Goal: Information Seeking & Learning: Learn about a topic

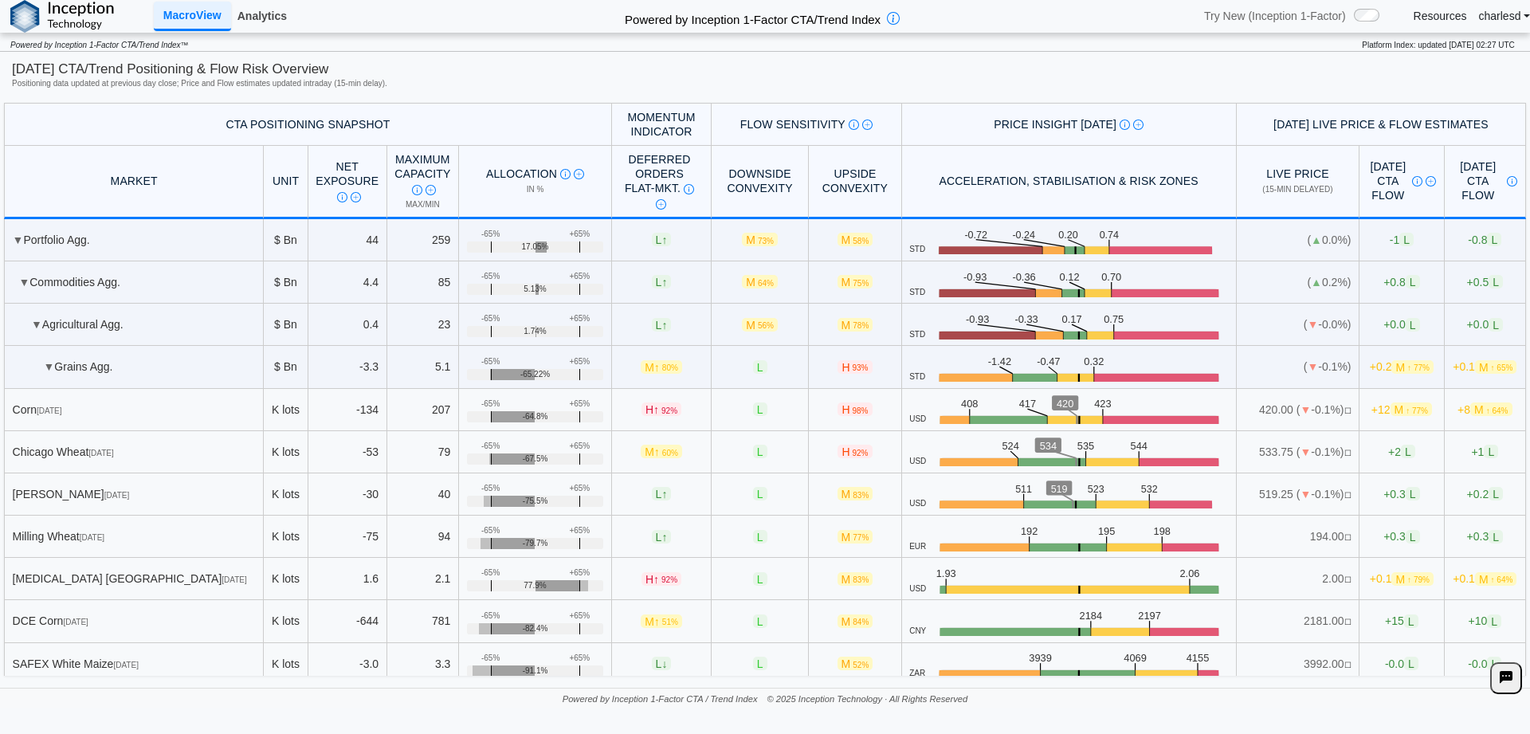
click at [280, 15] on link "Analytics" at bounding box center [262, 15] width 62 height 27
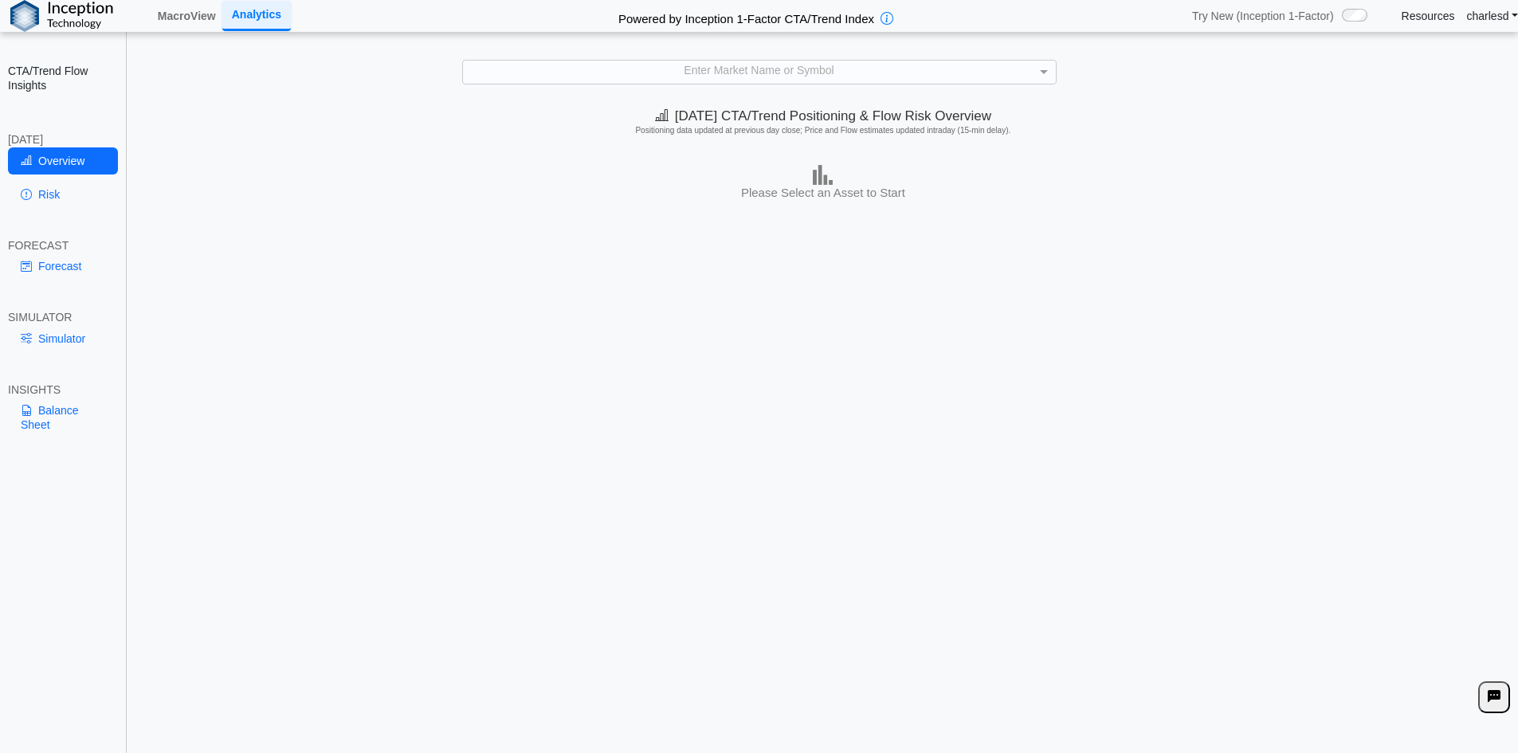
click at [697, 61] on div "Enter Market Name or Symbol" at bounding box center [759, 72] width 593 height 22
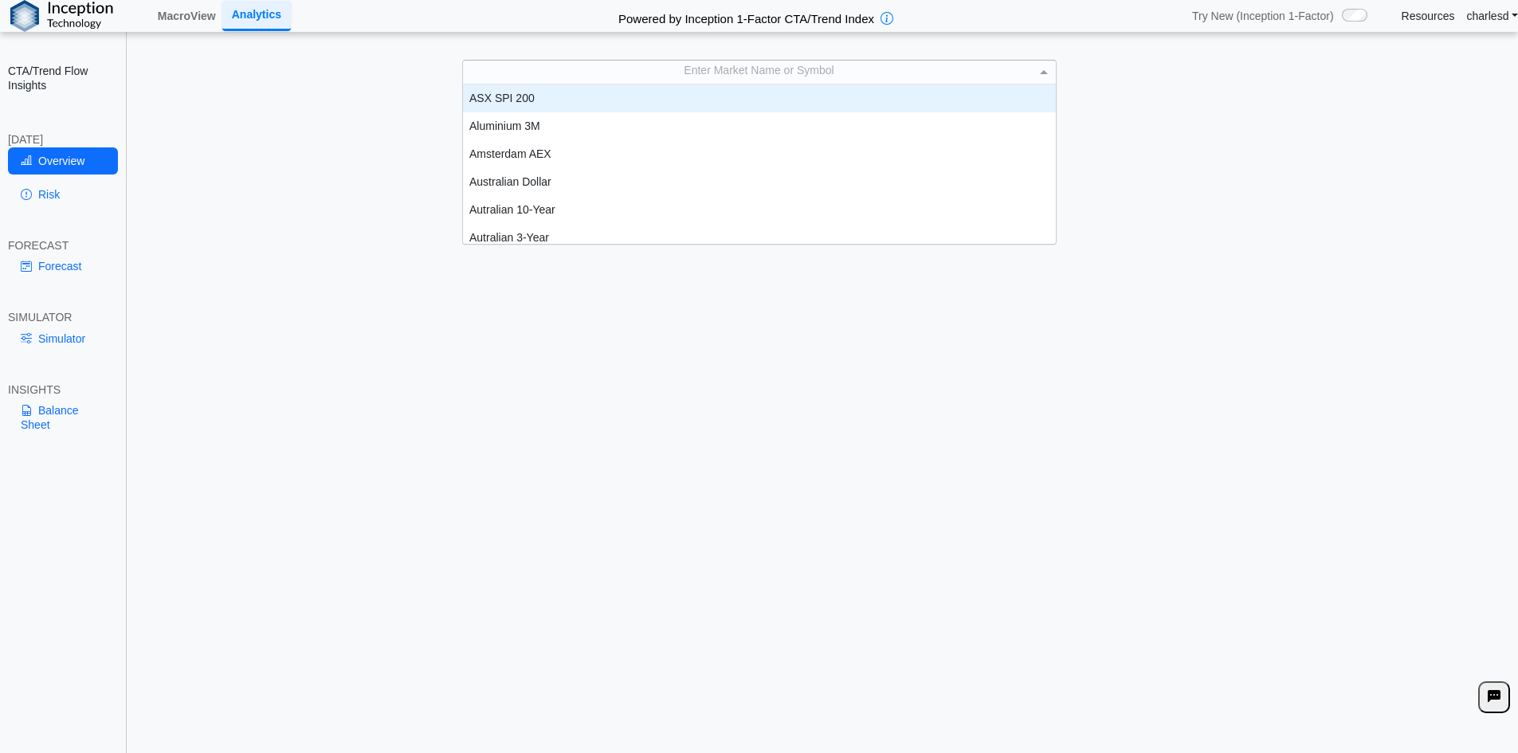
scroll to position [13, 13]
type input "***"
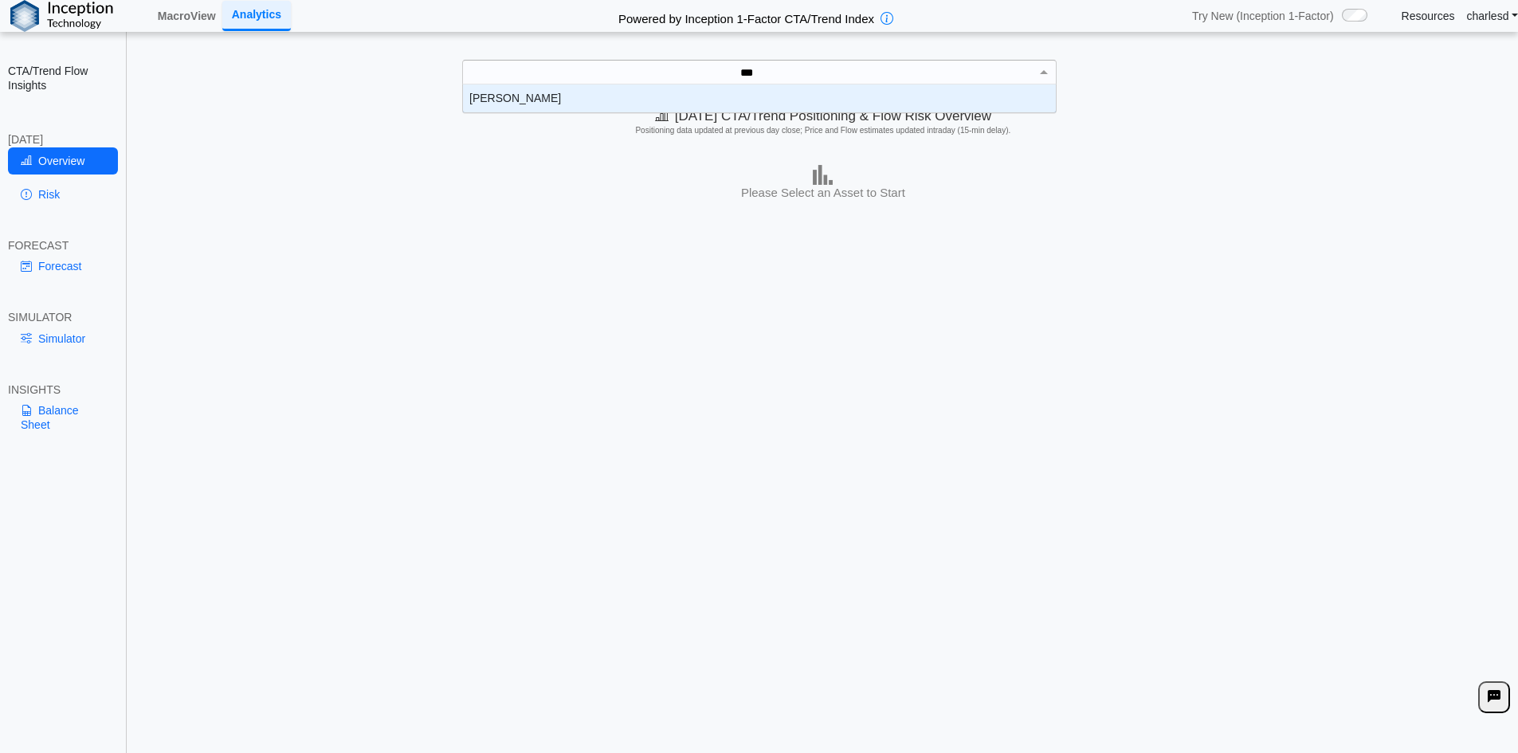
scroll to position [16, 581]
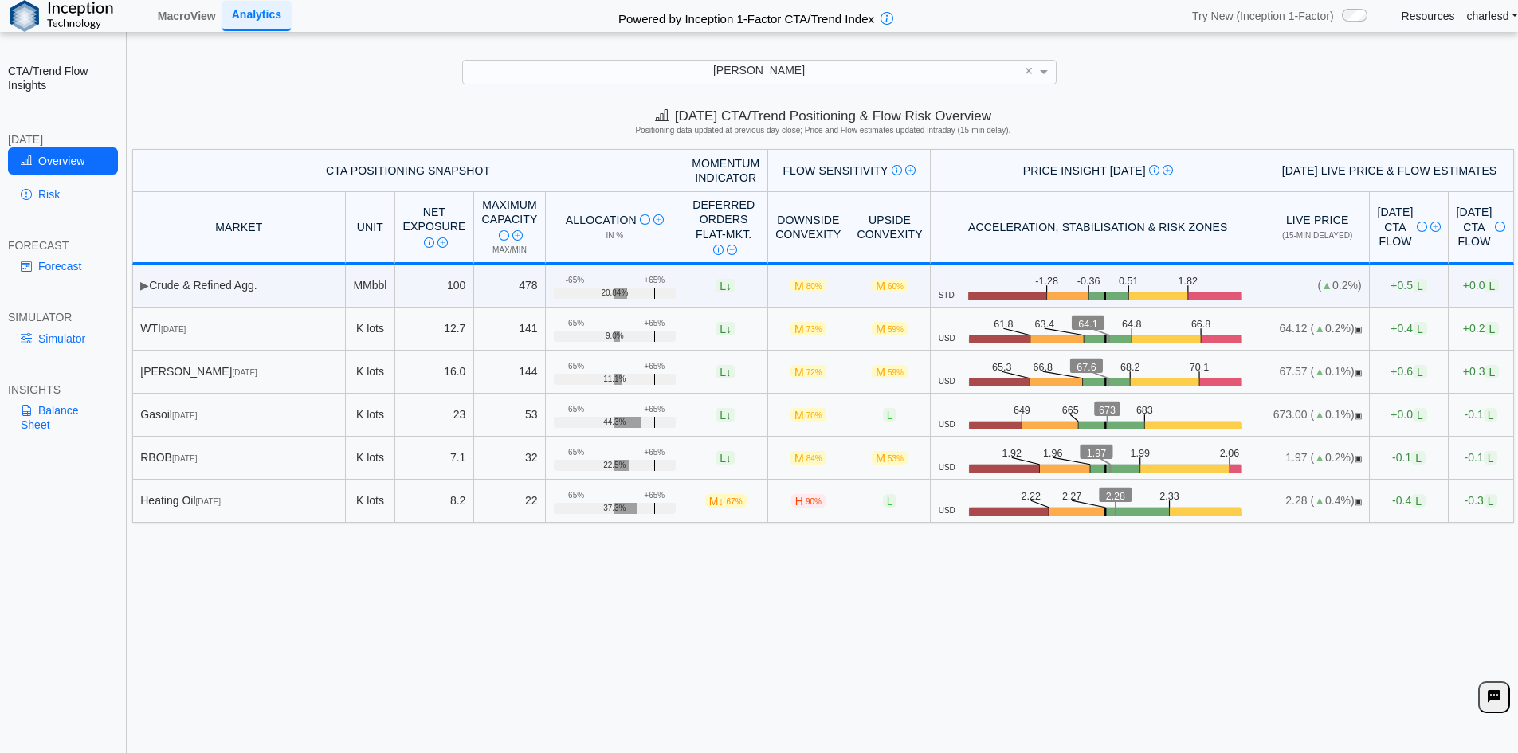
drag, startPoint x: 1217, startPoint y: 96, endPoint x: 1208, endPoint y: 100, distance: 10.0
click at [1217, 96] on div "**********" at bounding box center [759, 387] width 1518 height 775
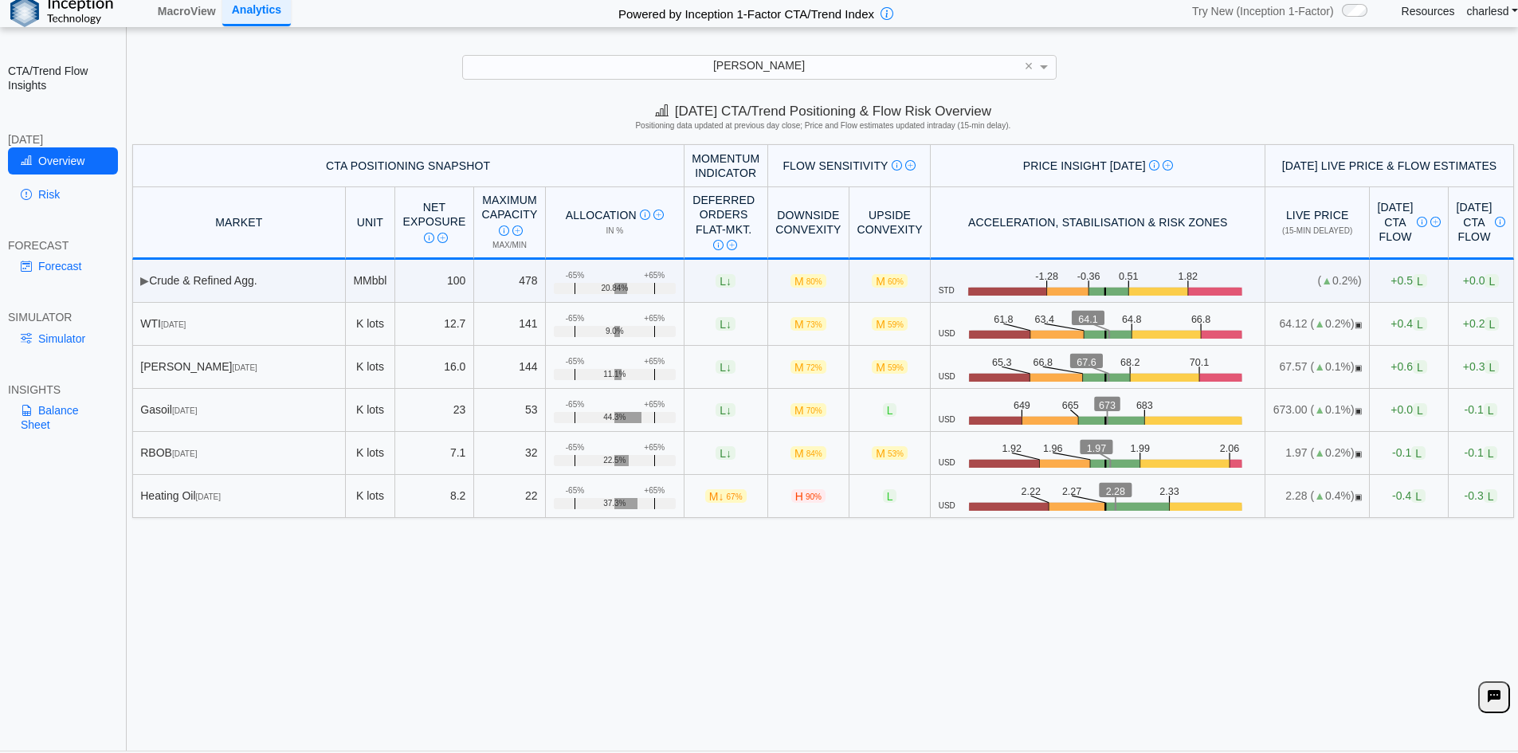
scroll to position [0, 0]
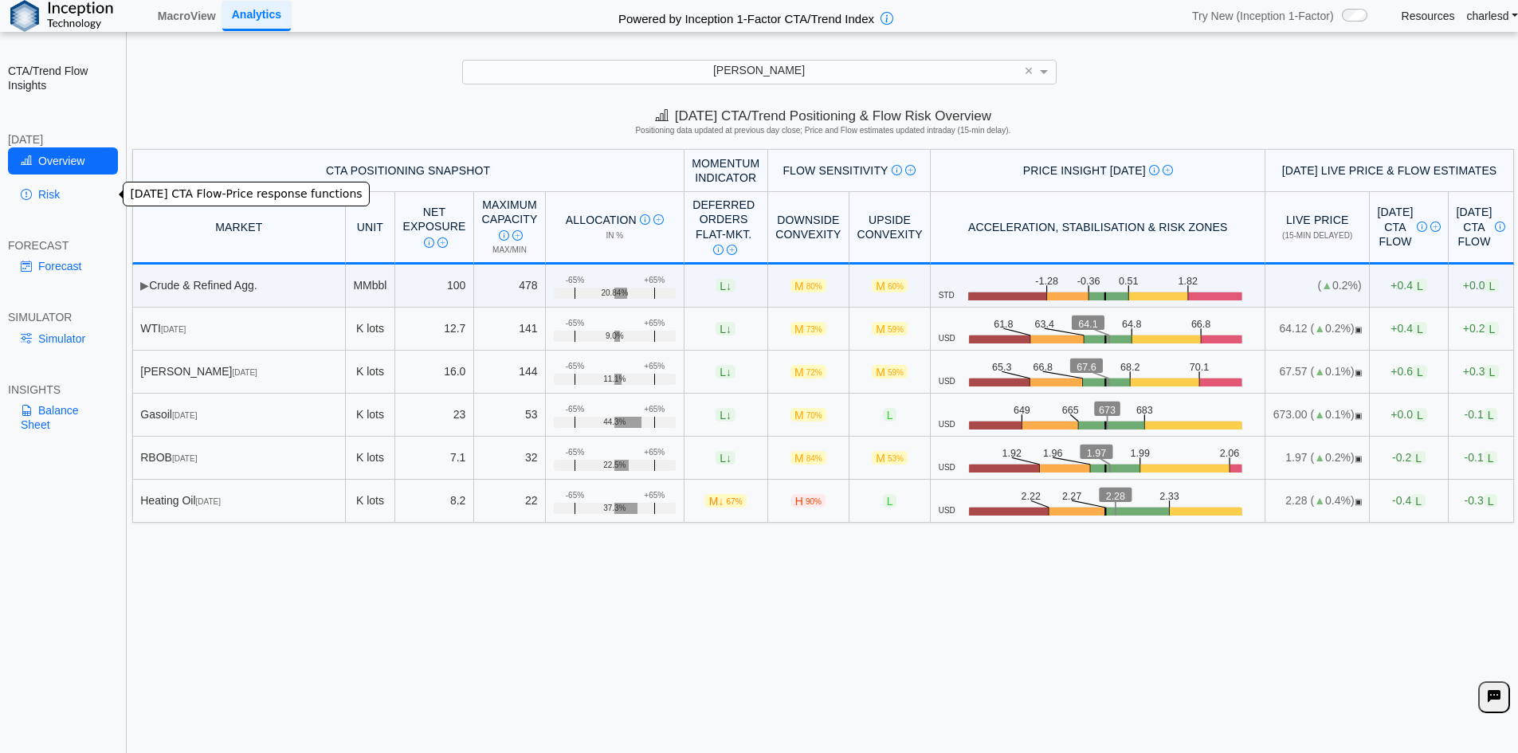
drag, startPoint x: 53, startPoint y: 199, endPoint x: 99, endPoint y: 272, distance: 85.6
click at [53, 199] on link "Risk" at bounding box center [63, 194] width 110 height 27
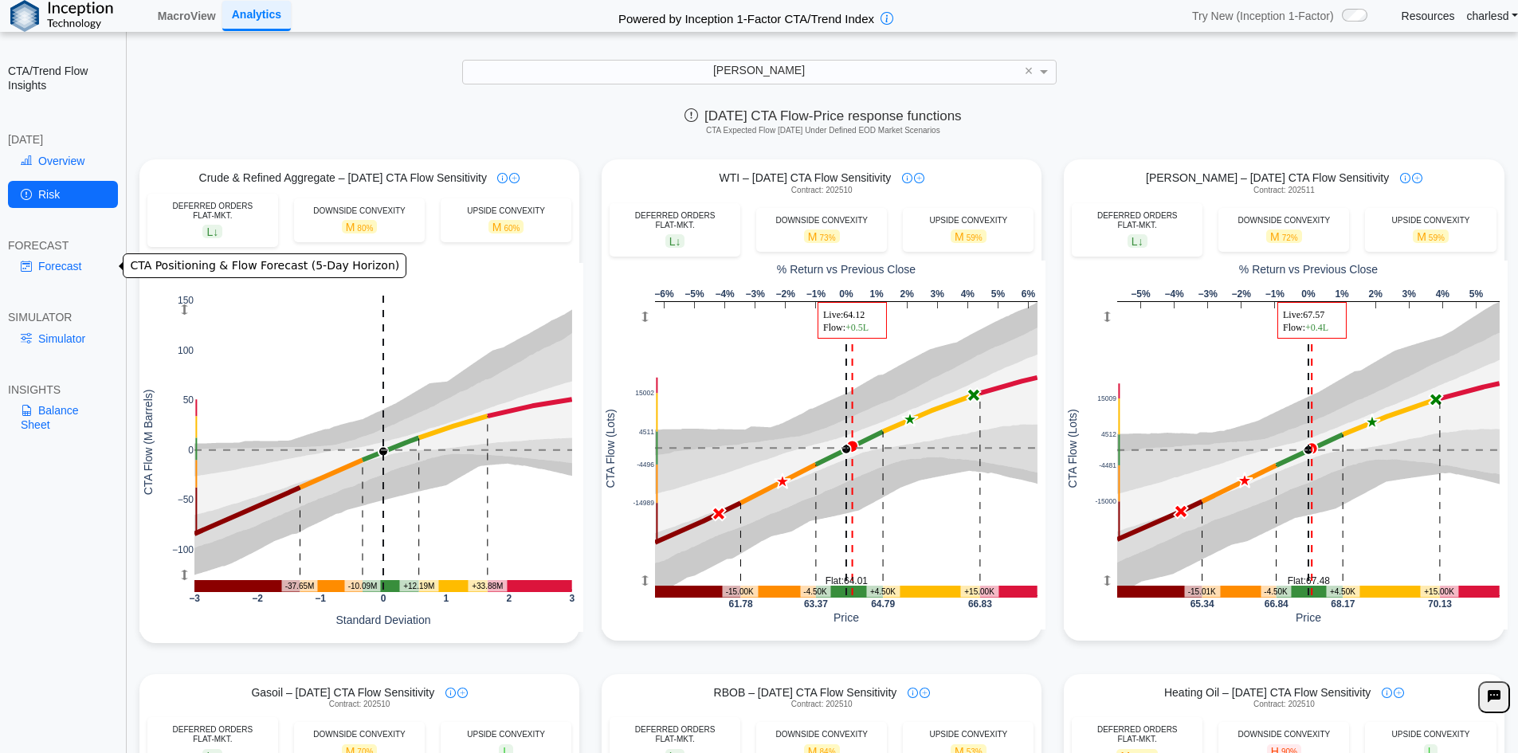
click at [33, 269] on link "Forecast" at bounding box center [63, 266] width 110 height 27
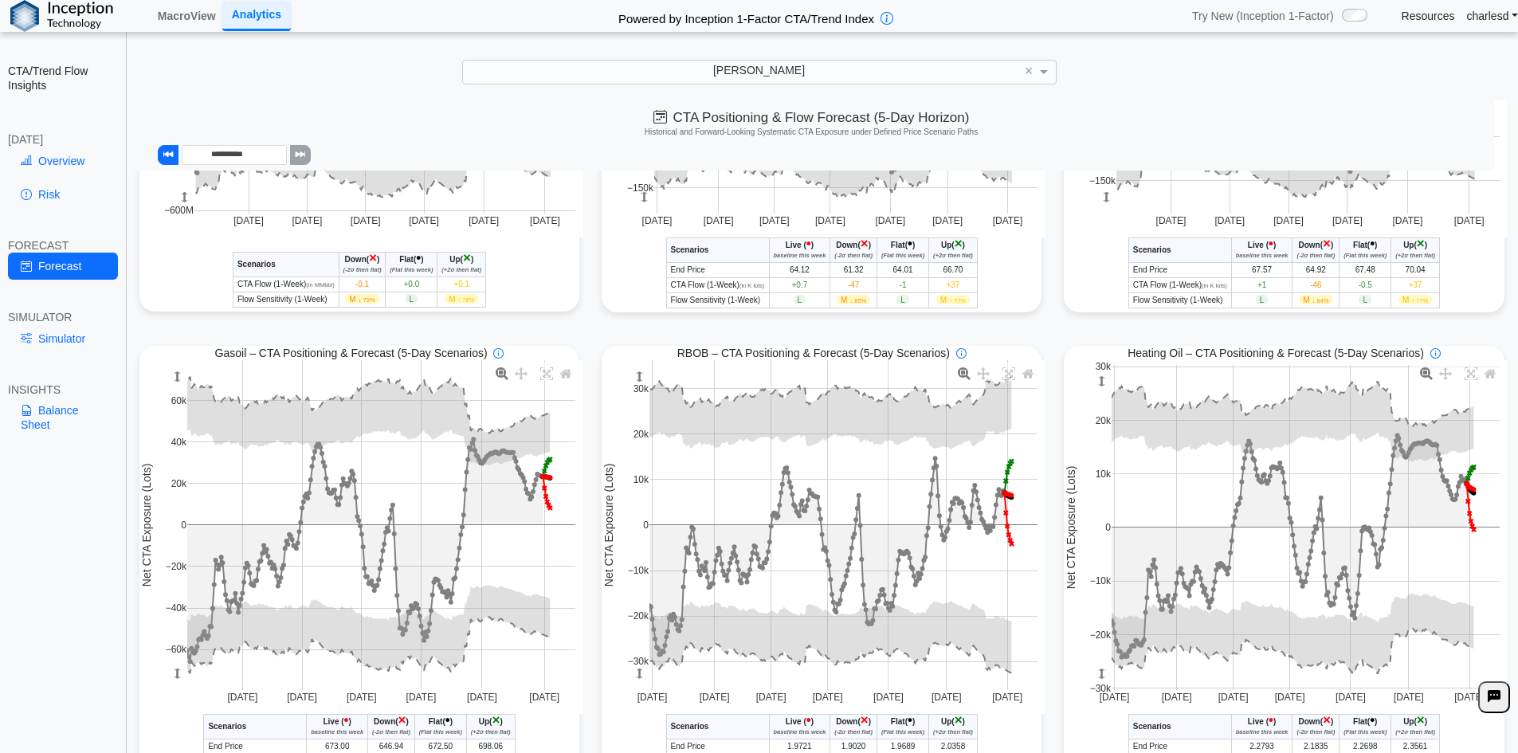
scroll to position [390, 0]
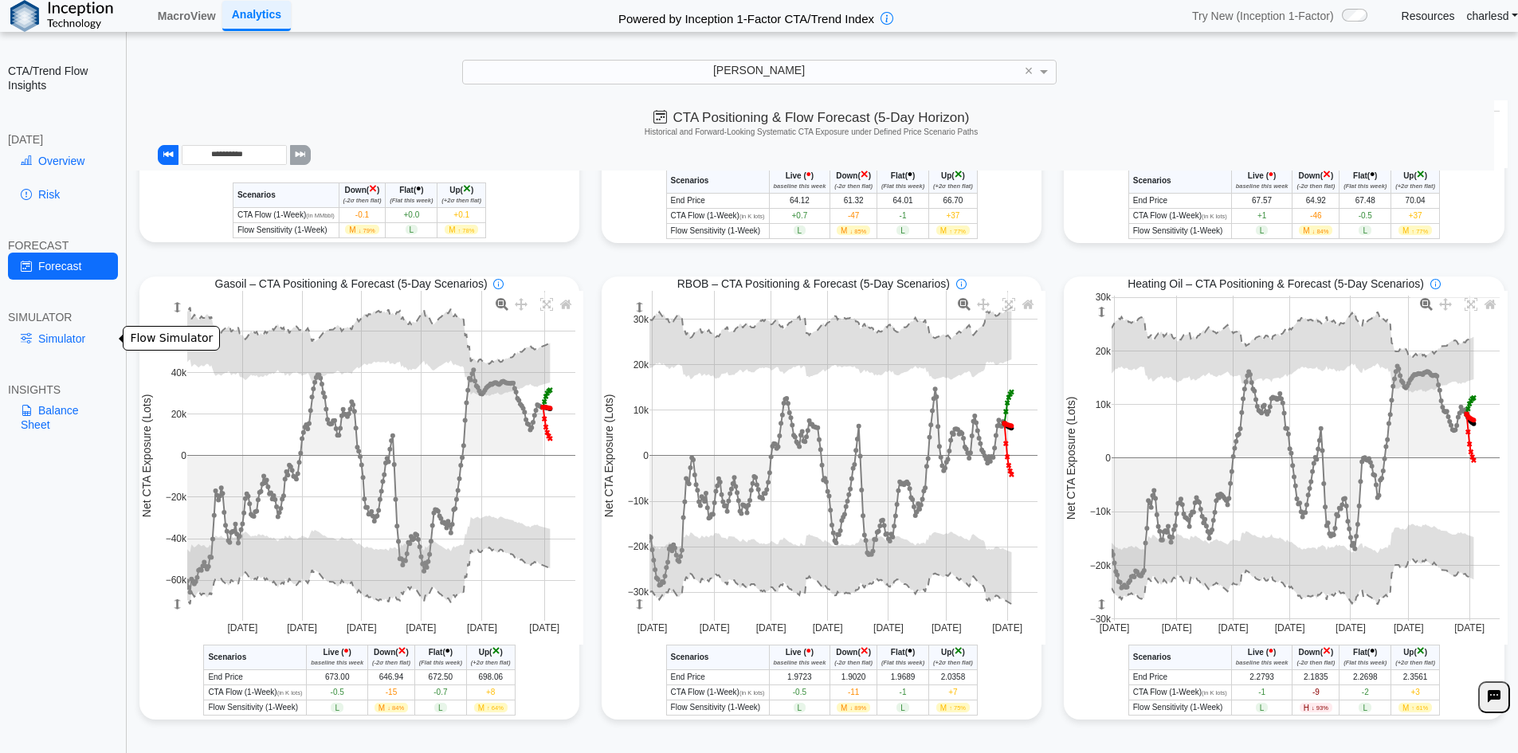
click at [47, 351] on link "Simulator" at bounding box center [63, 338] width 110 height 27
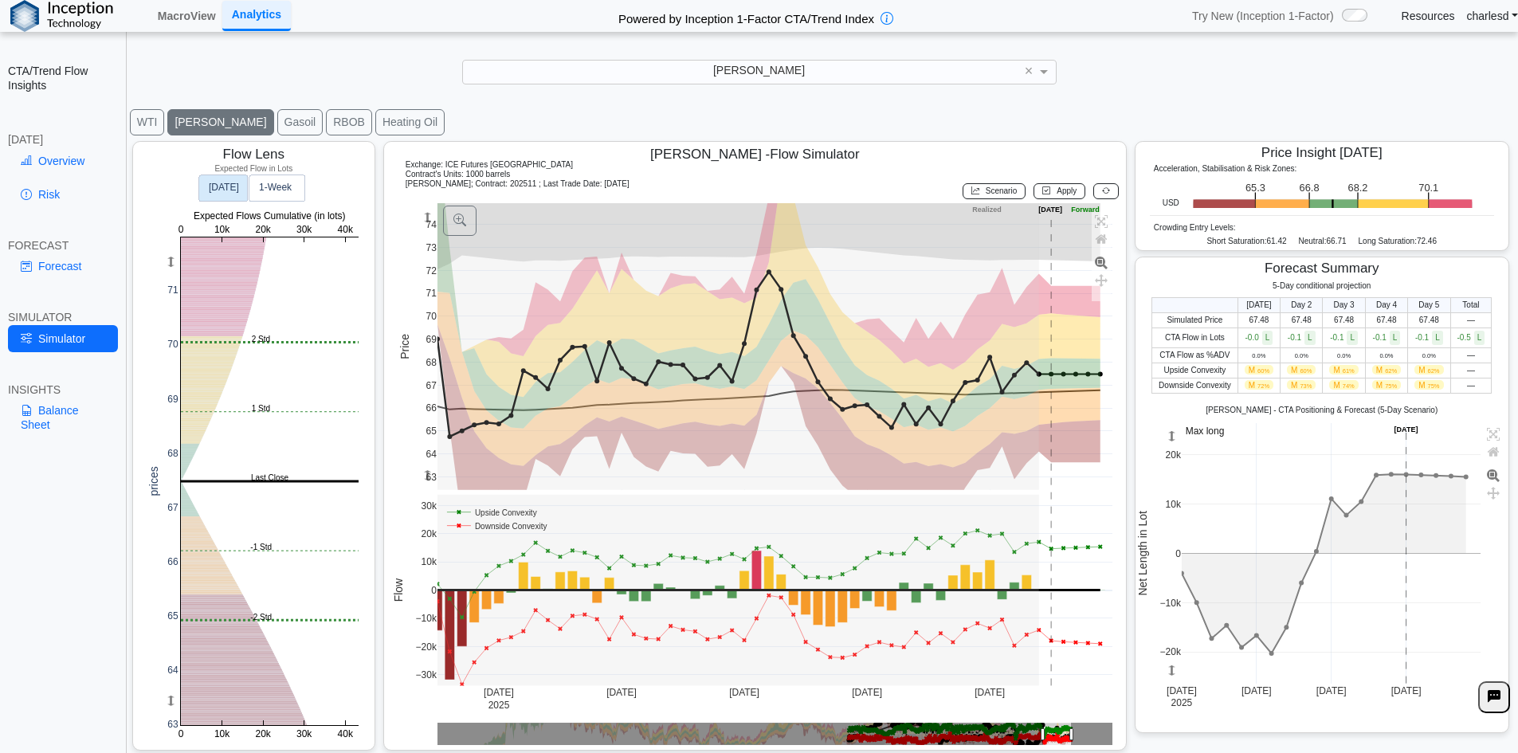
scroll to position [25, 0]
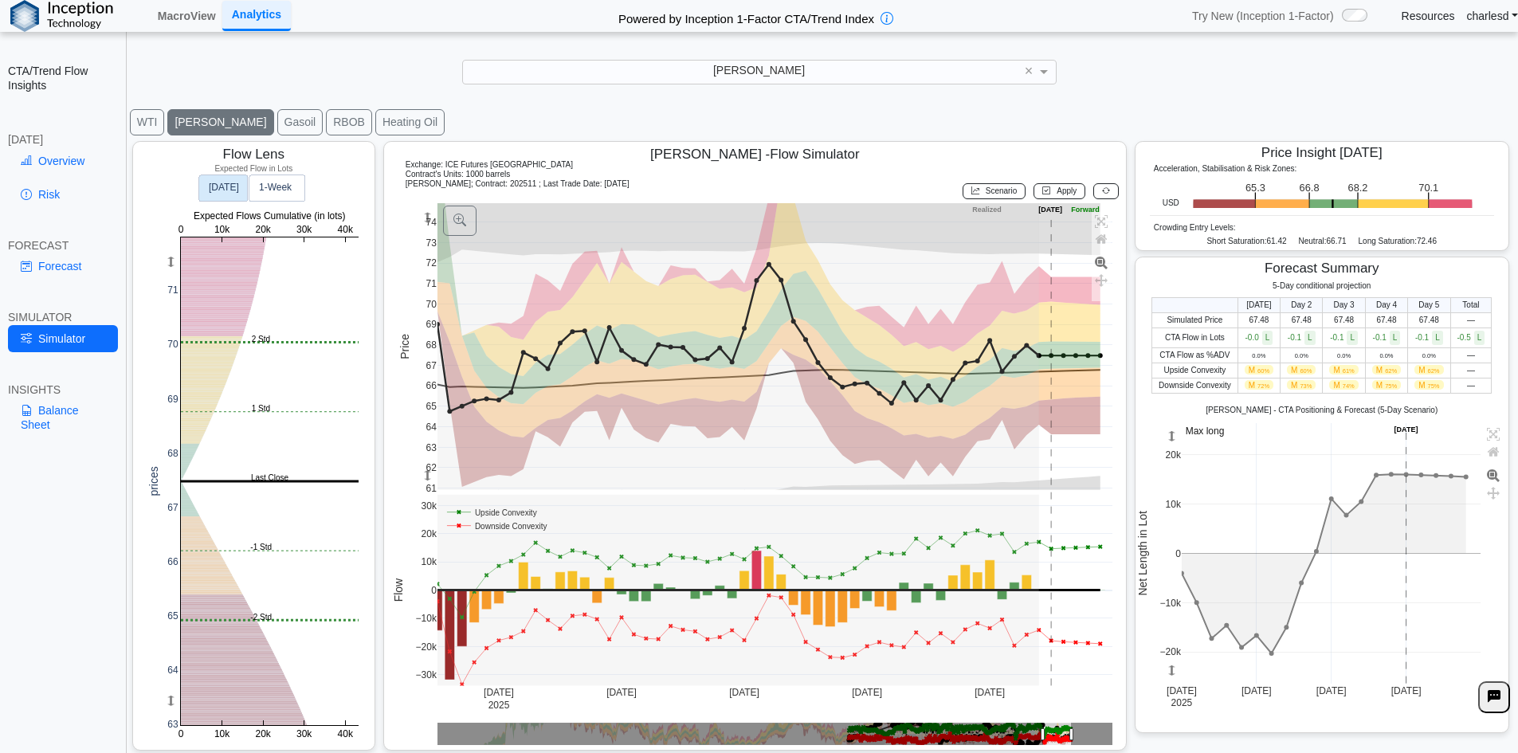
drag, startPoint x: 427, startPoint y: 474, endPoint x: 646, endPoint y: 290, distance: 286.2
click at [421, 447] on g at bounding box center [775, 346] width 708 height 319
click at [72, 168] on link "Overview" at bounding box center [63, 160] width 110 height 27
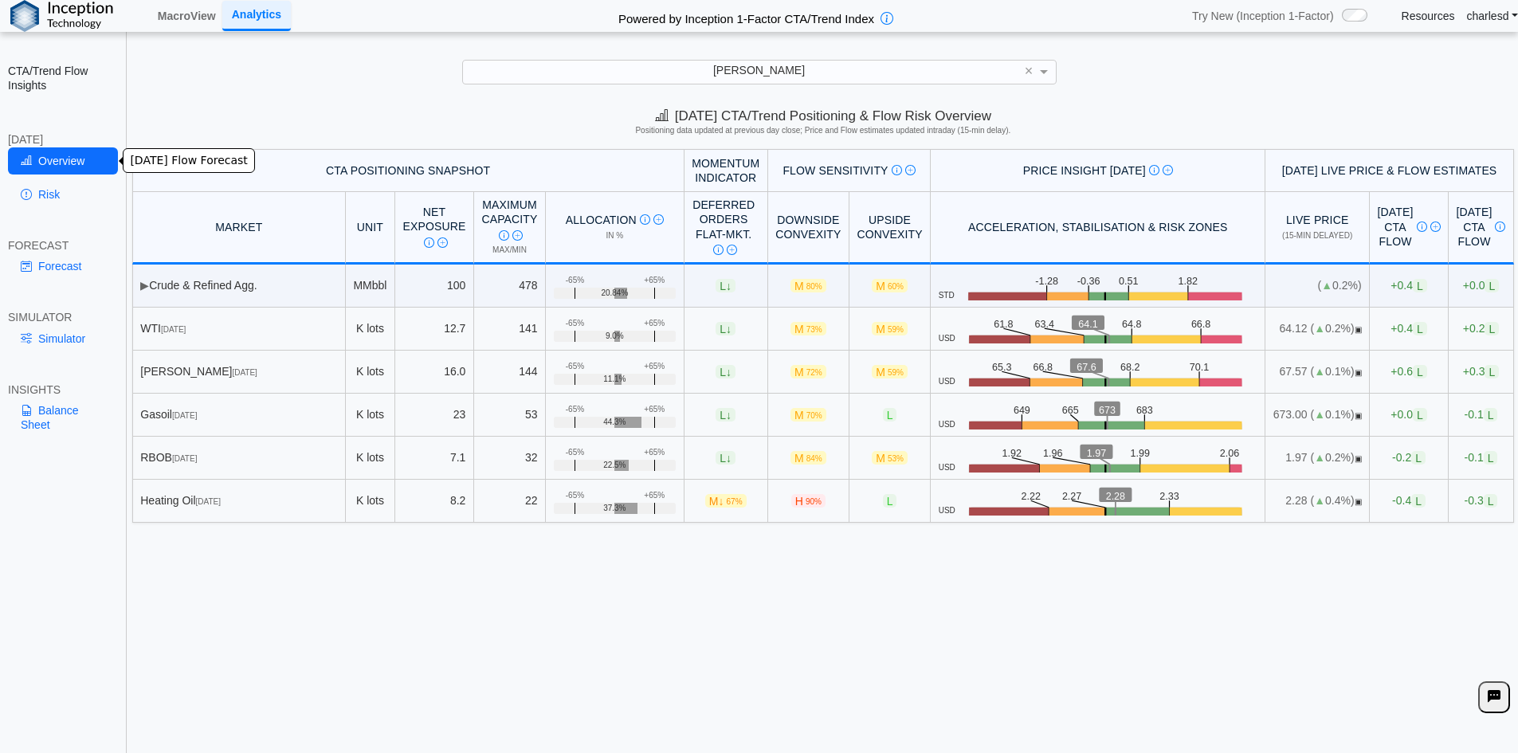
scroll to position [0, 0]
drag, startPoint x: 527, startPoint y: 320, endPoint x: 621, endPoint y: 326, distance: 95.0
click at [621, 326] on td "+65% -65% 9.0%" at bounding box center [615, 329] width 139 height 43
click at [624, 323] on td "+65% -65% 9.0%" at bounding box center [615, 329] width 139 height 43
drag, startPoint x: 568, startPoint y: 338, endPoint x: 588, endPoint y: 338, distance: 19.9
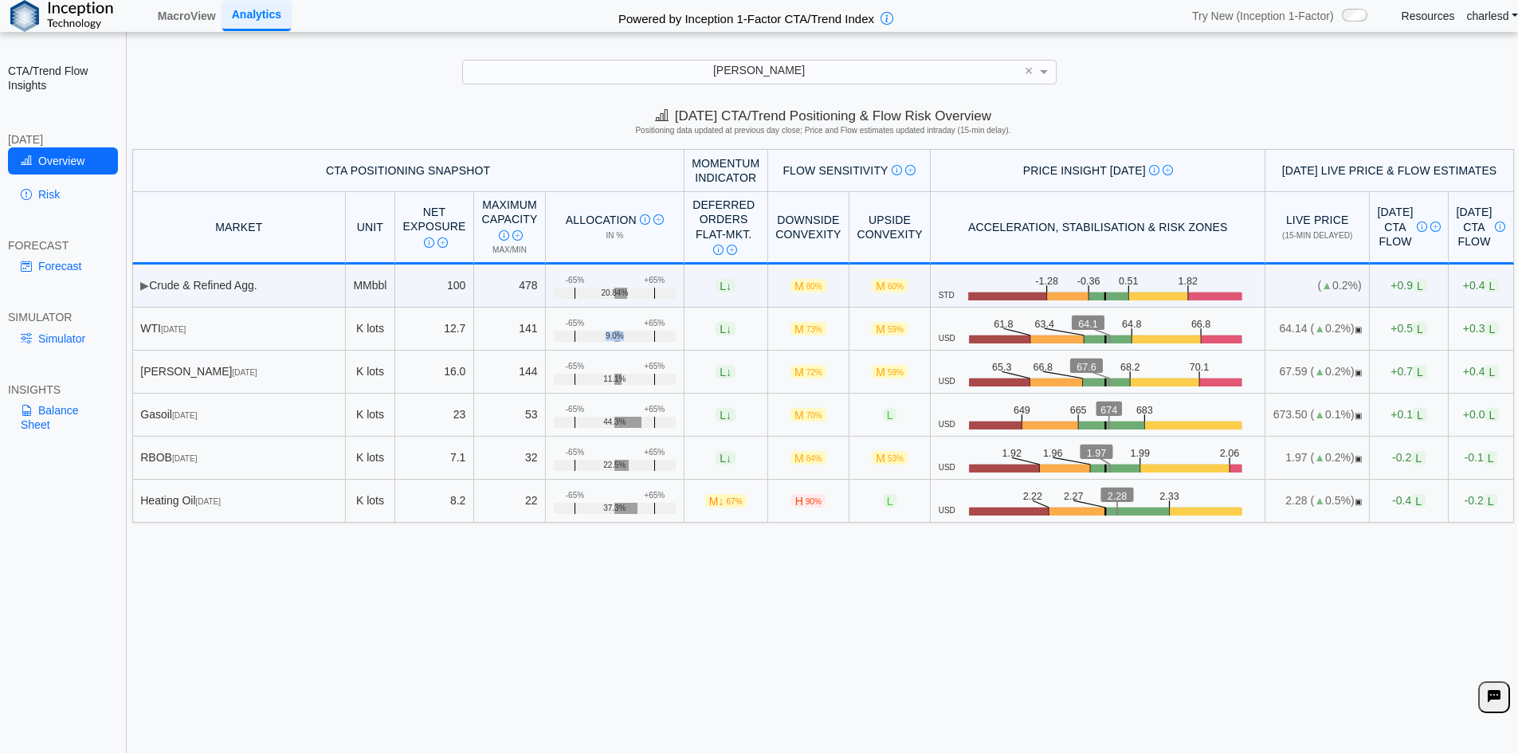
click at [588, 338] on div "9.0%" at bounding box center [615, 336] width 123 height 11
drag, startPoint x: 604, startPoint y: 323, endPoint x: 624, endPoint y: 325, distance: 20.0
click at [624, 325] on td "+65% -65% 9.0%" at bounding box center [615, 329] width 139 height 43
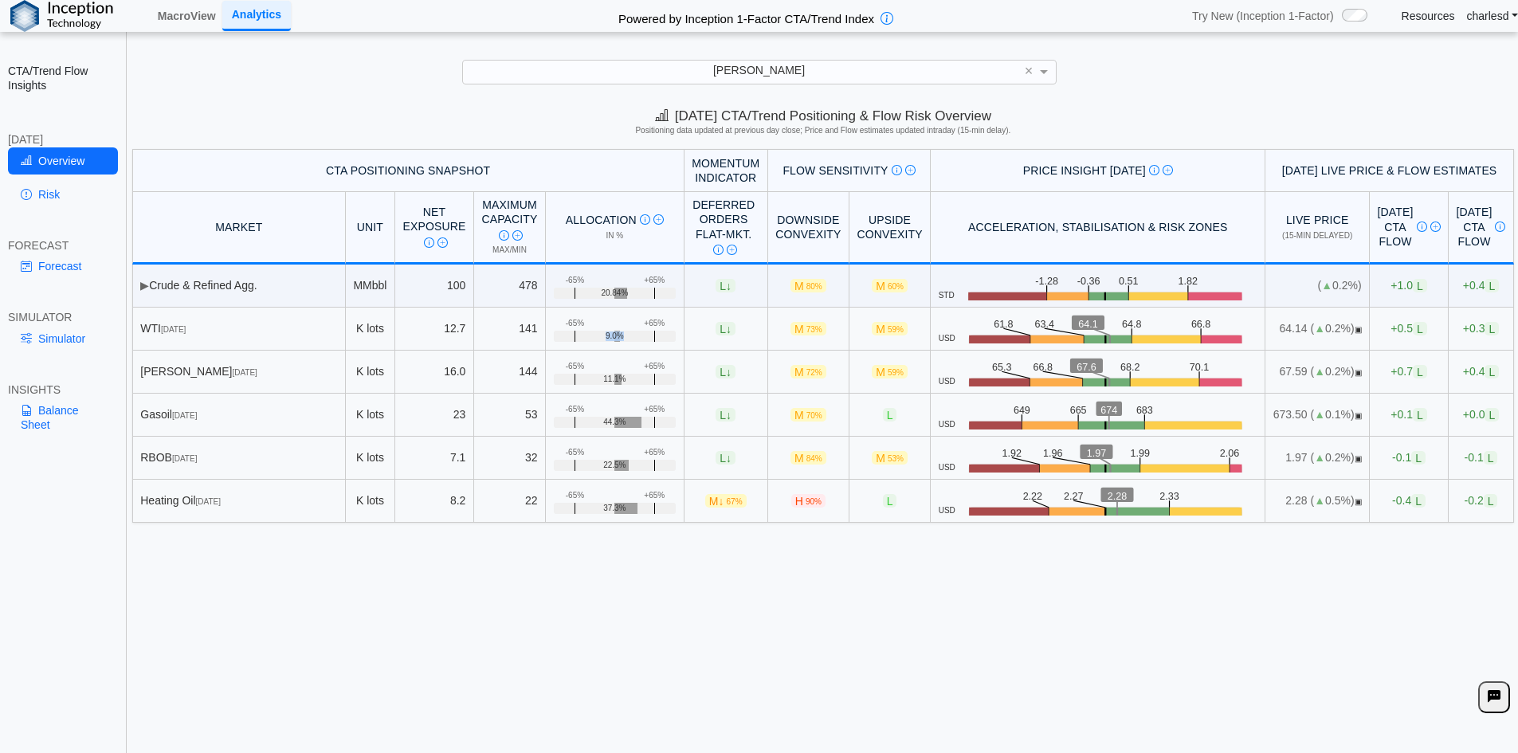
drag, startPoint x: 568, startPoint y: 337, endPoint x: 588, endPoint y: 335, distance: 20.1
click at [588, 335] on div "9.0%" at bounding box center [615, 336] width 123 height 11
drag, startPoint x: 602, startPoint y: 322, endPoint x: 633, endPoint y: 327, distance: 31.4
click at [633, 327] on td "+65% -65% 9.0%" at bounding box center [615, 329] width 139 height 43
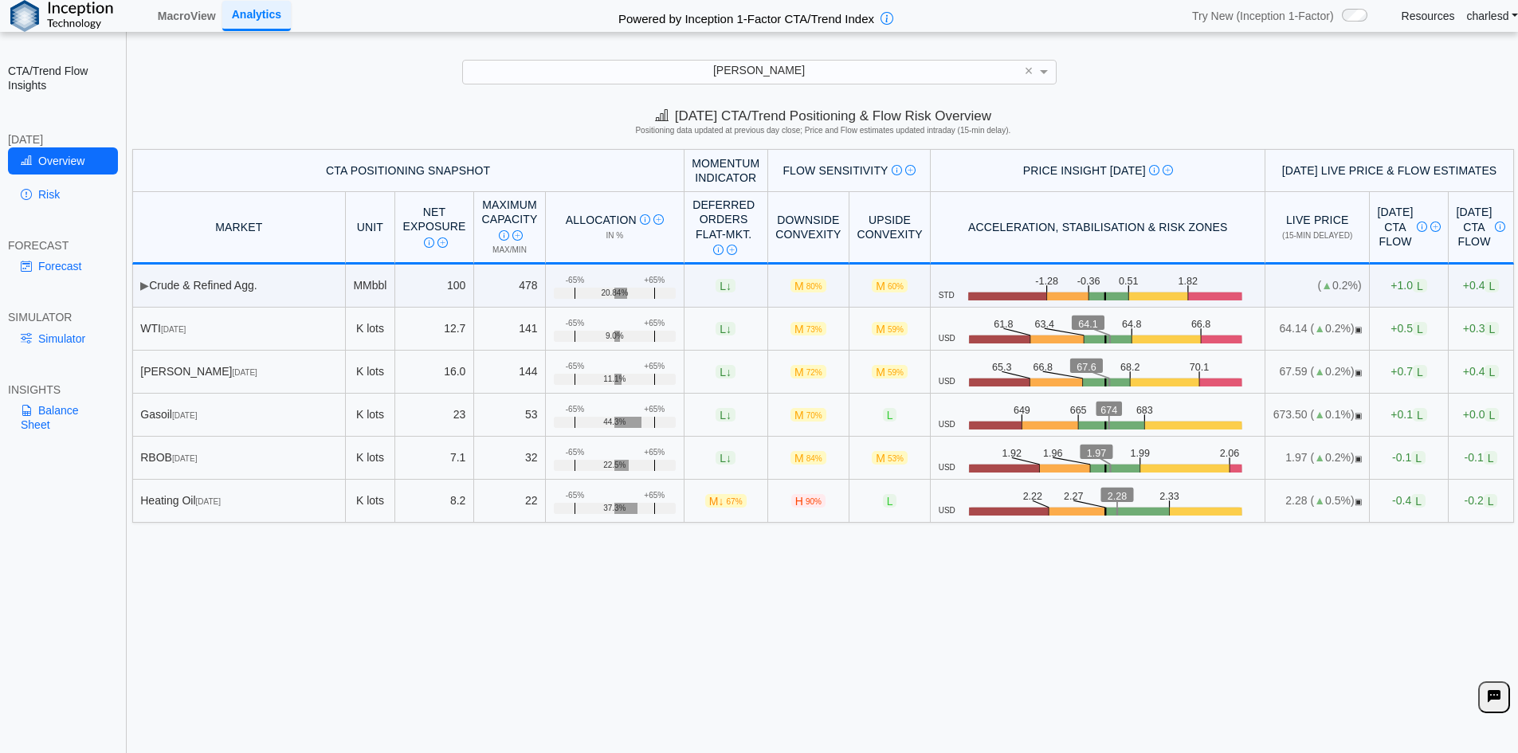
click at [644, 324] on div "+65%" at bounding box center [654, 324] width 21 height 10
drag, startPoint x: 600, startPoint y: 324, endPoint x: 631, endPoint y: 325, distance: 31.1
click at [631, 325] on td "+65% -65% 9.0%" at bounding box center [615, 329] width 139 height 43
drag, startPoint x: 610, startPoint y: 322, endPoint x: 627, endPoint y: 323, distance: 16.8
click at [627, 323] on td "+65% -65% 9.0%" at bounding box center [615, 329] width 139 height 43
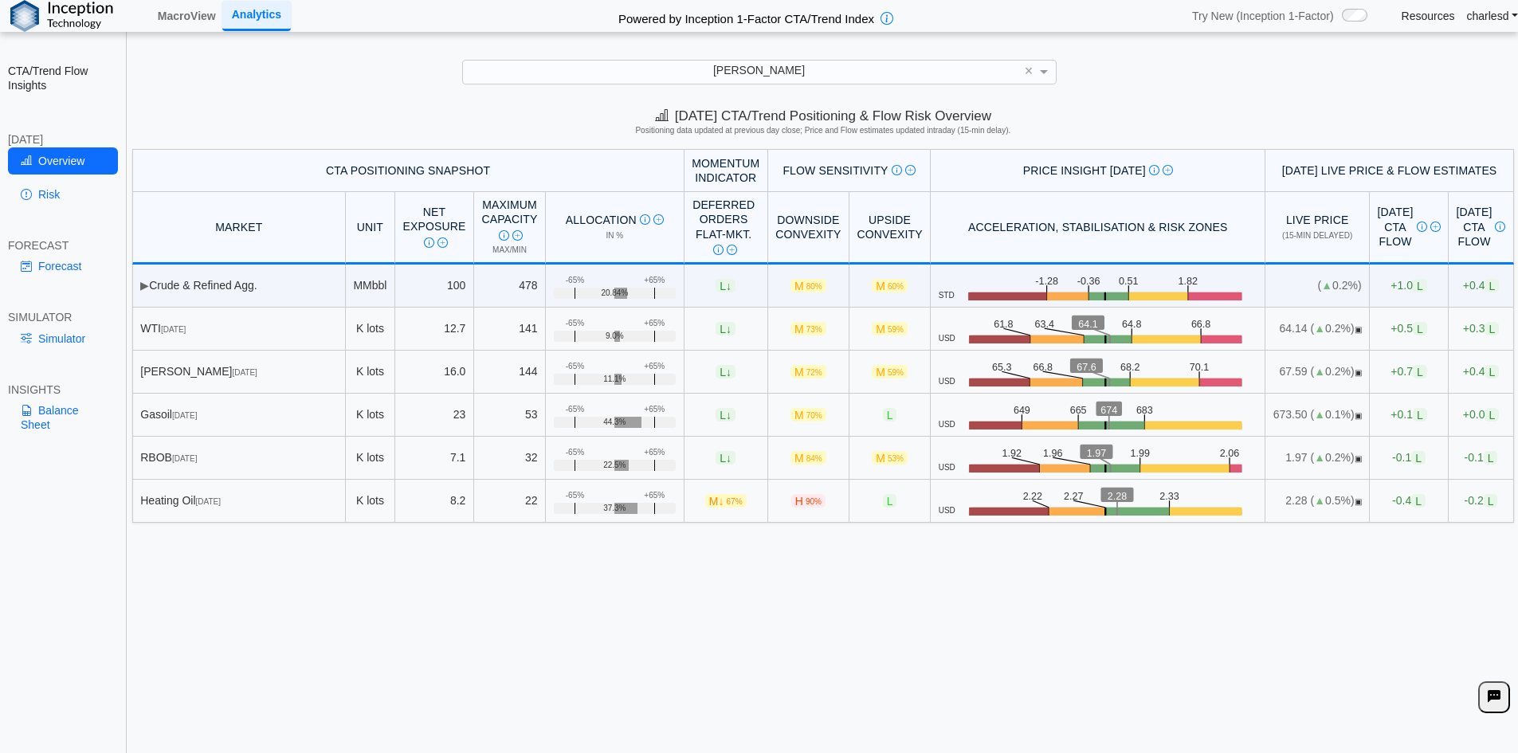
click at [644, 323] on div "+65%" at bounding box center [654, 324] width 21 height 10
click at [566, 323] on div "-65%" at bounding box center [575, 324] width 18 height 10
click at [546, 323] on td "+65% -65% 9.0%" at bounding box center [615, 329] width 139 height 43
click at [566, 323] on div "-65%" at bounding box center [575, 324] width 18 height 10
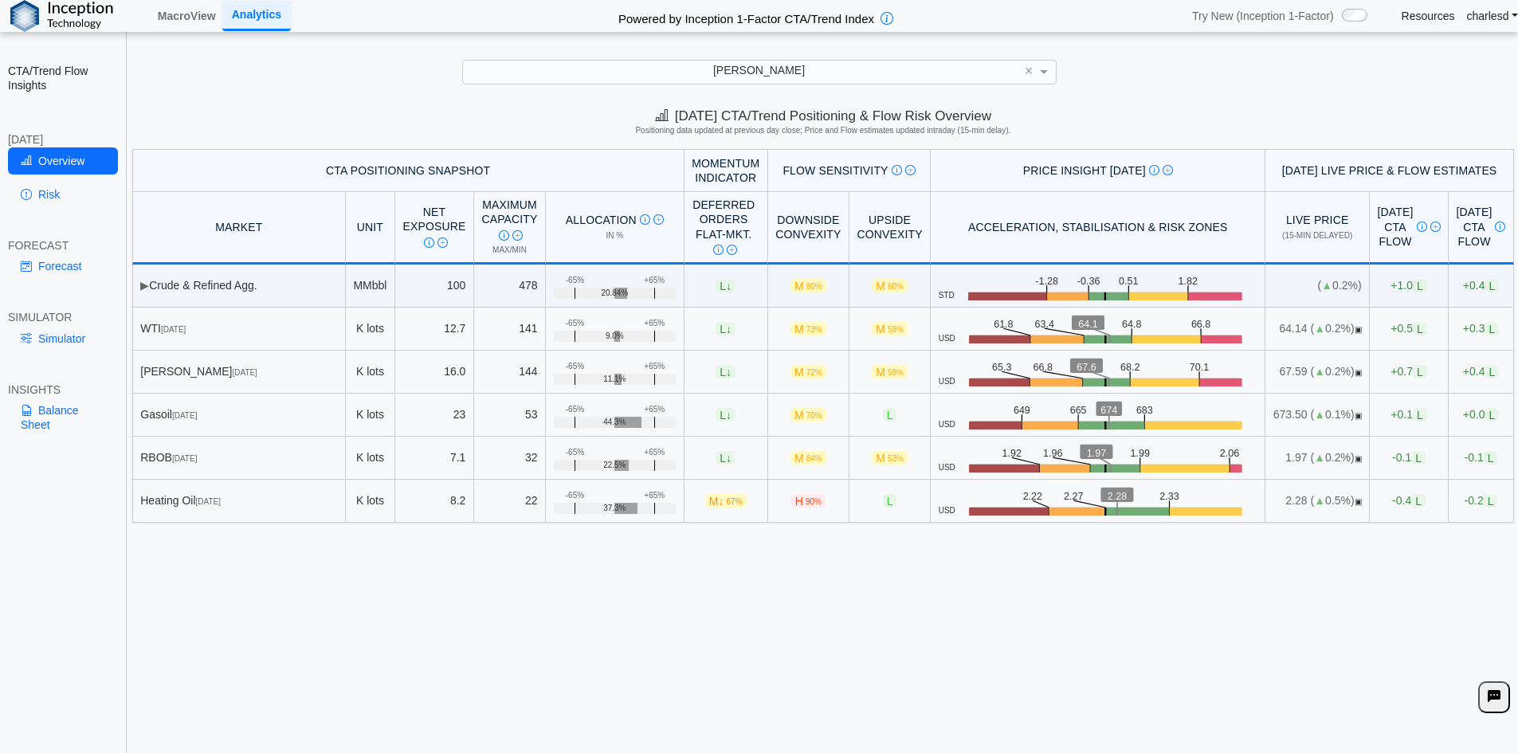
click at [550, 324] on td "+65% -65% 9.0%" at bounding box center [615, 329] width 139 height 43
drag, startPoint x: 550, startPoint y: 324, endPoint x: 531, endPoint y: 324, distance: 19.1
click at [546, 324] on td "+65% -65% 9.0%" at bounding box center [615, 329] width 139 height 43
click at [566, 324] on div "-65%" at bounding box center [575, 324] width 18 height 10
click at [566, 325] on div "-65%" at bounding box center [575, 324] width 18 height 10
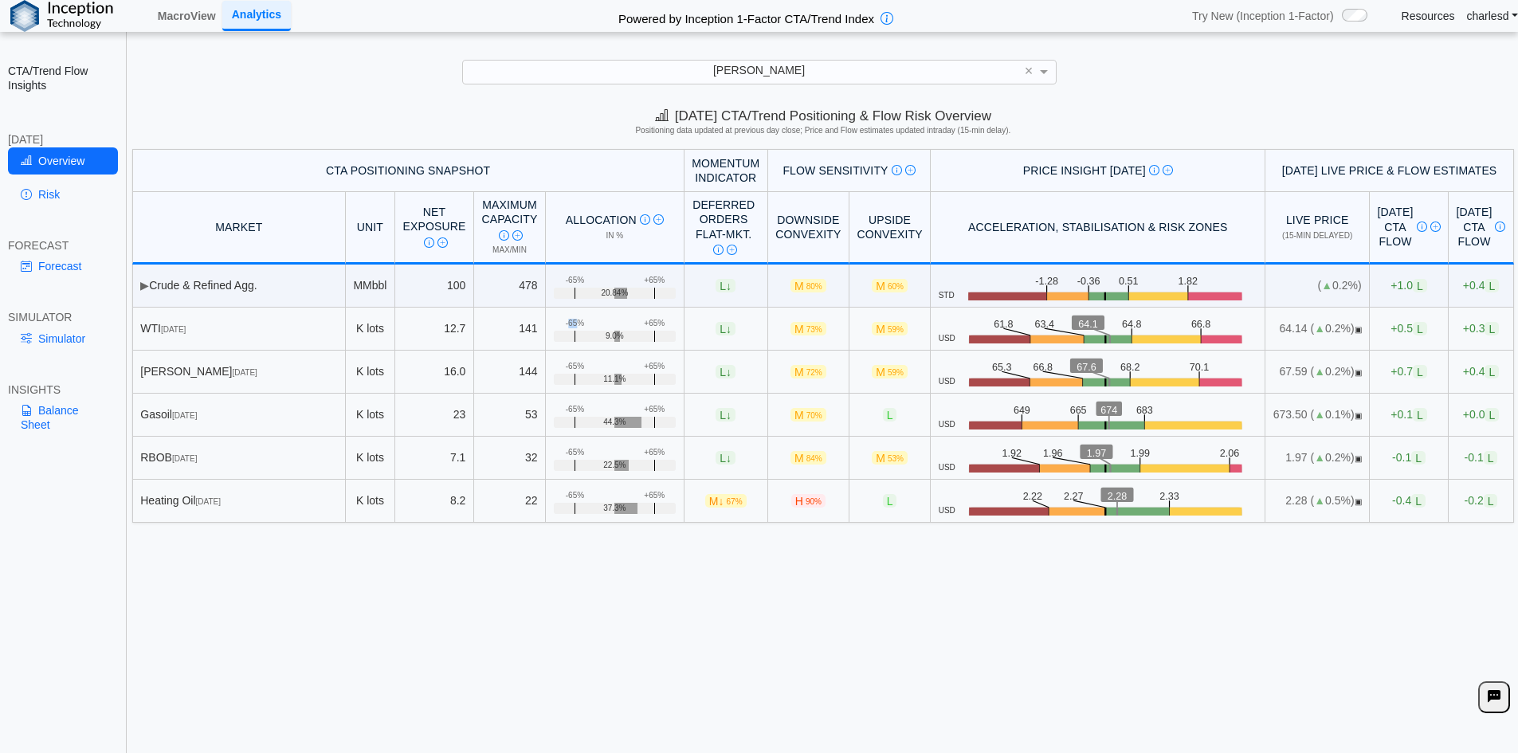
click at [566, 325] on div "-65%" at bounding box center [575, 324] width 18 height 10
drag, startPoint x: 738, startPoint y: 170, endPoint x: 831, endPoint y: 169, distance: 93.2
click at [831, 169] on div "Flow Sensitivity Measures risk that small price moves trigger high CTA-driven f…" at bounding box center [848, 170] width 147 height 14
click at [828, 169] on div "Flow Sensitivity Measures risk that small price moves trigger high CTA-driven f…" at bounding box center [848, 170] width 147 height 14
click at [816, 168] on div "Flow Sensitivity Measures risk that small price moves trigger high CTA-driven f…" at bounding box center [848, 170] width 147 height 14
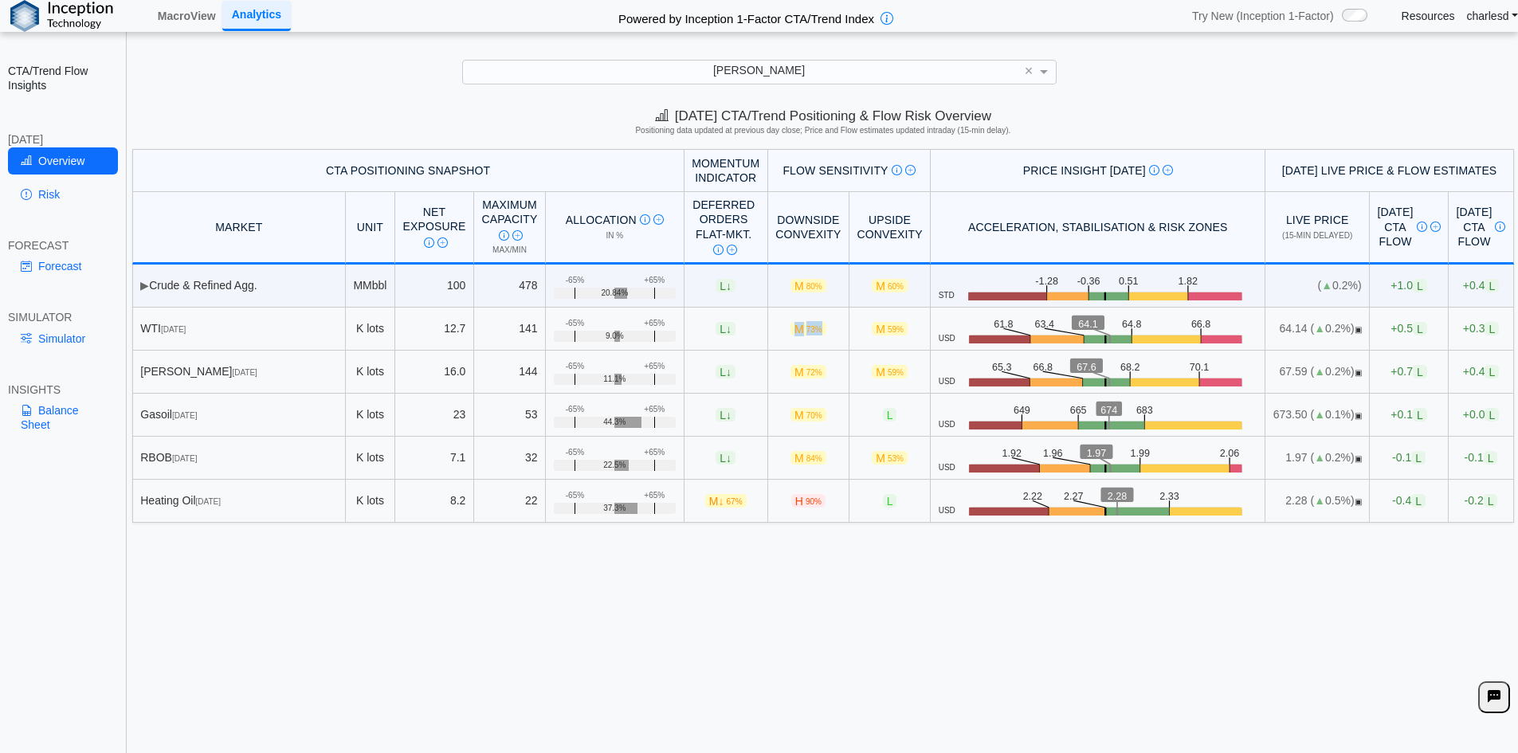
drag, startPoint x: 747, startPoint y: 328, endPoint x: 786, endPoint y: 329, distance: 38.3
click at [786, 329] on td "M 73%" at bounding box center [808, 329] width 81 height 43
click at [790, 335] on span "M 73%" at bounding box center [808, 329] width 36 height 14
click at [872, 331] on span "M 59%" at bounding box center [890, 329] width 36 height 14
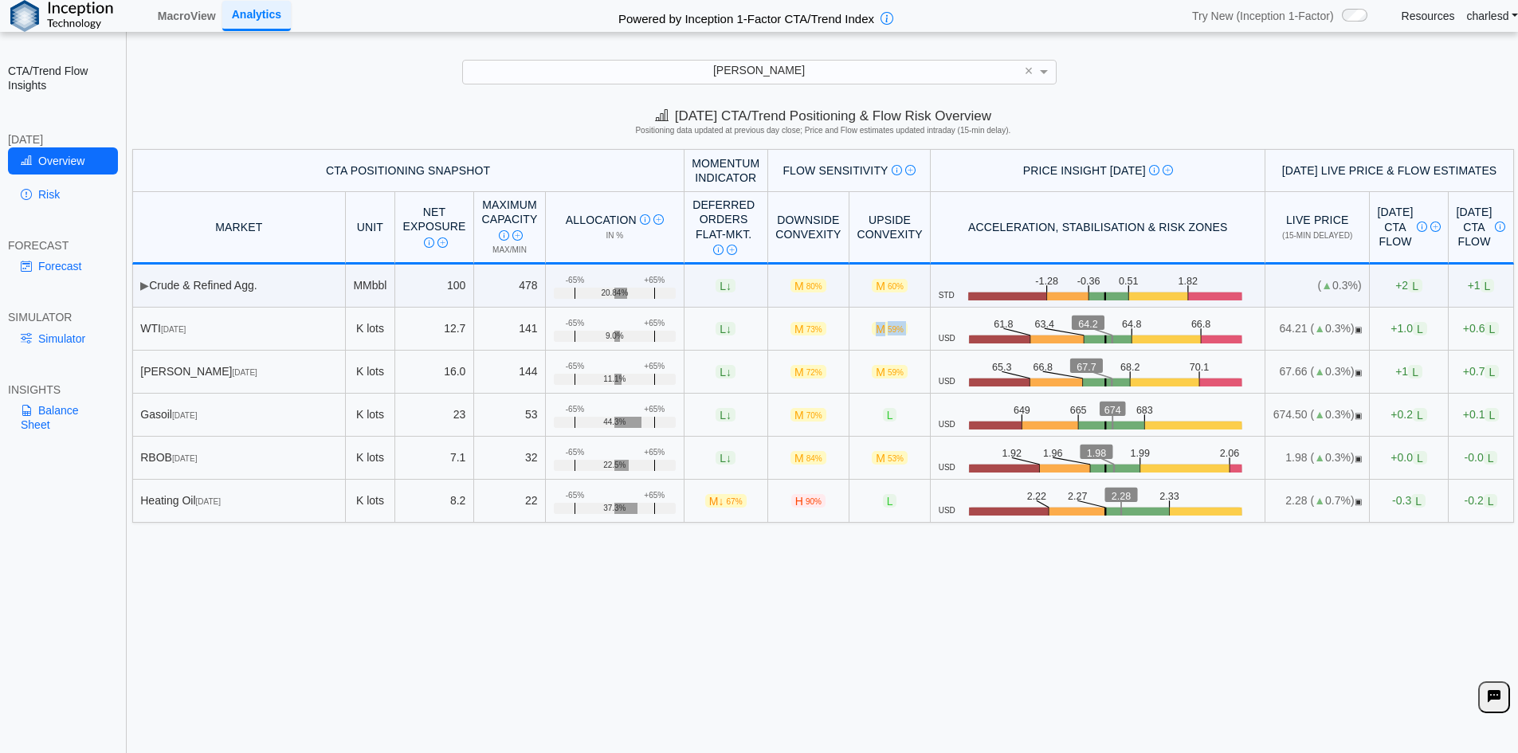
click at [872, 331] on span "M 59%" at bounding box center [890, 329] width 36 height 14
click at [790, 330] on span "M 73%" at bounding box center [808, 329] width 36 height 14
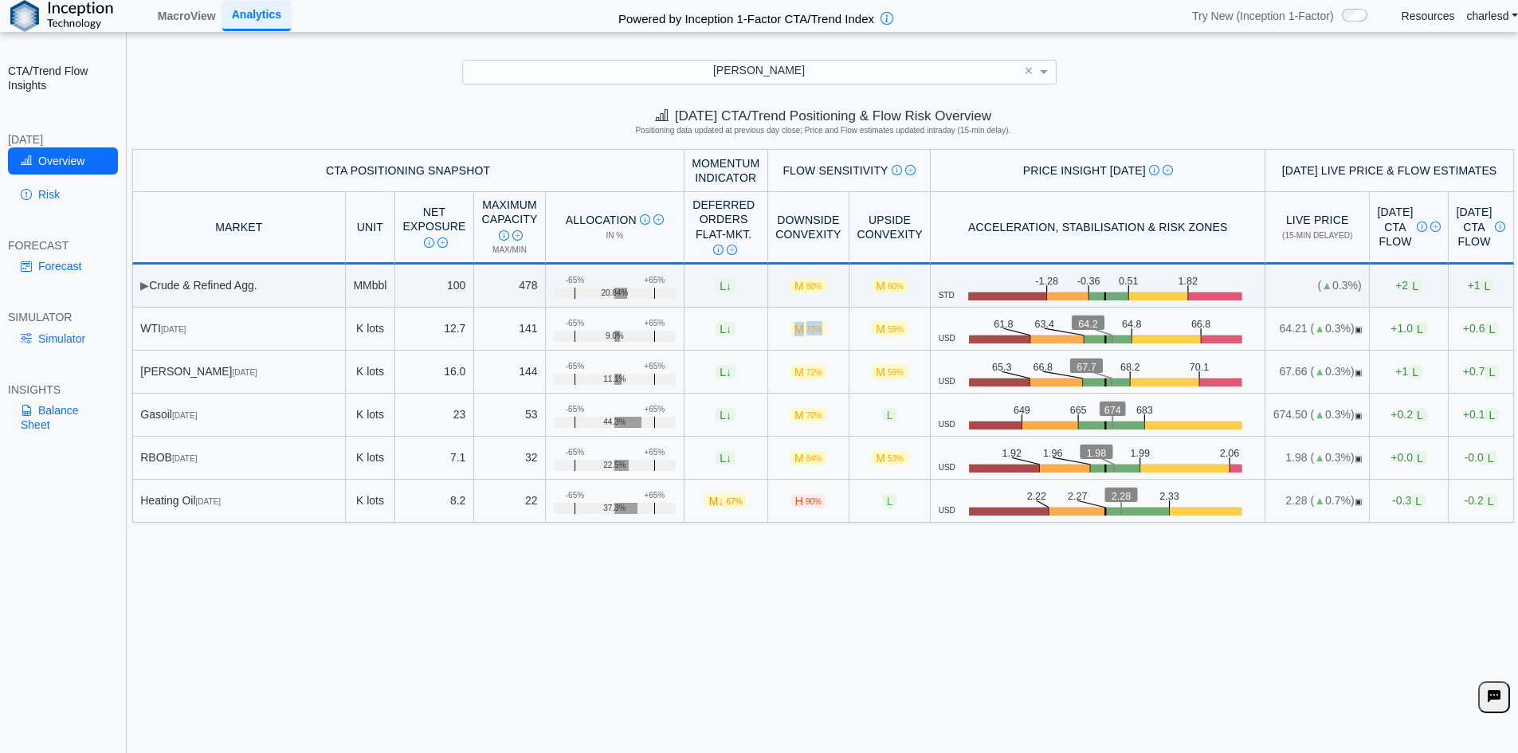
click at [790, 330] on span "M 73%" at bounding box center [808, 329] width 36 height 14
click at [872, 327] on span "M 59%" at bounding box center [890, 329] width 36 height 14
click at [782, 335] on td "M 73%" at bounding box center [808, 329] width 81 height 43
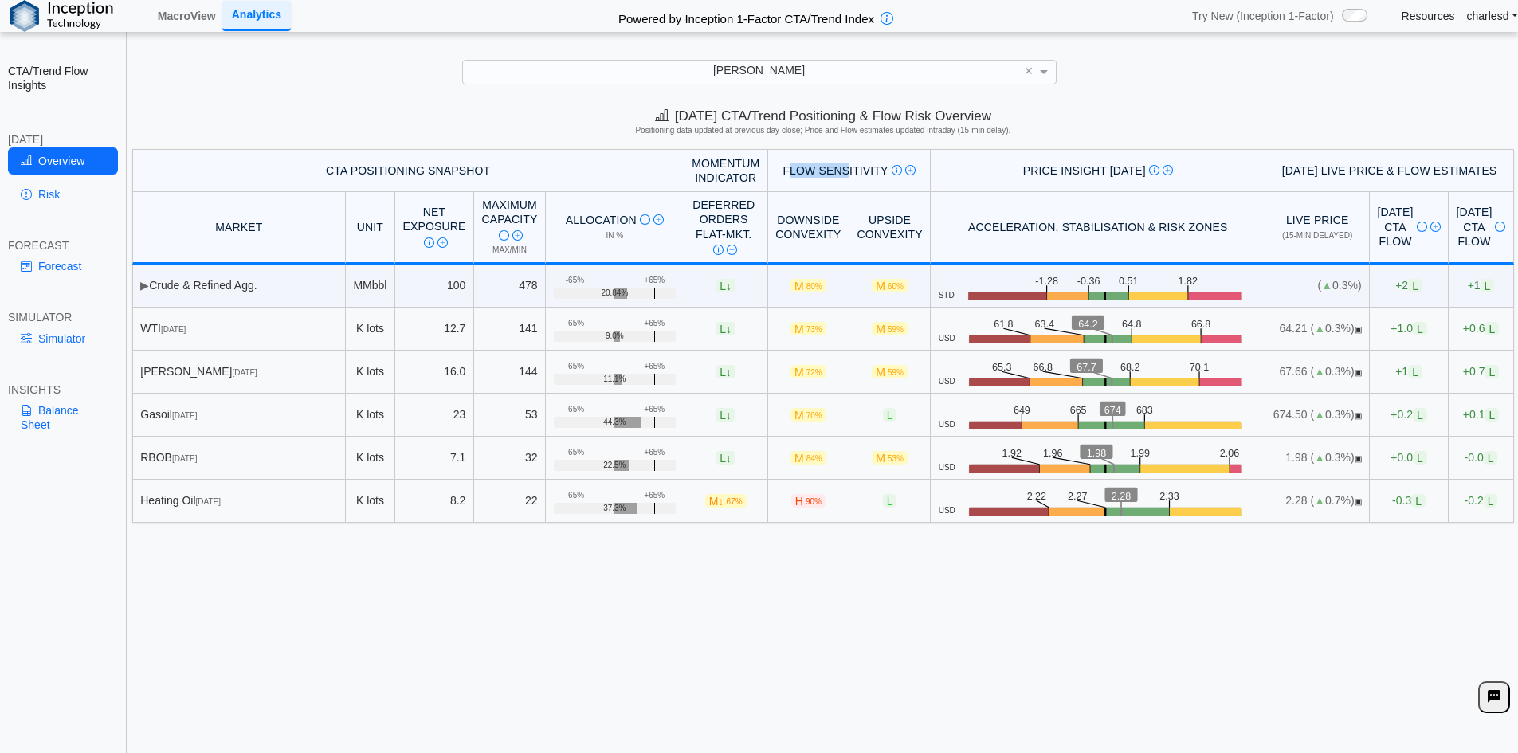
drag, startPoint x: 743, startPoint y: 171, endPoint x: 798, endPoint y: 167, distance: 54.3
click at [798, 167] on div "Flow Sensitivity Measures risk that small price moves trigger high CTA-driven f…" at bounding box center [848, 170] width 147 height 14
drag, startPoint x: 744, startPoint y: 217, endPoint x: 783, endPoint y: 231, distance: 41.6
click at [783, 231] on th "Downside Convexity" at bounding box center [808, 228] width 81 height 73
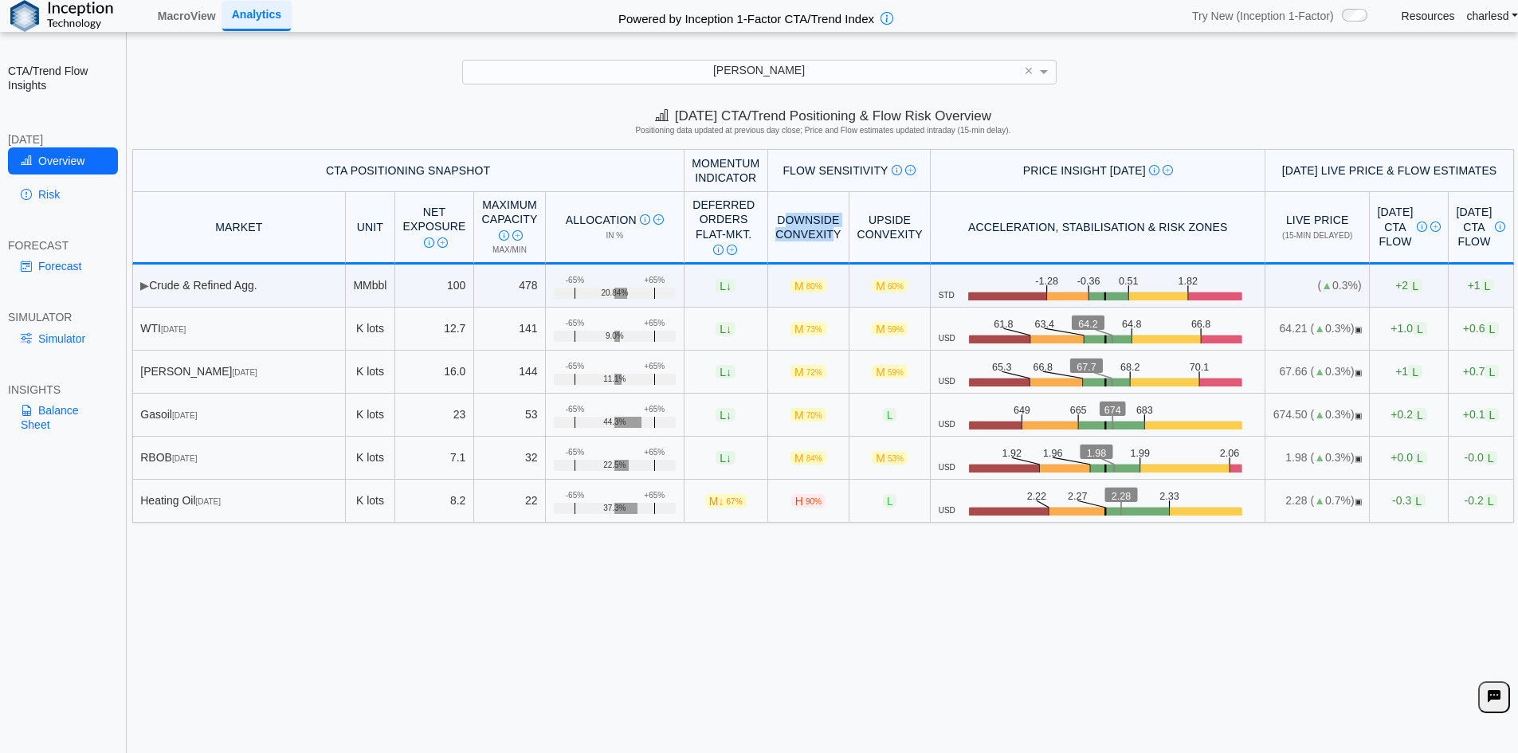
click at [783, 231] on th "Downside Convexity" at bounding box center [808, 228] width 81 height 73
click at [790, 330] on span "M 73%" at bounding box center [808, 329] width 36 height 14
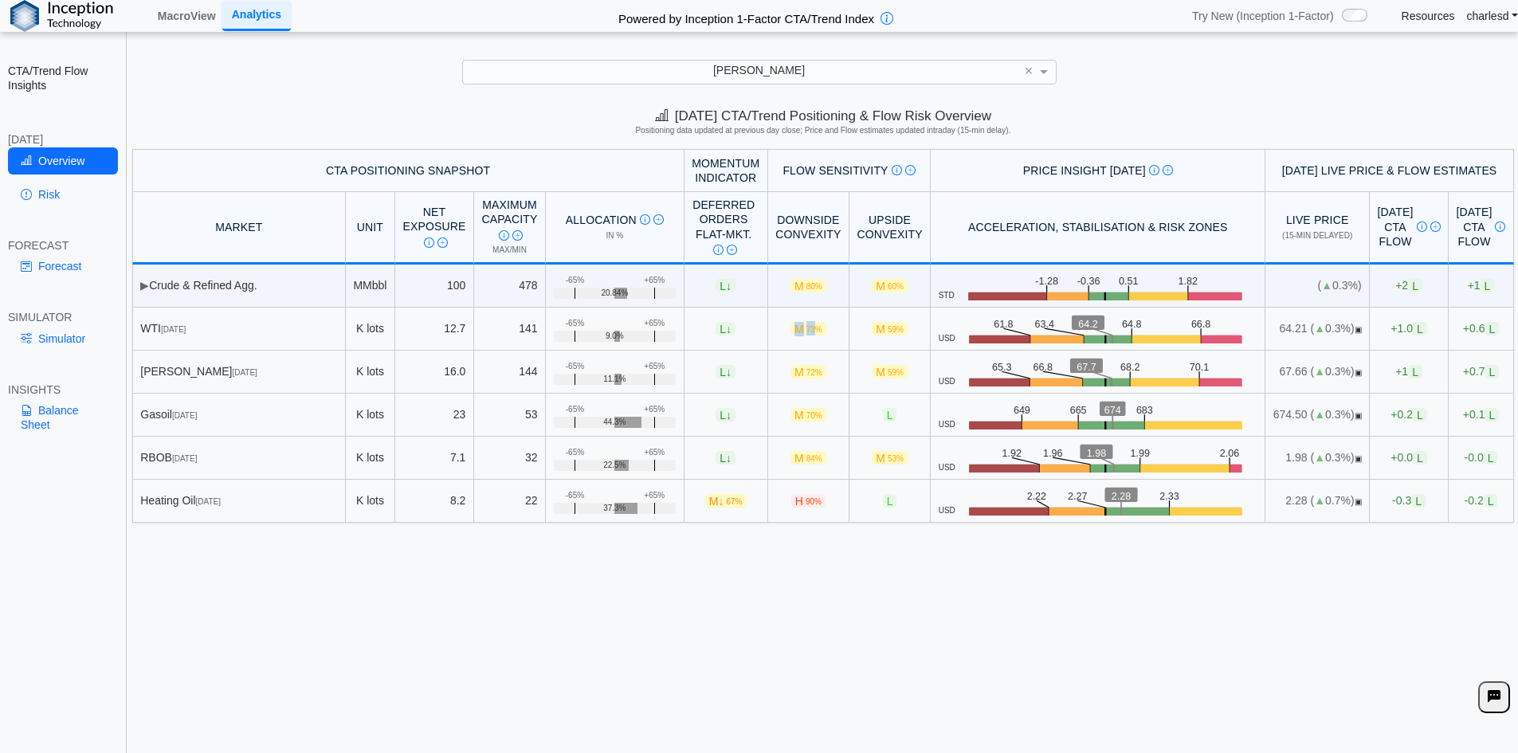
click at [790, 330] on span "M 73%" at bounding box center [808, 329] width 36 height 14
drag, startPoint x: 741, startPoint y: 327, endPoint x: 774, endPoint y: 328, distance: 33.5
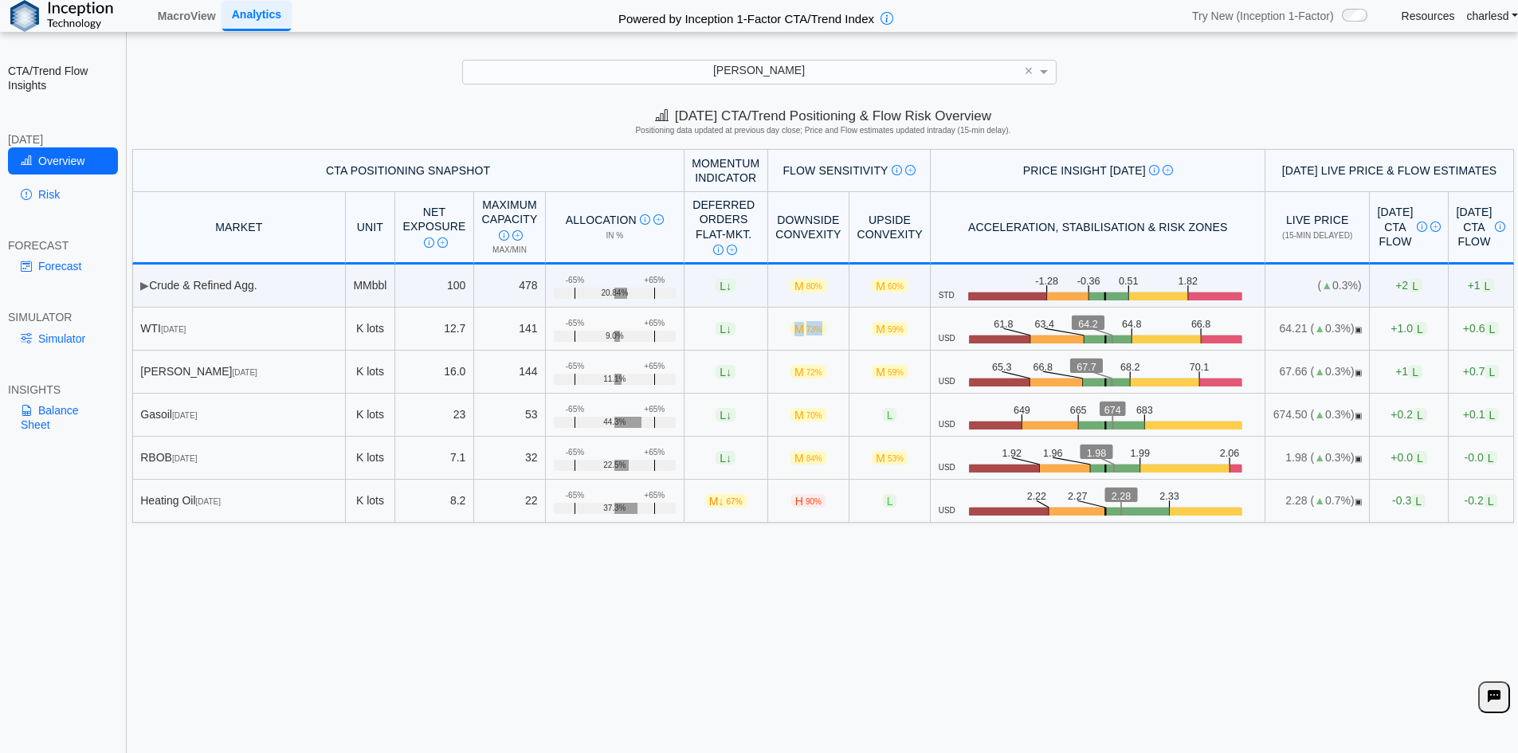
click at [774, 328] on td "M 73%" at bounding box center [808, 329] width 81 height 43
click at [806, 328] on span "73%" at bounding box center [814, 329] width 16 height 9
drag, startPoint x: 978, startPoint y: 320, endPoint x: 1000, endPoint y: 323, distance: 22.5
click at [1000, 323] on icon ".zone-text { font-size: 22px; font-weight: 500; text-anchor: middle; } .price-m…" at bounding box center [1106, 329] width 302 height 30
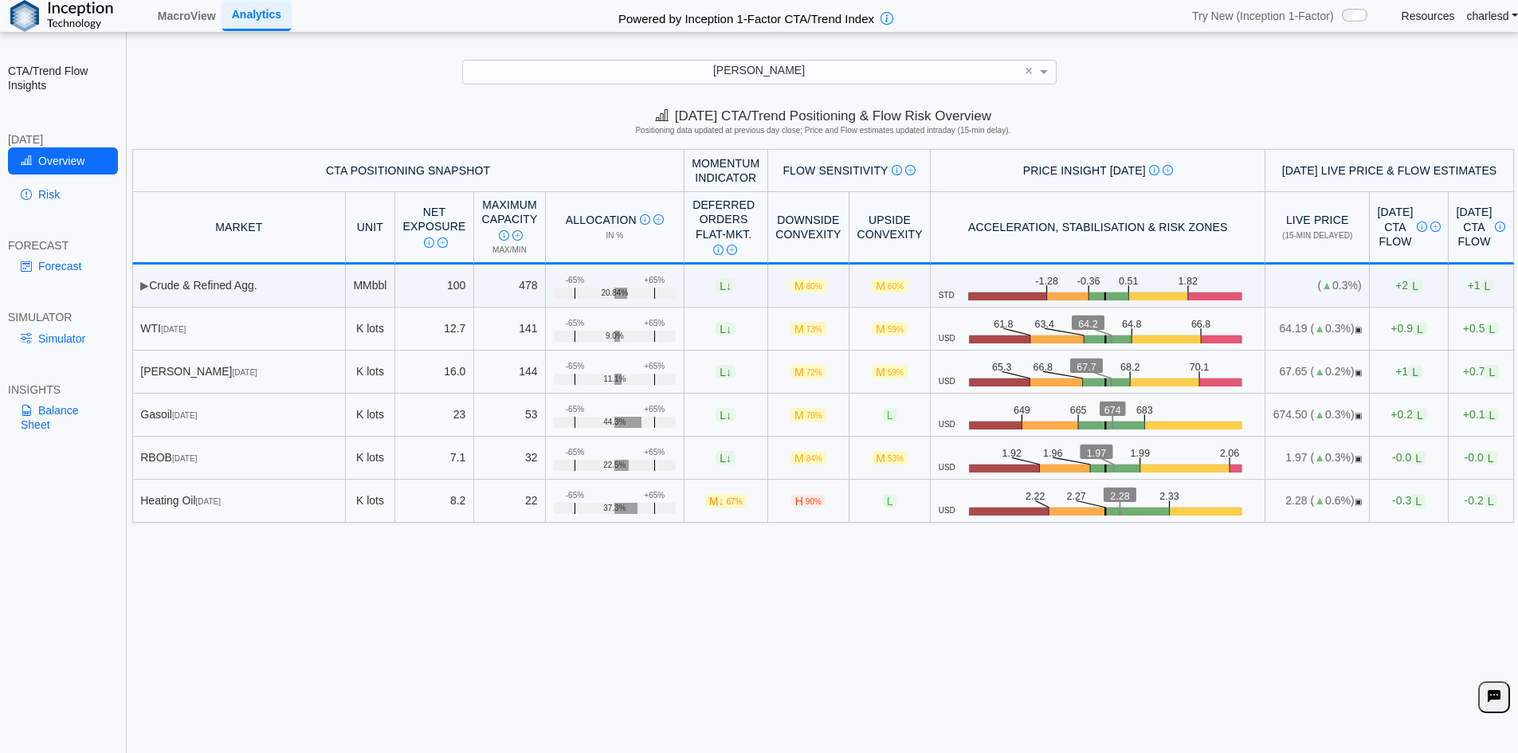
click at [1390, 334] on span "+0.9 L" at bounding box center [1408, 329] width 36 height 14
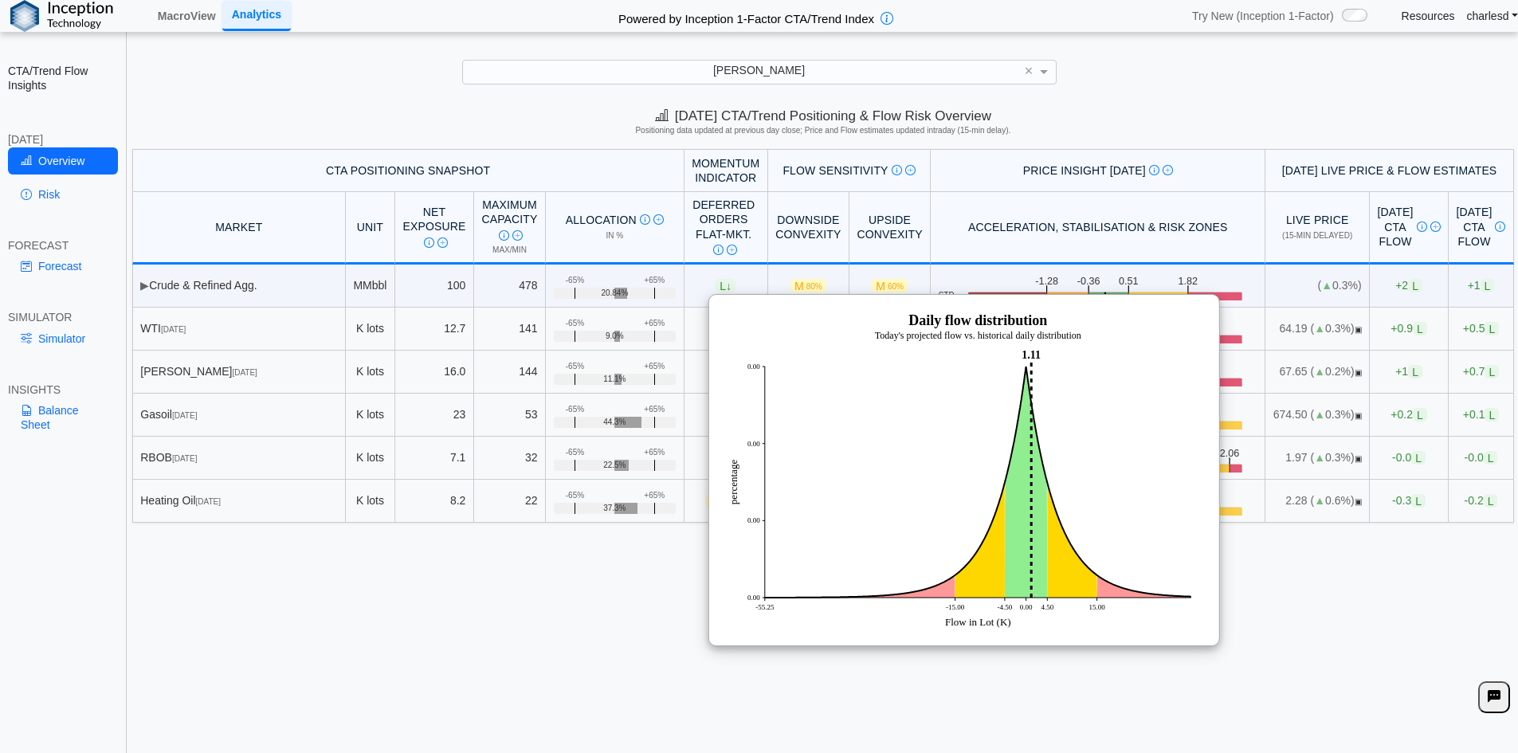
click at [1113, 508] on img at bounding box center [963, 470] width 478 height 319
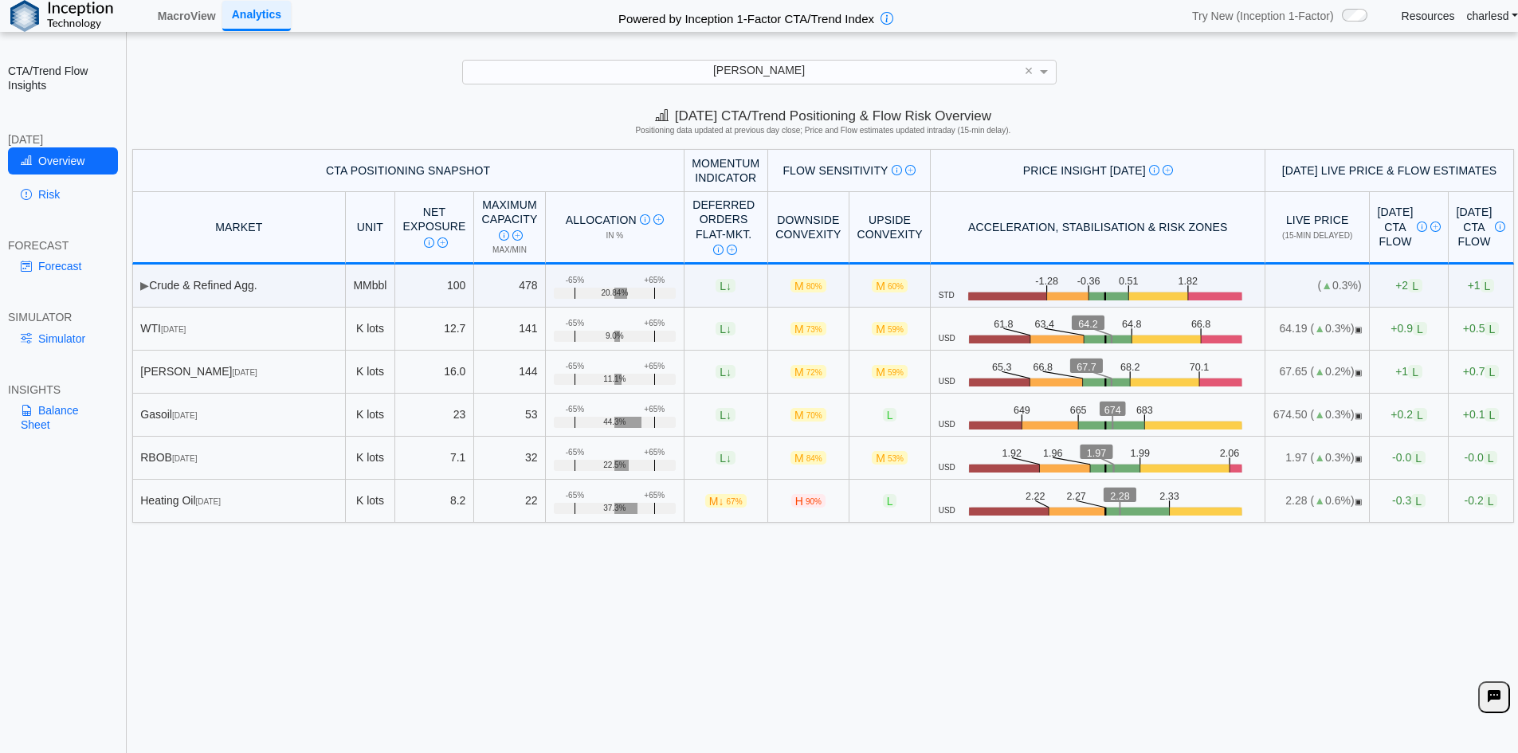
drag, startPoint x: 1022, startPoint y: 319, endPoint x: 1048, endPoint y: 323, distance: 25.8
click at [1074, 323] on rect at bounding box center [1090, 322] width 33 height 15
click at [1080, 323] on text "64.2" at bounding box center [1090, 323] width 20 height 12
drag, startPoint x: 1027, startPoint y: 320, endPoint x: 1046, endPoint y: 320, distance: 19.1
click at [1046, 320] on icon ".zone-text { font-size: 22px; font-weight: 500; text-anchor: middle; } .price-m…" at bounding box center [1106, 329] width 302 height 30
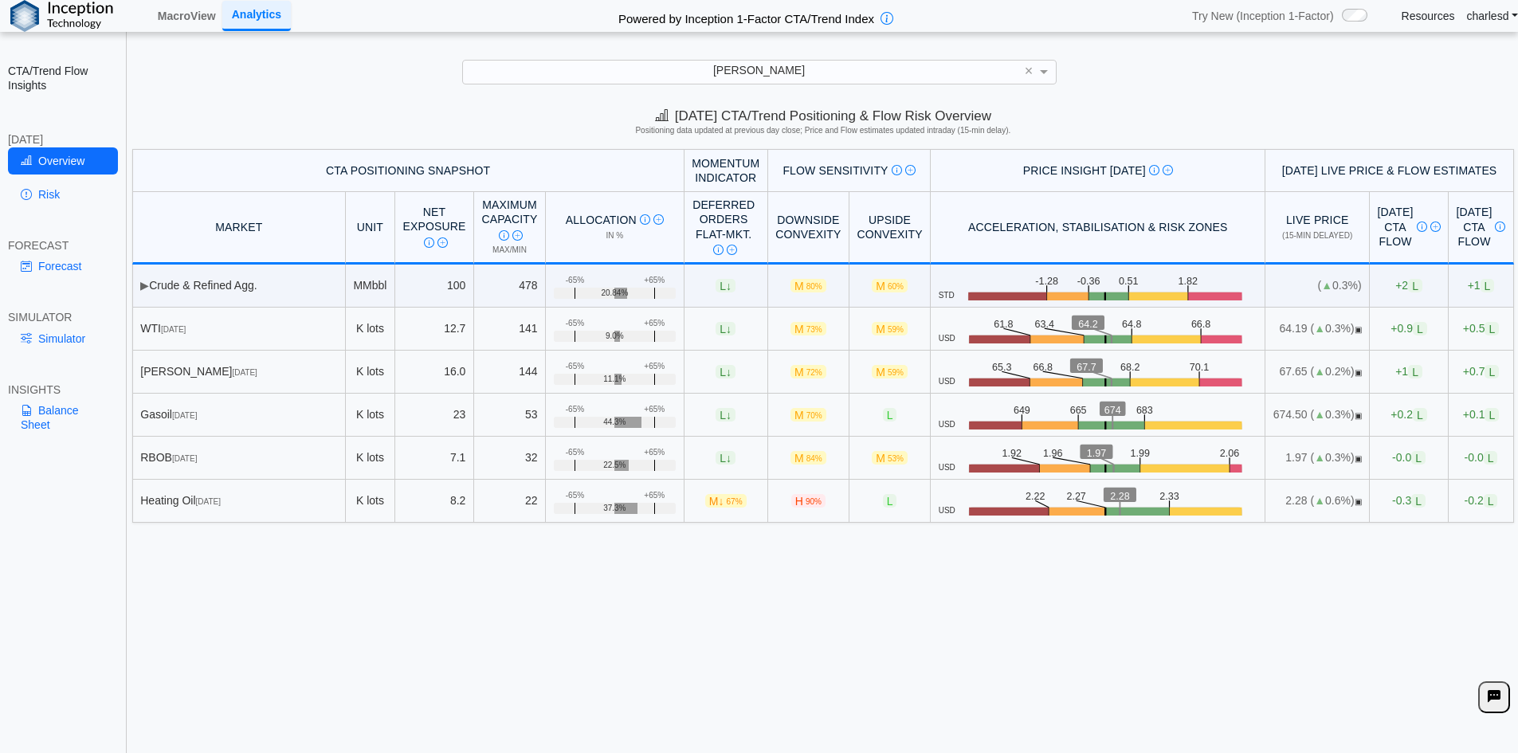
click at [1080, 320] on text "64.2" at bounding box center [1090, 323] width 20 height 12
drag, startPoint x: 1021, startPoint y: 323, endPoint x: 1047, endPoint y: 327, distance: 26.6
click at [1074, 327] on rect at bounding box center [1090, 322] width 33 height 15
drag, startPoint x: 1221, startPoint y: 331, endPoint x: 1250, endPoint y: 334, distance: 28.8
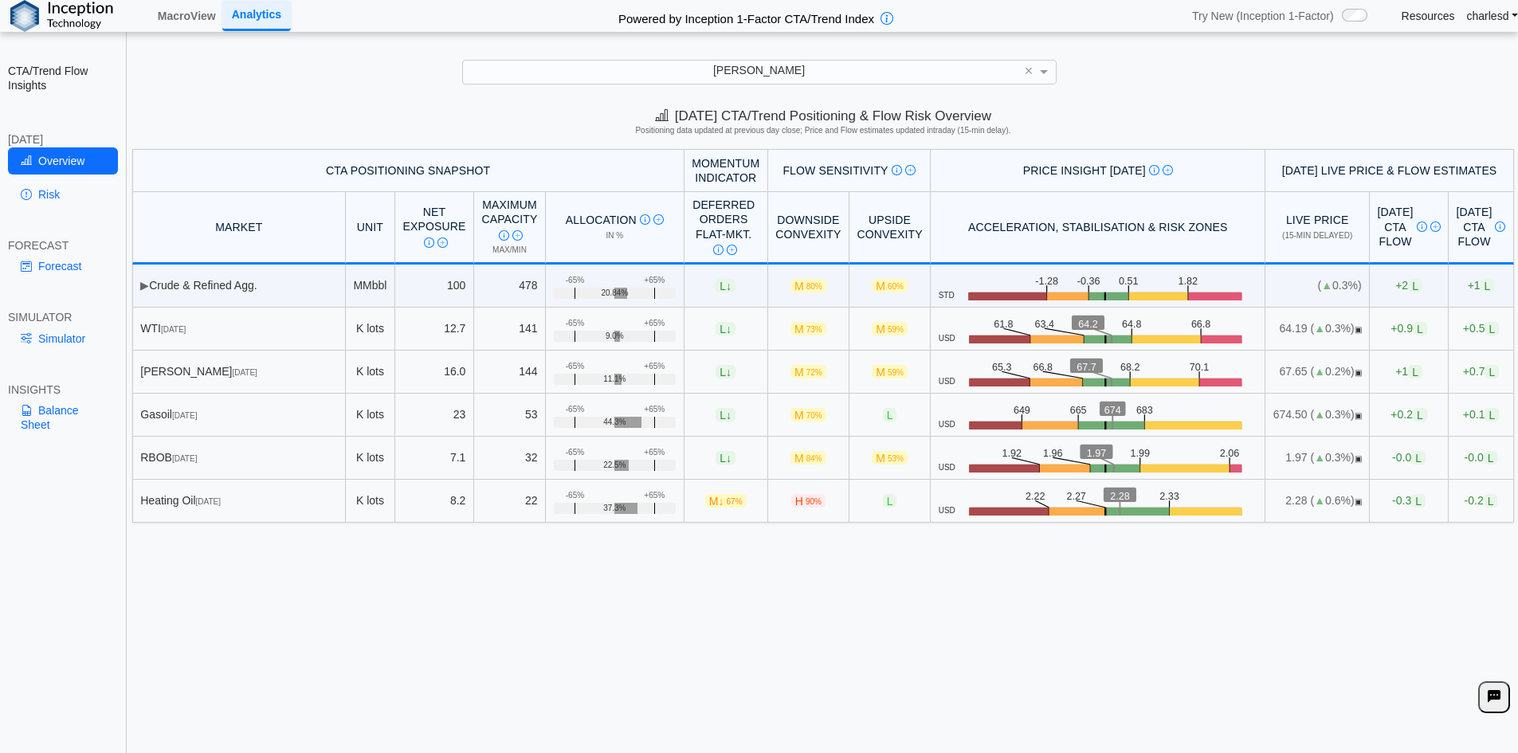
click at [1265, 334] on td "64.19 ( ▲ 0.3%) ▣" at bounding box center [1317, 329] width 104 height 43
drag, startPoint x: 935, startPoint y: 322, endPoint x: 962, endPoint y: 323, distance: 26.3
click at [962, 323] on icon ".zone-text { font-size: 22px; font-weight: 500; text-anchor: middle; } .price-m…" at bounding box center [1106, 329] width 302 height 30
drag, startPoint x: 937, startPoint y: 322, endPoint x: 961, endPoint y: 322, distance: 23.9
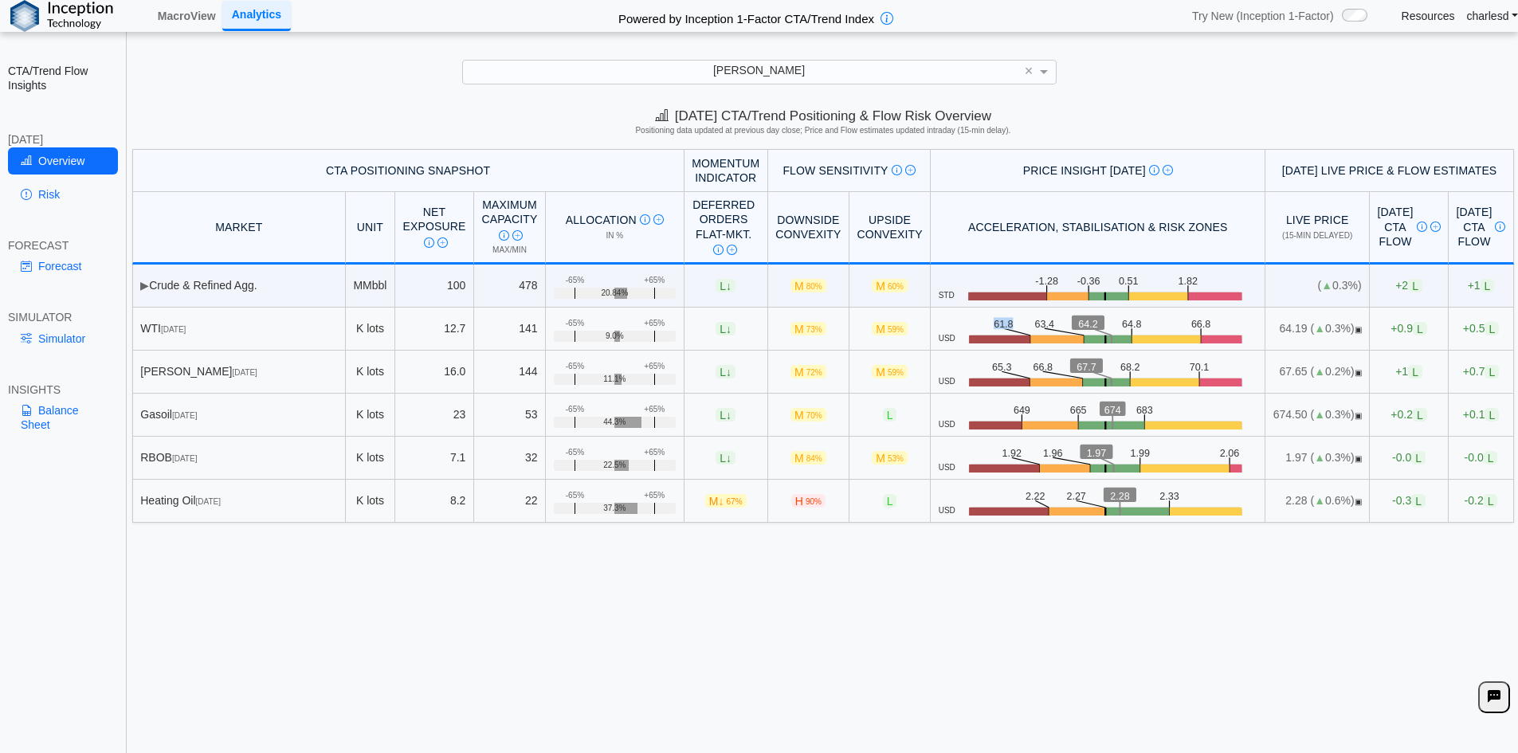
click at [961, 322] on icon ".zone-text { font-size: 22px; font-weight: 500; text-anchor: middle; } .price-m…" at bounding box center [1106, 329] width 302 height 30
drag, startPoint x: 936, startPoint y: 323, endPoint x: 958, endPoint y: 323, distance: 21.5
click at [958, 323] on icon ".zone-text { font-size: 22px; font-weight: 500; text-anchor: middle; } .price-m…" at bounding box center [1106, 329] width 302 height 30
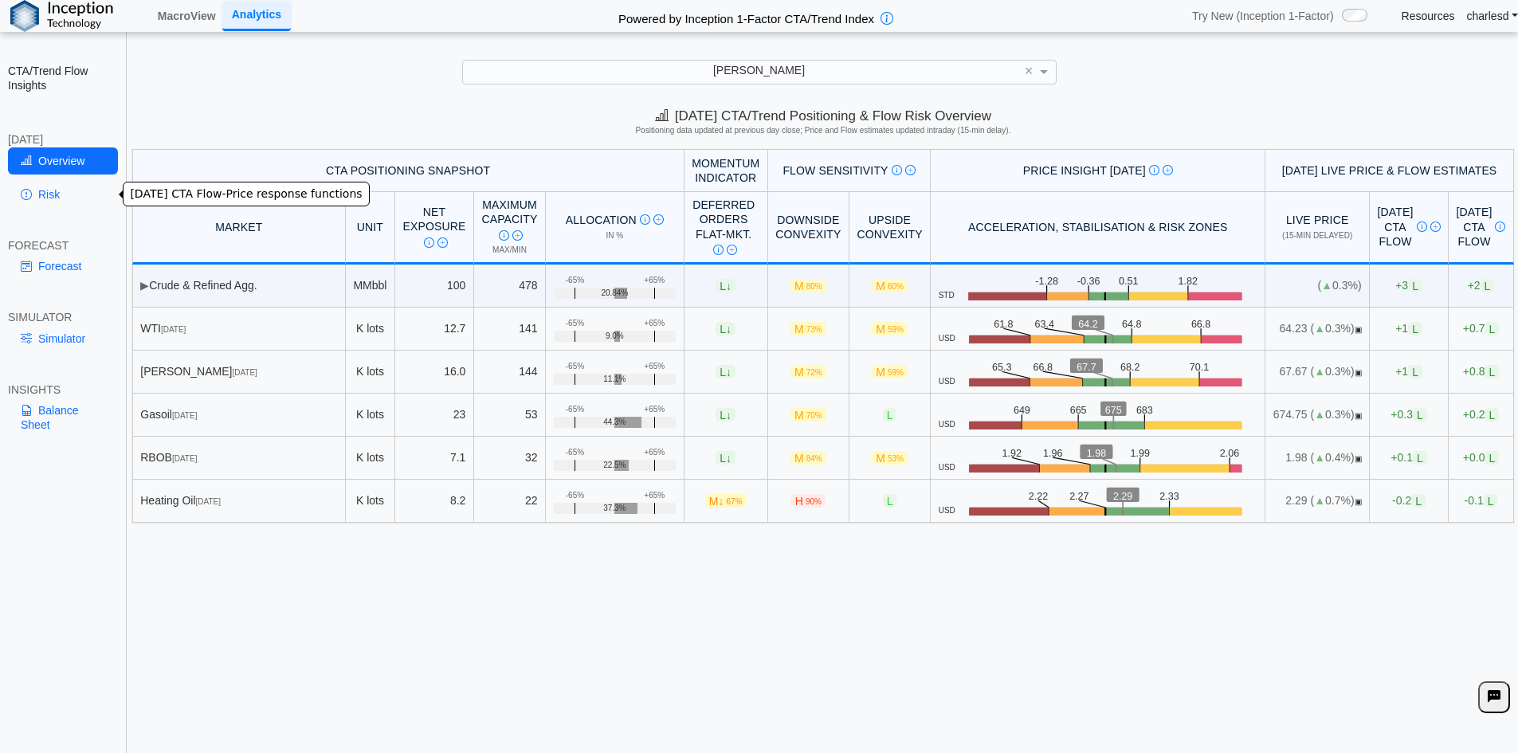
click at [65, 205] on link "Risk" at bounding box center [63, 194] width 110 height 27
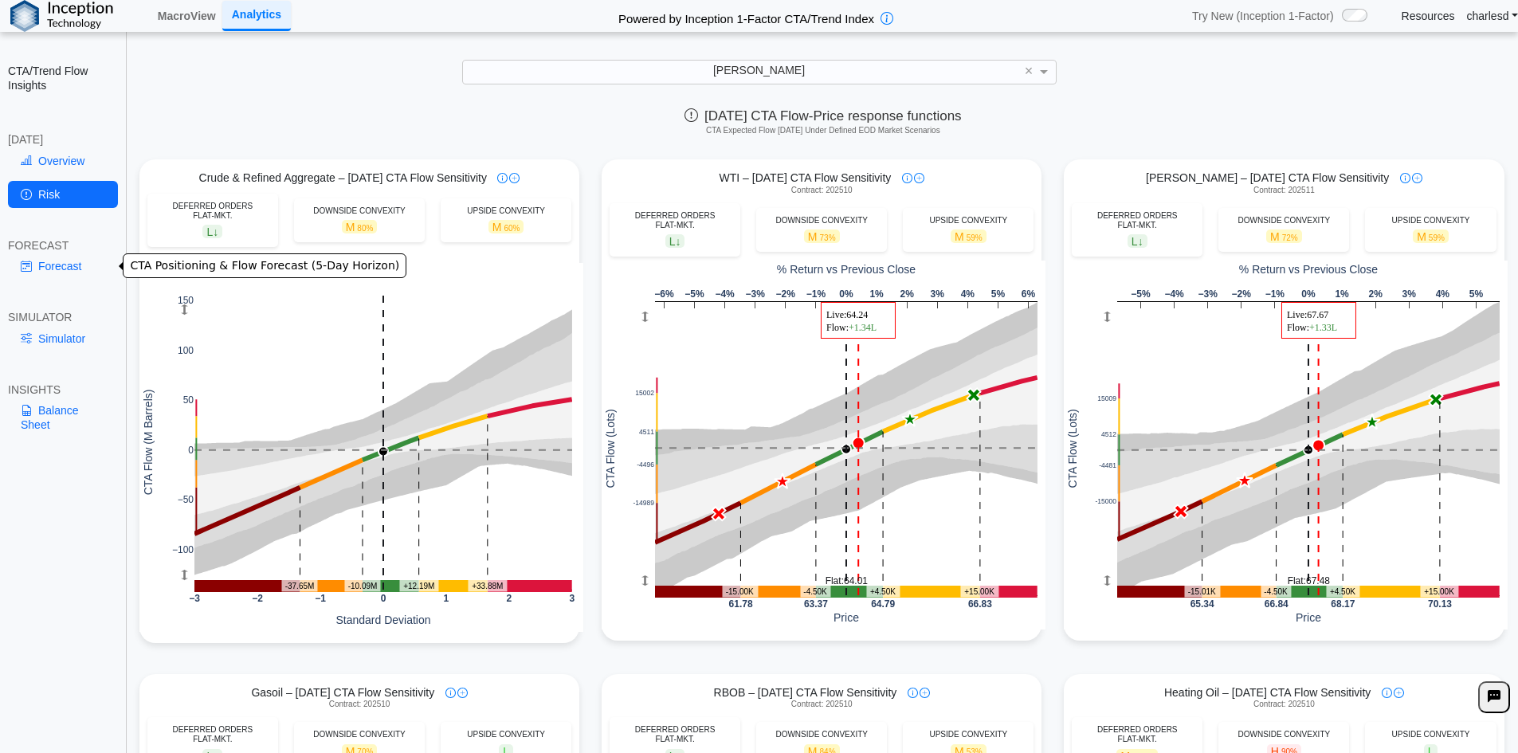
drag, startPoint x: 71, startPoint y: 267, endPoint x: 154, endPoint y: 291, distance: 86.2
click at [71, 267] on link "Forecast" at bounding box center [63, 266] width 110 height 27
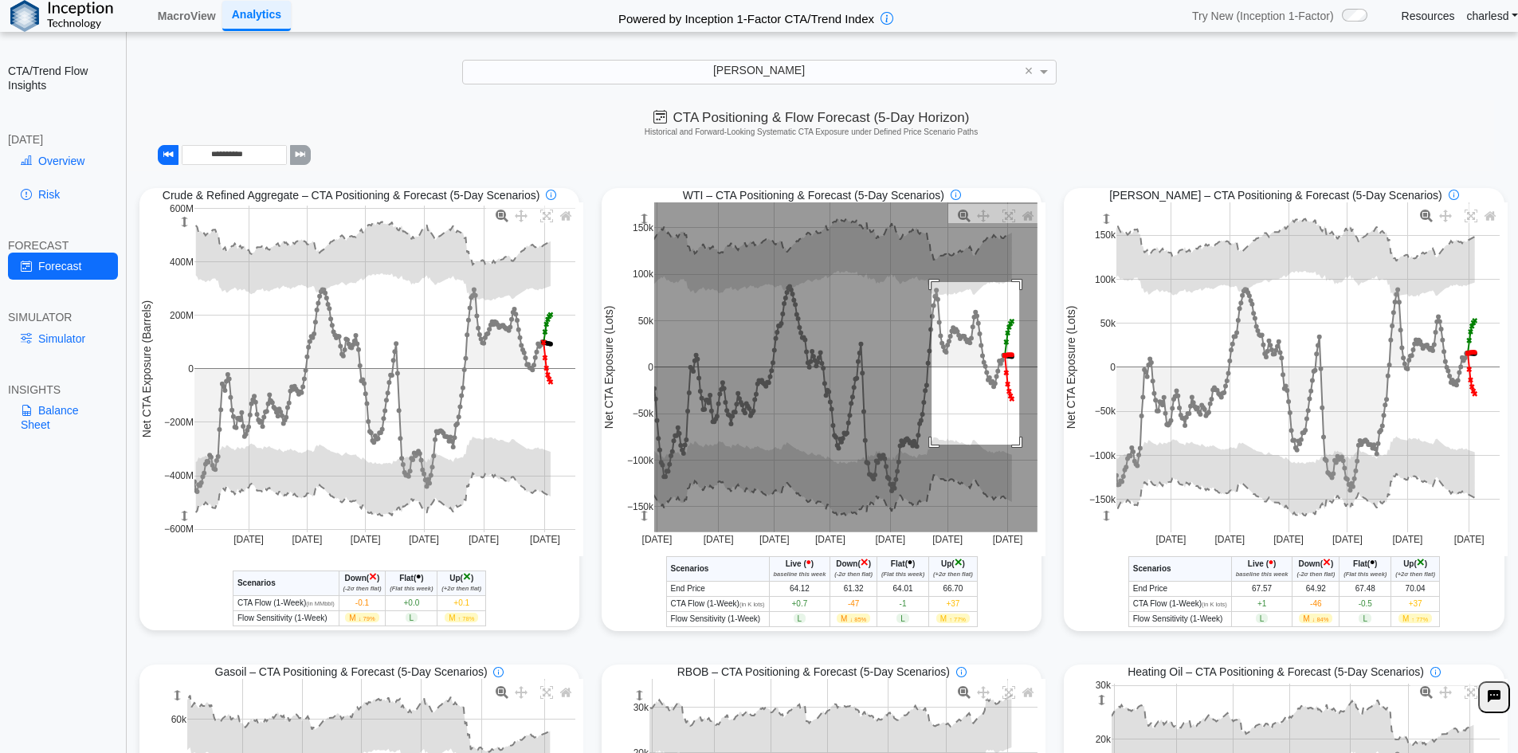
drag, startPoint x: 926, startPoint y: 284, endPoint x: 1014, endPoint y: 446, distance: 184.7
click at [1014, 446] on rect at bounding box center [845, 367] width 383 height 330
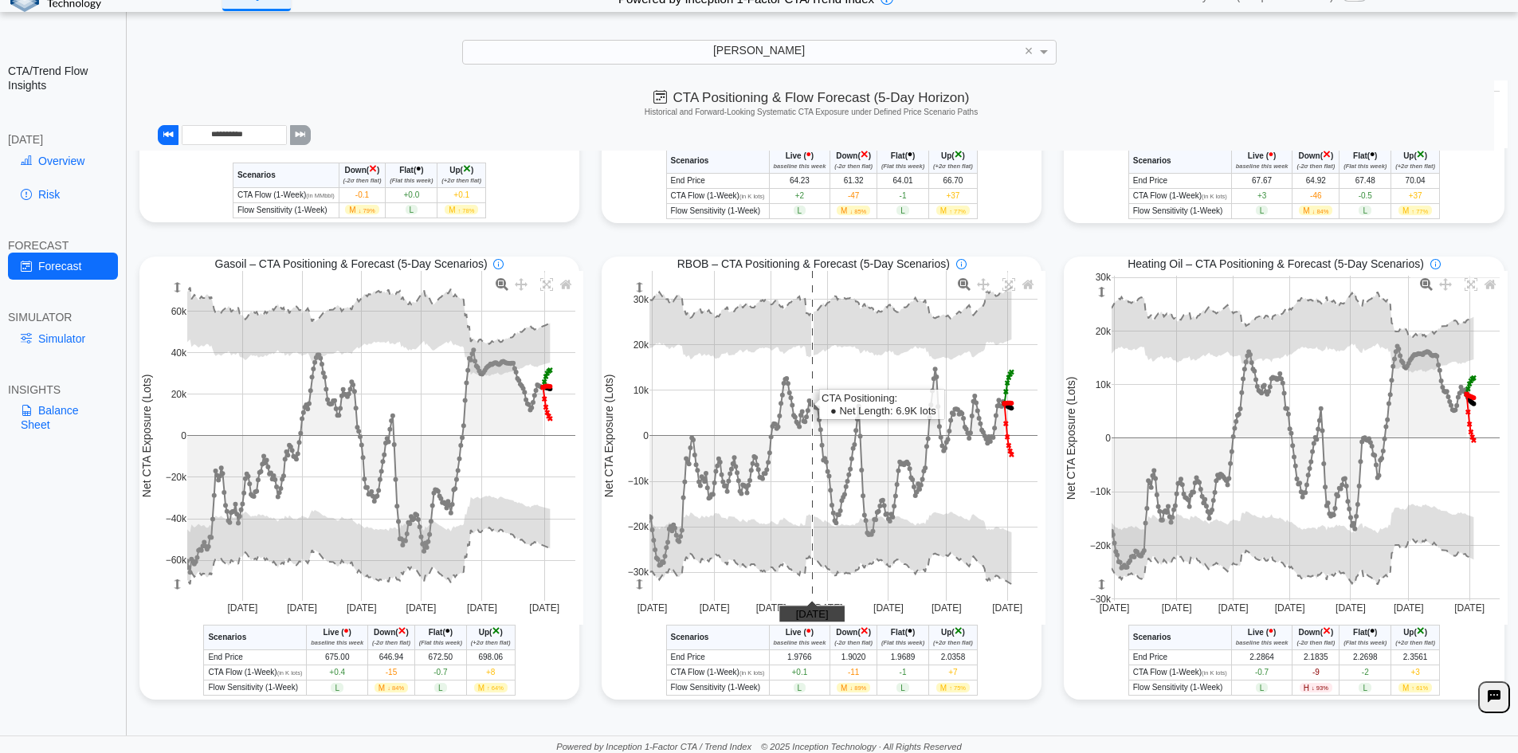
scroll to position [22, 0]
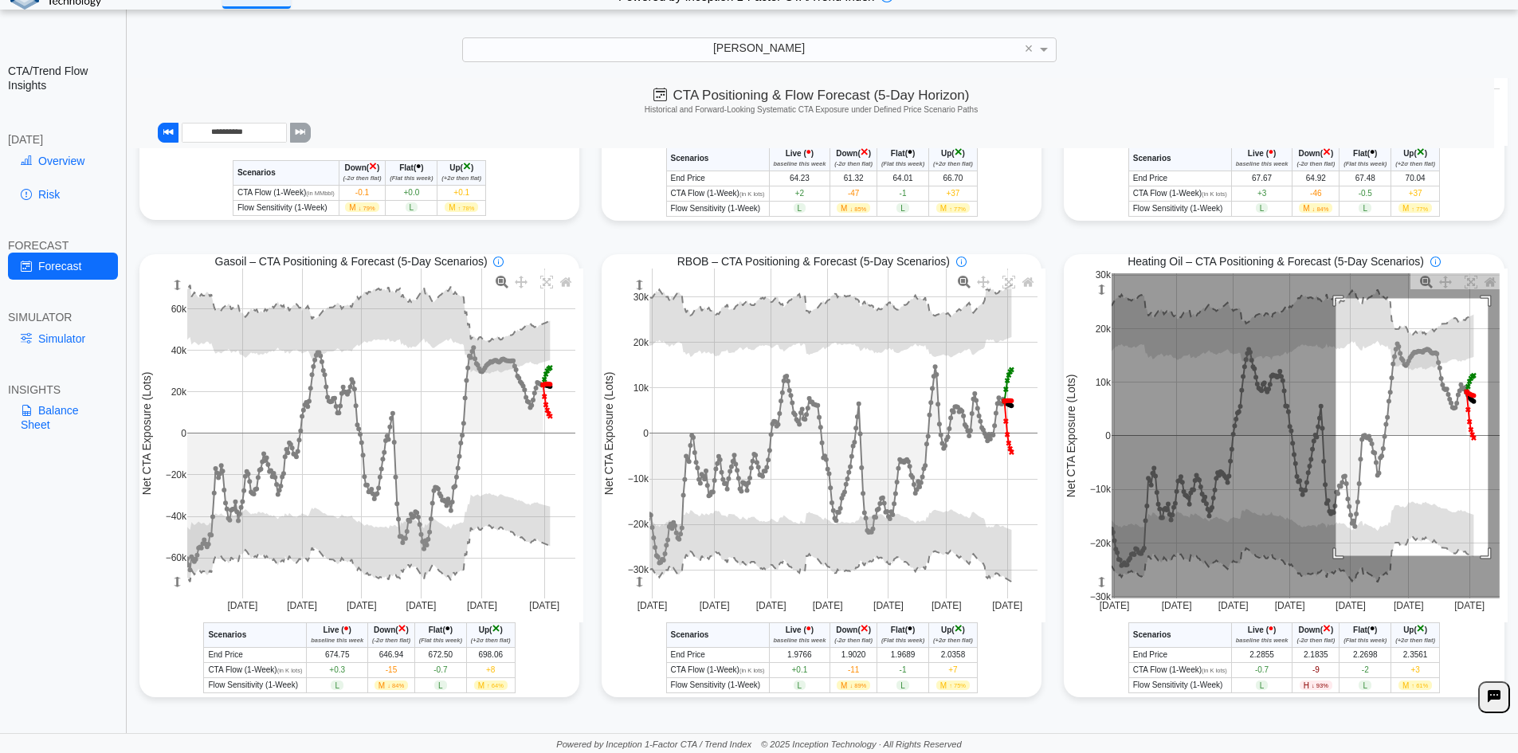
drag, startPoint x: 1327, startPoint y: 299, endPoint x: 1480, endPoint y: 556, distance: 299.0
click at [1480, 556] on rect at bounding box center [1306, 435] width 388 height 325
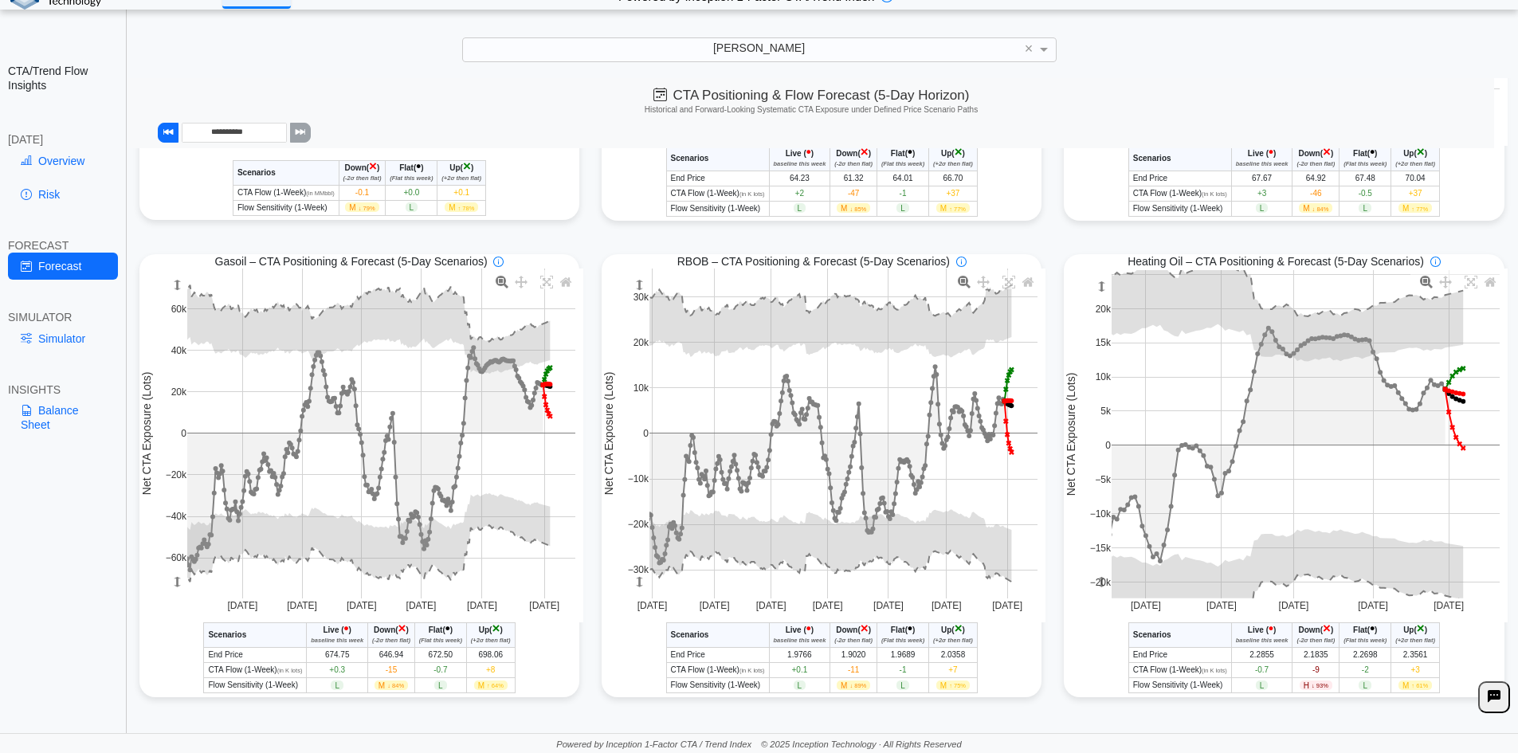
click at [1304, 685] on span "H ↓ 93%" at bounding box center [1316, 685] width 33 height 10
drag, startPoint x: 1397, startPoint y: 687, endPoint x: 1419, endPoint y: 686, distance: 22.3
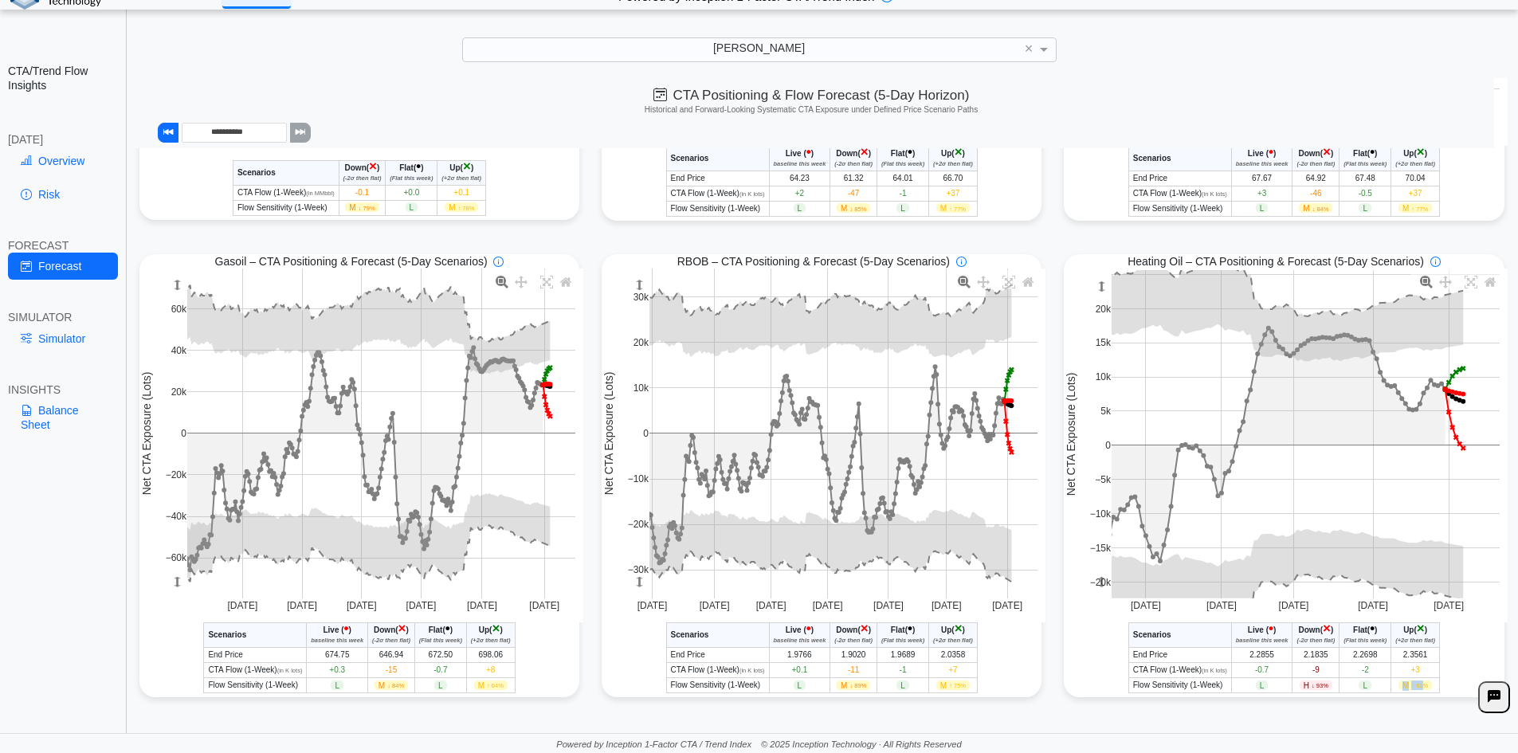
click at [1419, 686] on span "M ↑ 61%" at bounding box center [1414, 685] width 33 height 10
click at [1419, 686] on span "↑ 61%" at bounding box center [1419, 685] width 17 height 7
drag, startPoint x: 1397, startPoint y: 688, endPoint x: 1425, endPoint y: 684, distance: 28.1
click at [1425, 684] on span "M ↑ 61%" at bounding box center [1414, 685] width 33 height 10
click at [1420, 684] on span "↑ 61%" at bounding box center [1419, 685] width 17 height 7
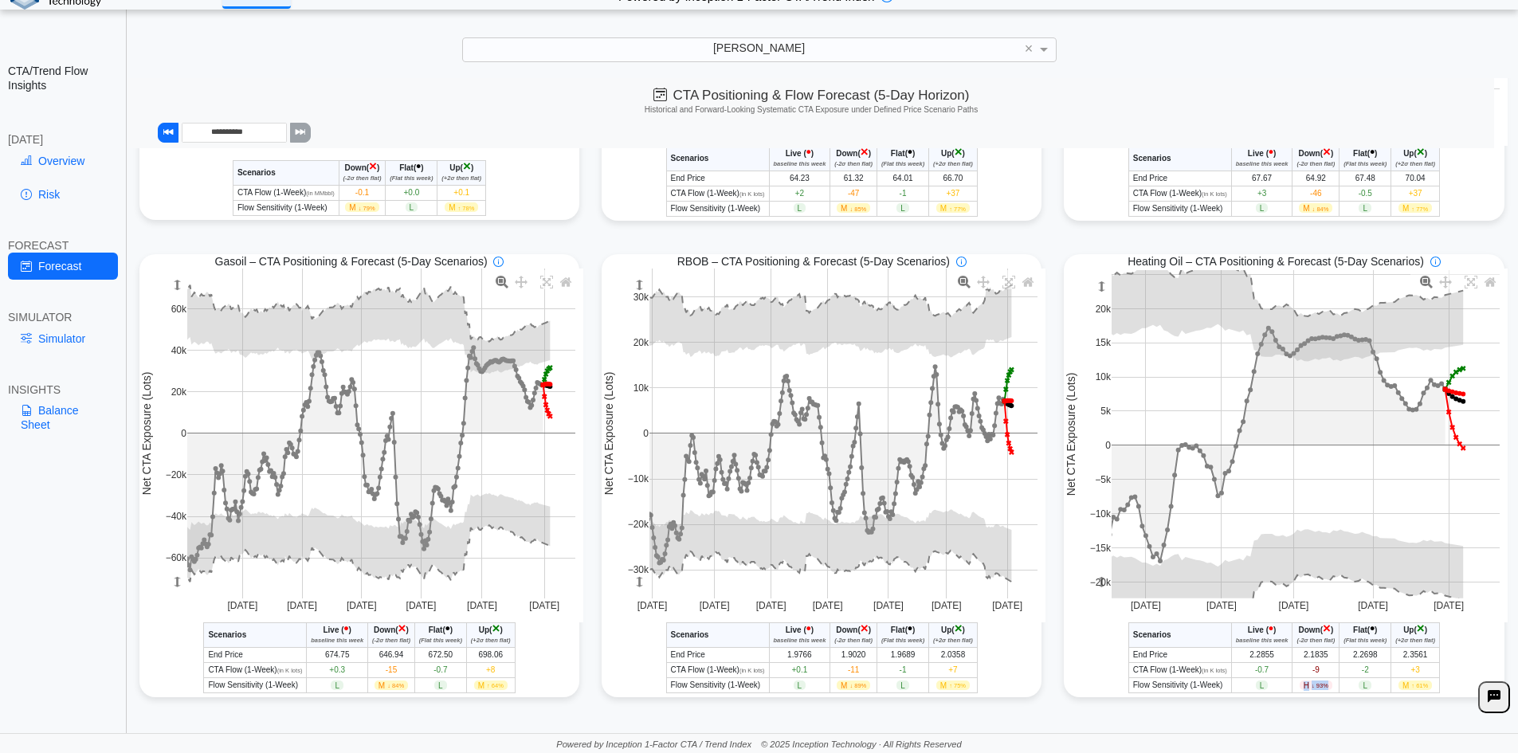
drag, startPoint x: 1297, startPoint y: 685, endPoint x: 1319, endPoint y: 687, distance: 21.6
click at [1319, 687] on span "H ↓ 93%" at bounding box center [1316, 685] width 33 height 10
click at [1319, 687] on span "↓ 93%" at bounding box center [1319, 685] width 17 height 7
drag, startPoint x: 1298, startPoint y: 687, endPoint x: 1323, endPoint y: 687, distance: 25.5
click at [1323, 687] on span "H ↓ 93%" at bounding box center [1316, 685] width 33 height 10
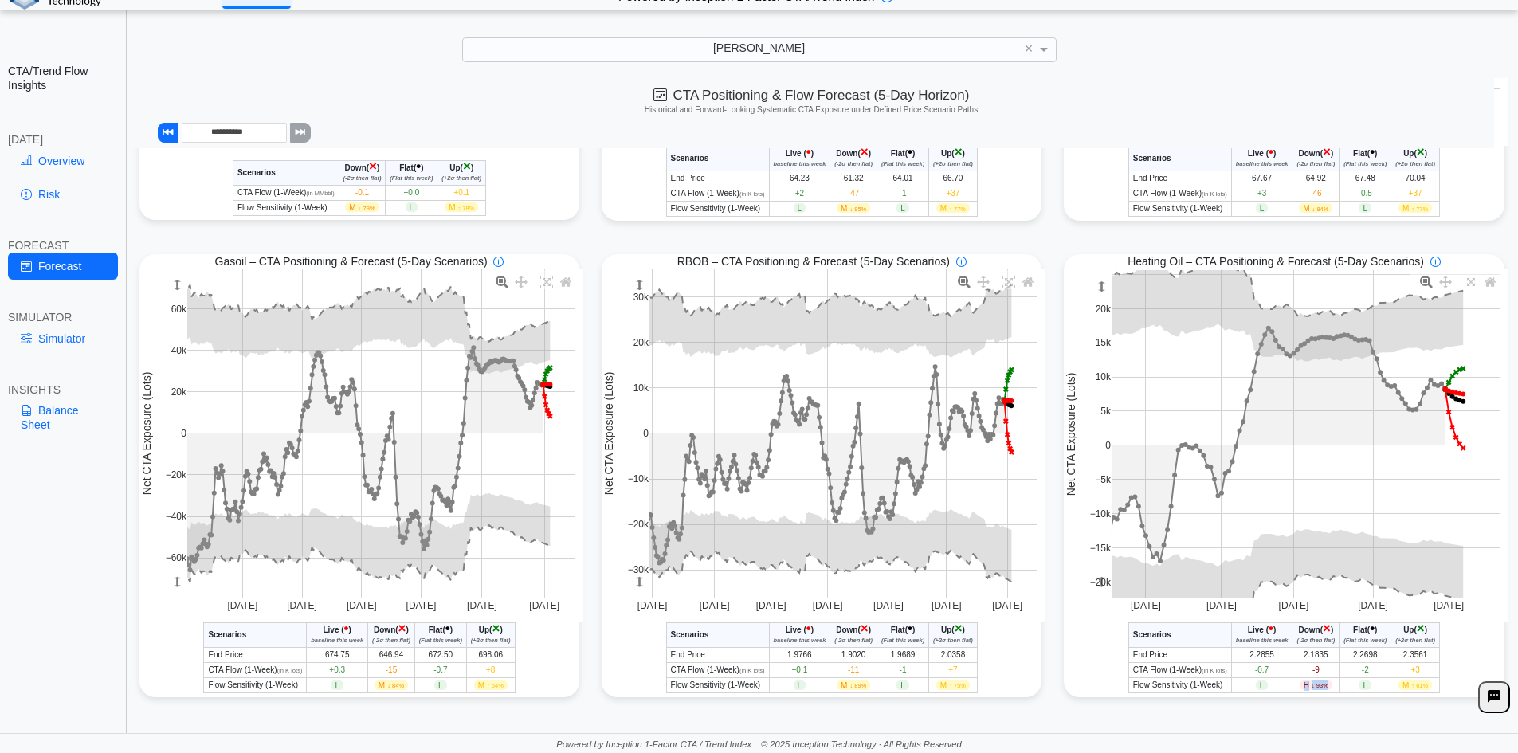
click at [1323, 687] on span "H ↓ 93%" at bounding box center [1316, 685] width 33 height 10
drag, startPoint x: 1299, startPoint y: 685, endPoint x: 1329, endPoint y: 685, distance: 30.3
click at [1329, 685] on td "H ↓ 93%" at bounding box center [1315, 685] width 47 height 15
drag, startPoint x: 1296, startPoint y: 685, endPoint x: 1322, endPoint y: 684, distance: 25.5
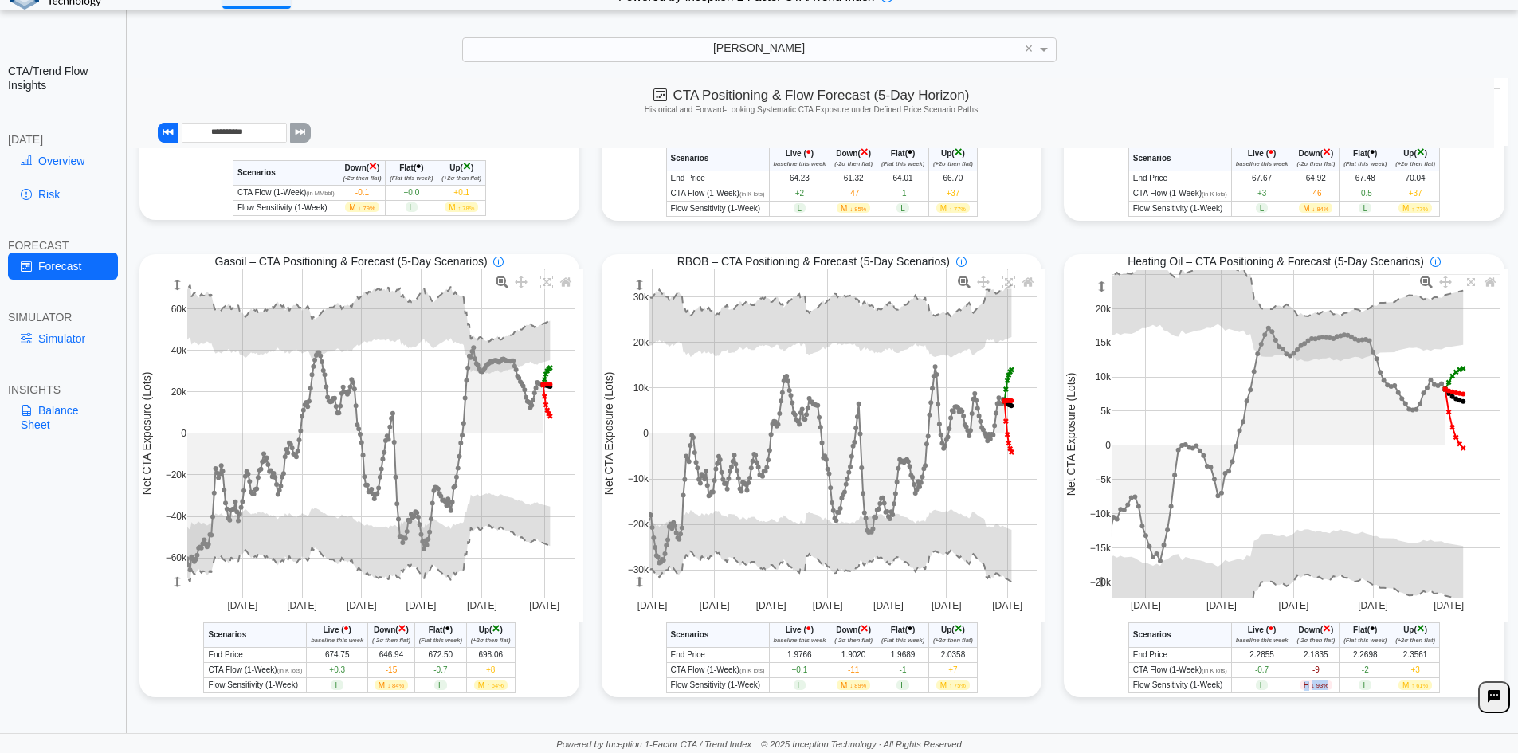
click at [1322, 684] on span "H ↓ 93%" at bounding box center [1316, 685] width 33 height 10
click at [68, 337] on link "Simulator" at bounding box center [63, 338] width 110 height 27
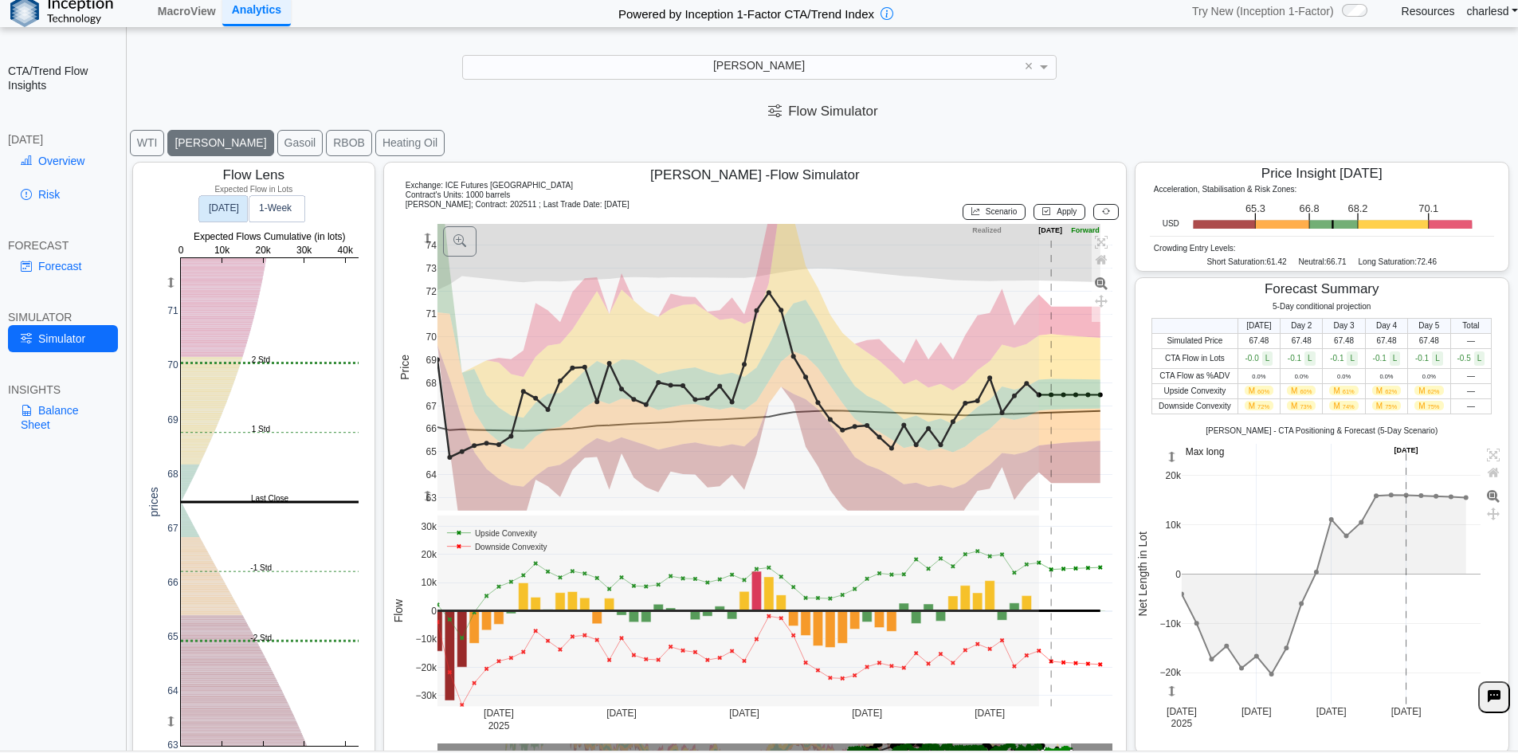
scroll to position [0, 0]
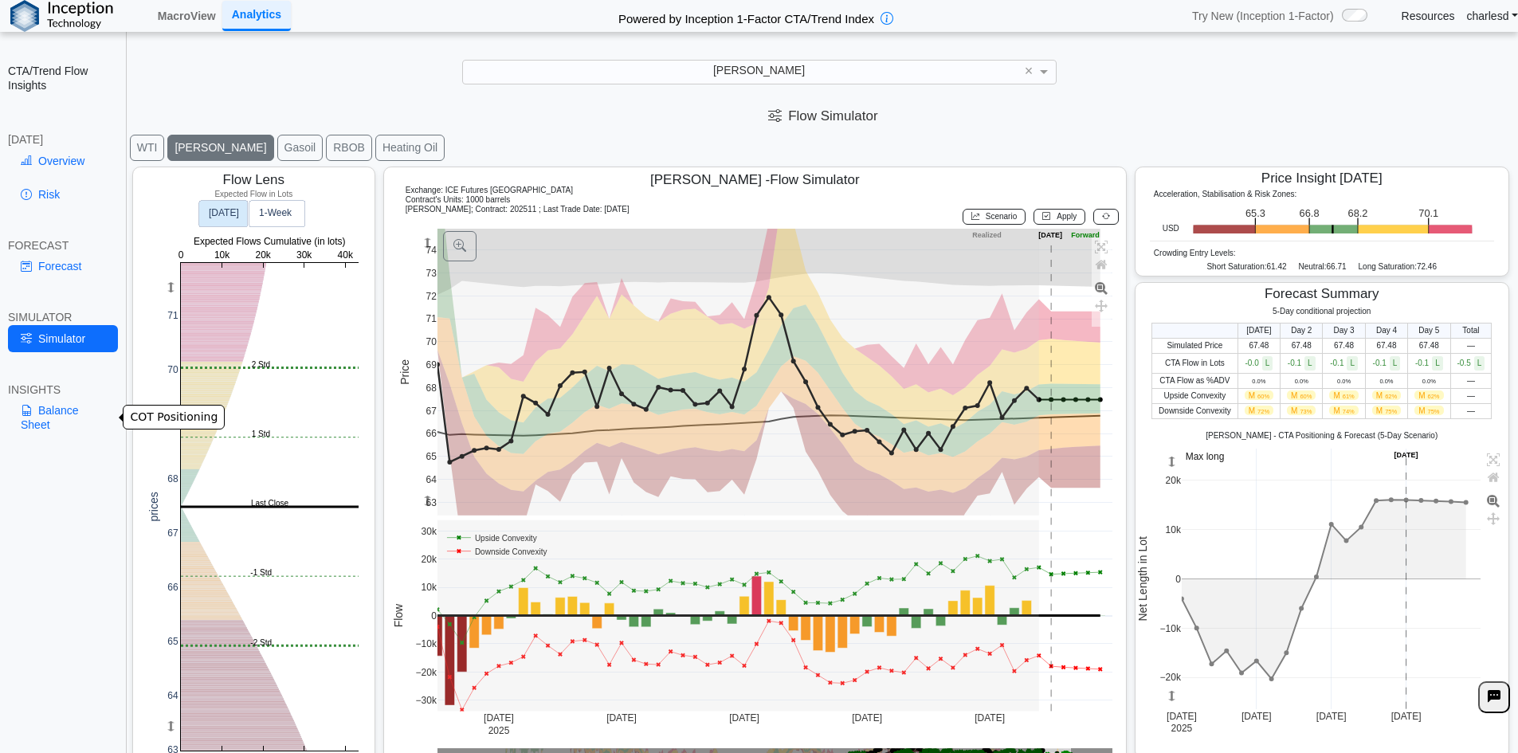
click at [70, 410] on link "Balance Sheet" at bounding box center [63, 417] width 110 height 41
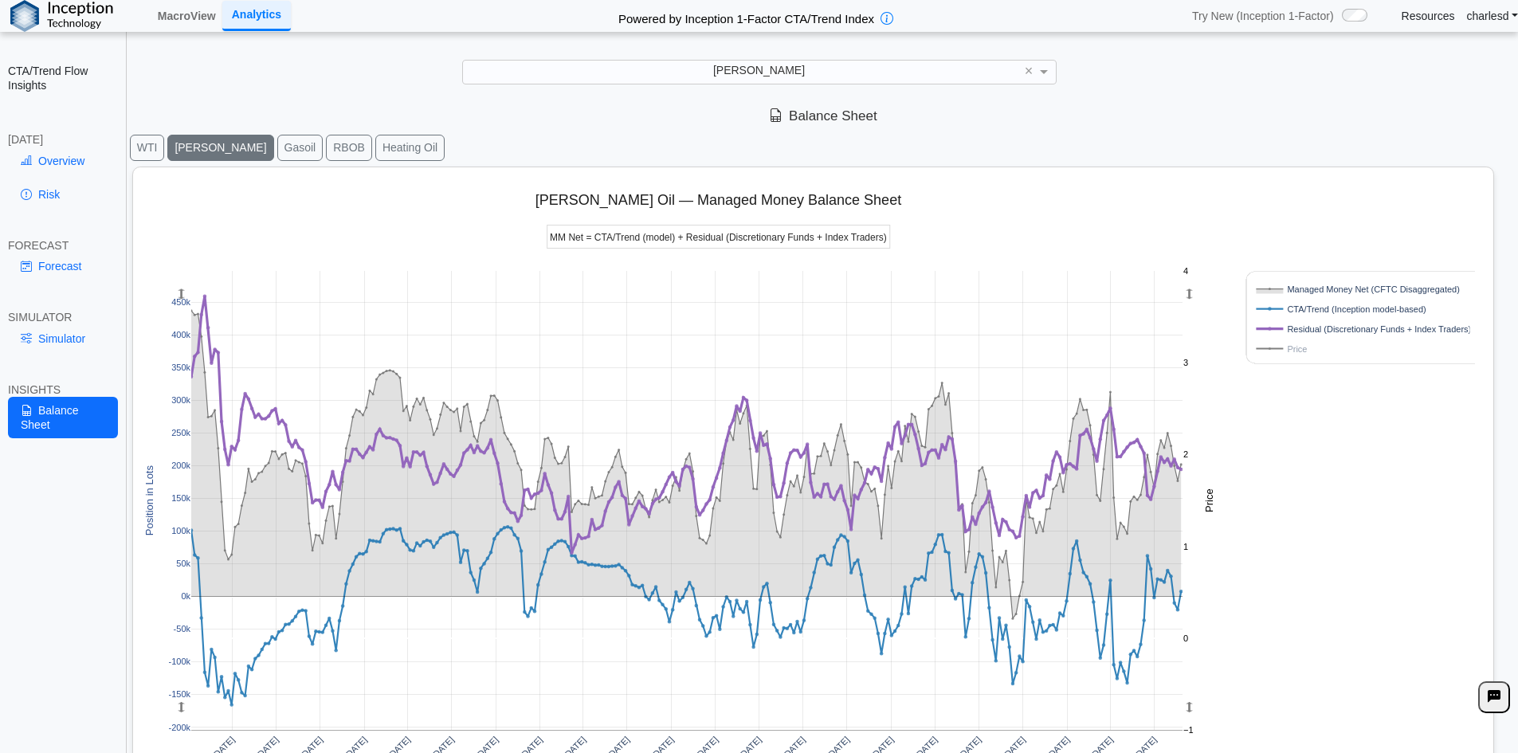
scroll to position [22, 0]
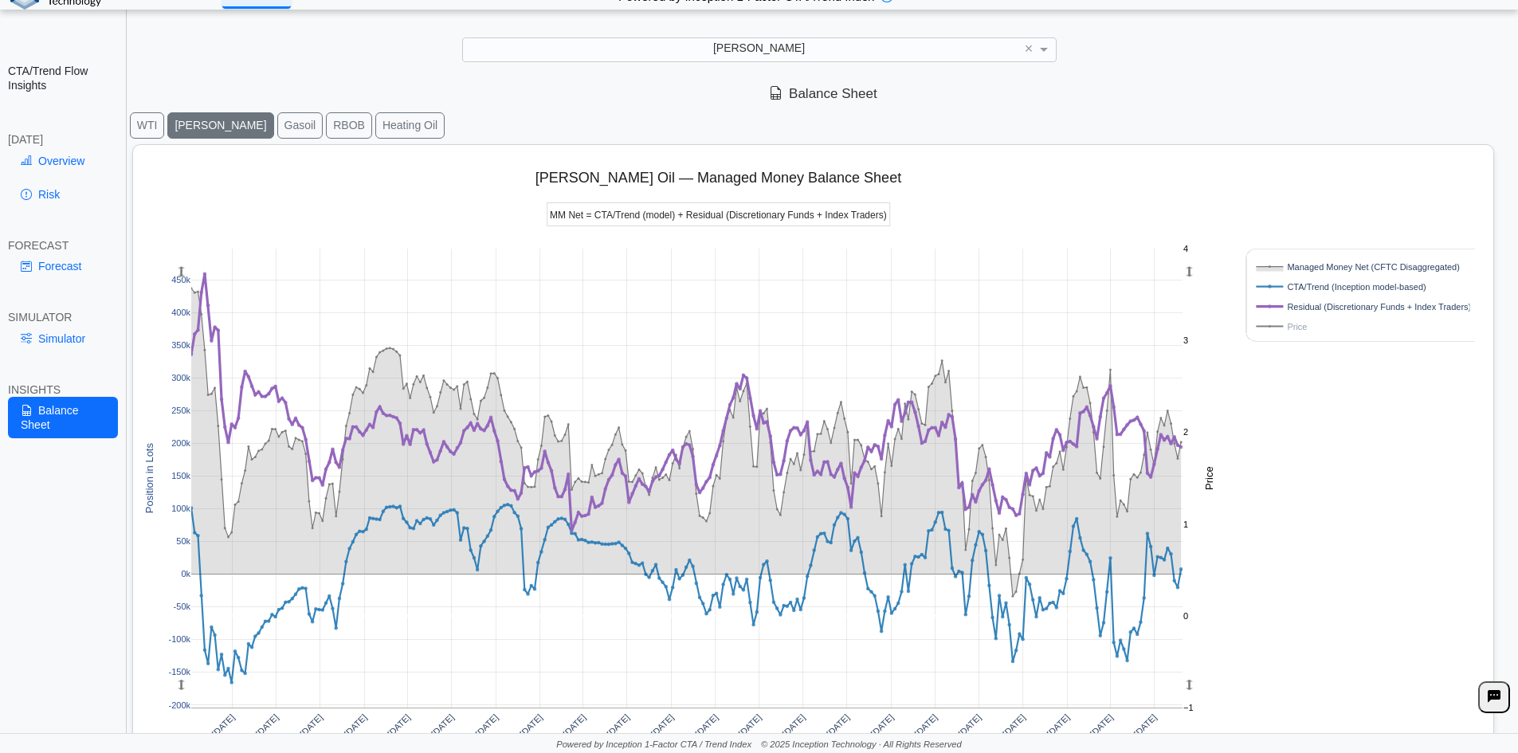
click at [375, 127] on button "Heating Oil" at bounding box center [409, 125] width 69 height 26
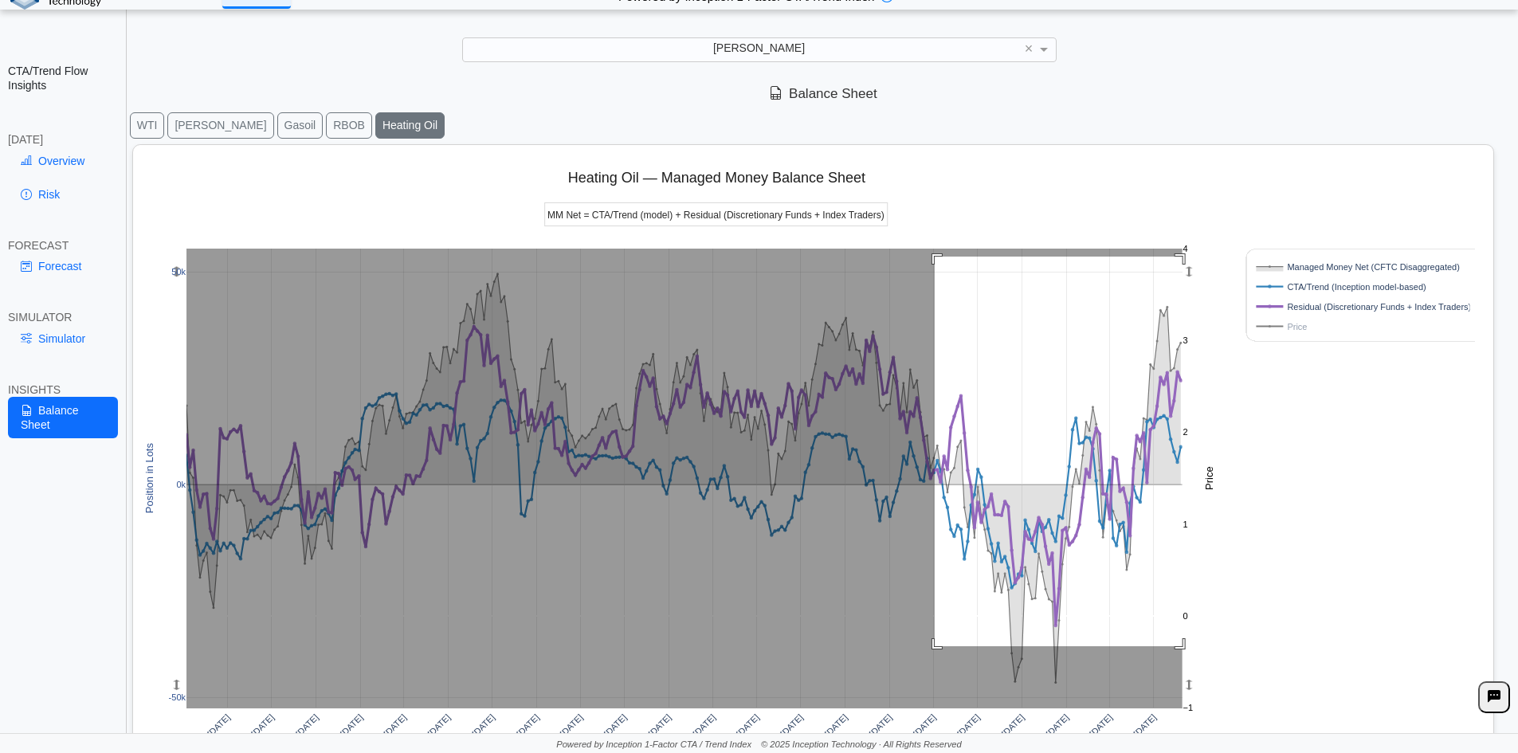
drag, startPoint x: 935, startPoint y: 257, endPoint x: 1305, endPoint y: 642, distance: 534.8
click at [1239, 660] on div "Apr 2020 Jul 2020 Oct 2020 Jan 2021 Apr 2021 Jul 2021 Oct 2021 Jan 2022 Apr 202…" at bounding box center [806, 503] width 1335 height 716
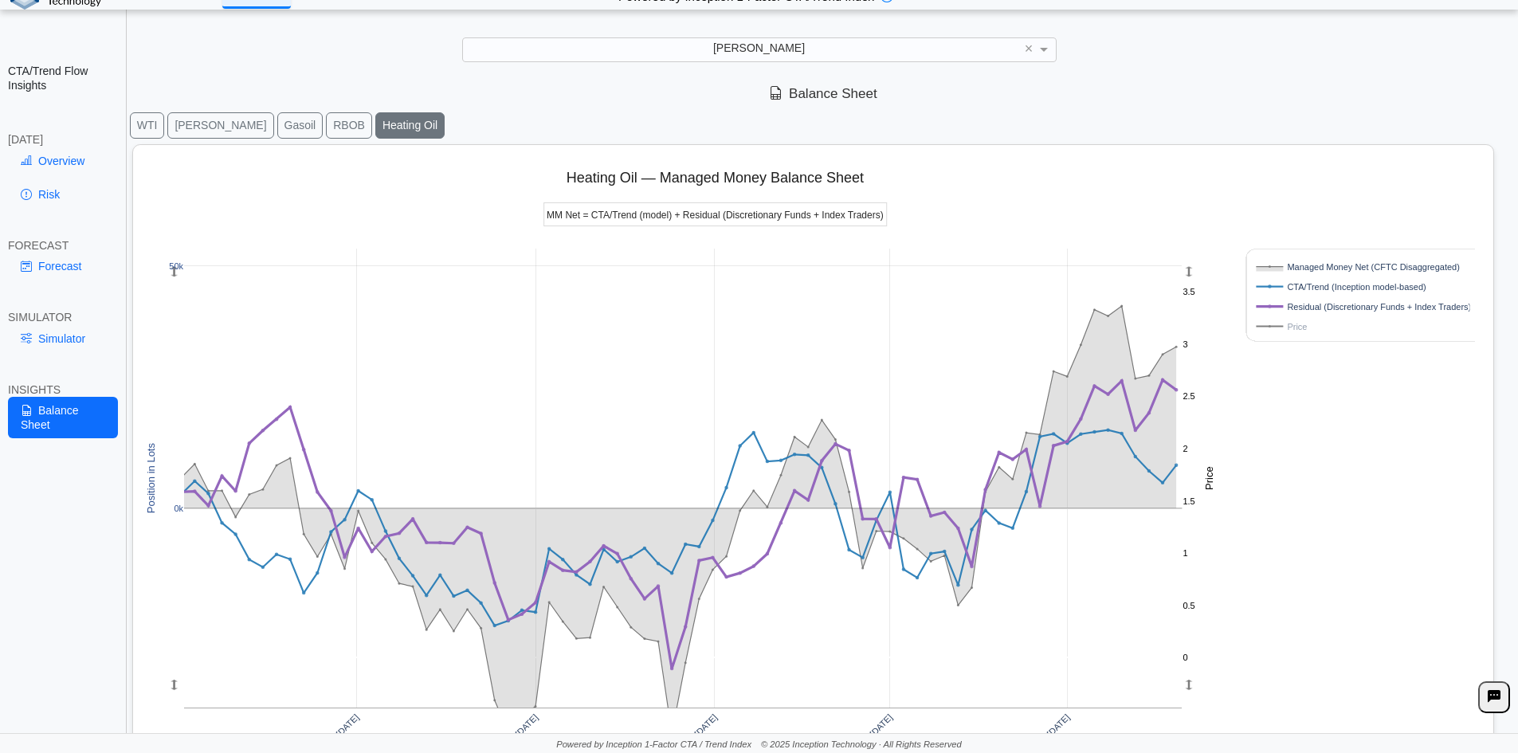
click at [277, 132] on button "Gasoil" at bounding box center [300, 125] width 46 height 26
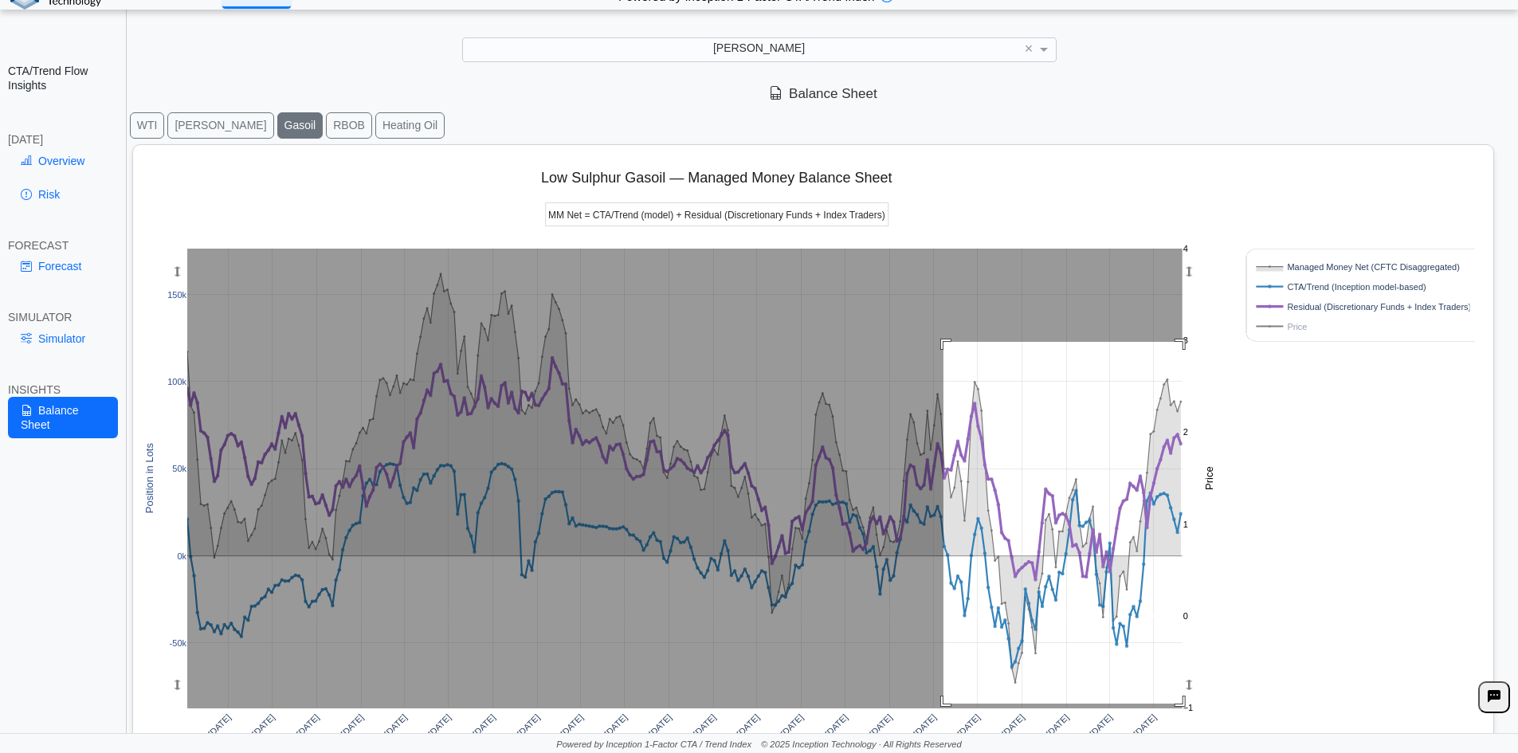
drag, startPoint x: 943, startPoint y: 342, endPoint x: 1220, endPoint y: 701, distance: 453.4
click at [1213, 708] on div "Apr 2020 Jul 2020 Oct 2020 Jan 2021 Apr 2021 Jul 2021 Oct 2021 Jan 2022 Apr 202…" at bounding box center [806, 503] width 1335 height 716
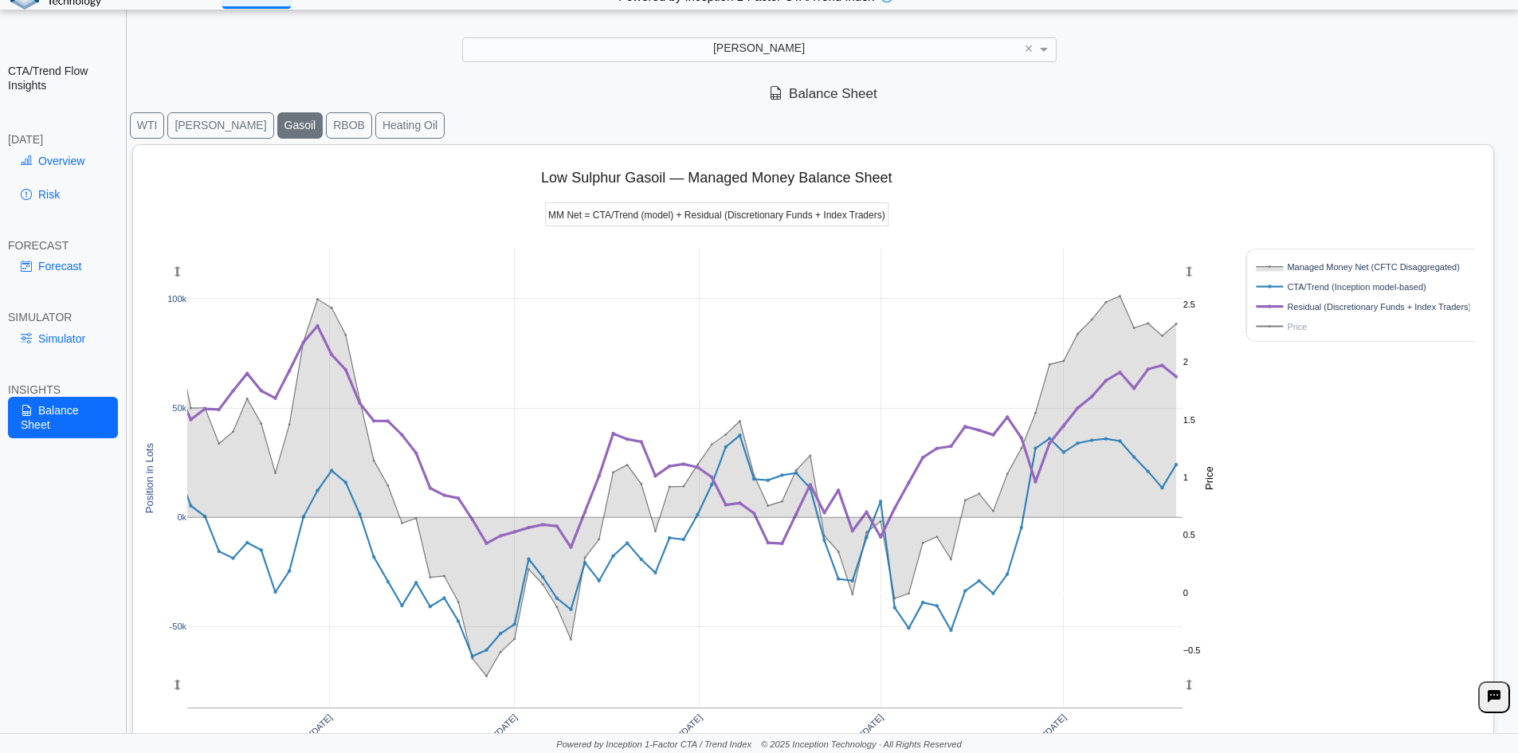
scroll to position [0, 0]
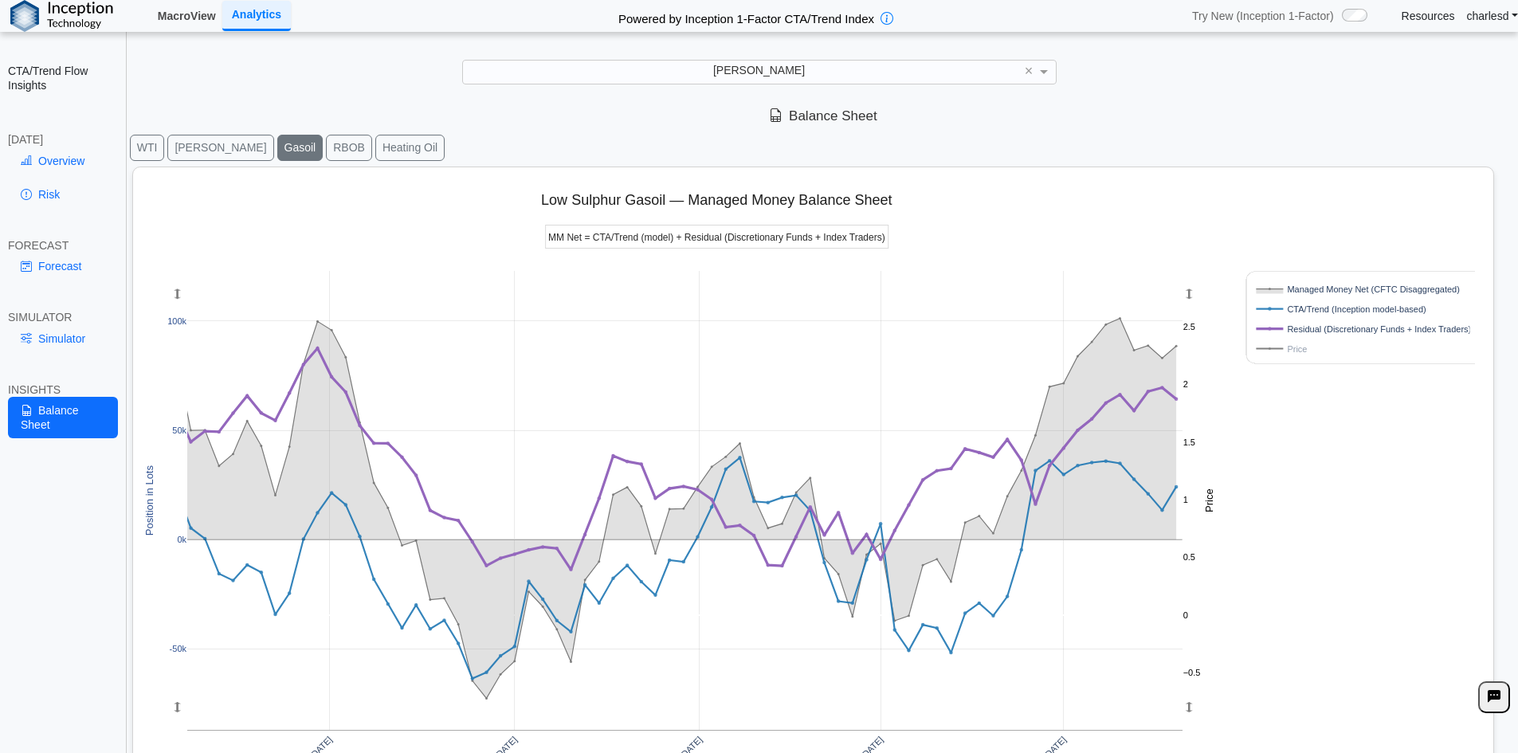
click at [171, 20] on link "MacroView" at bounding box center [186, 15] width 71 height 27
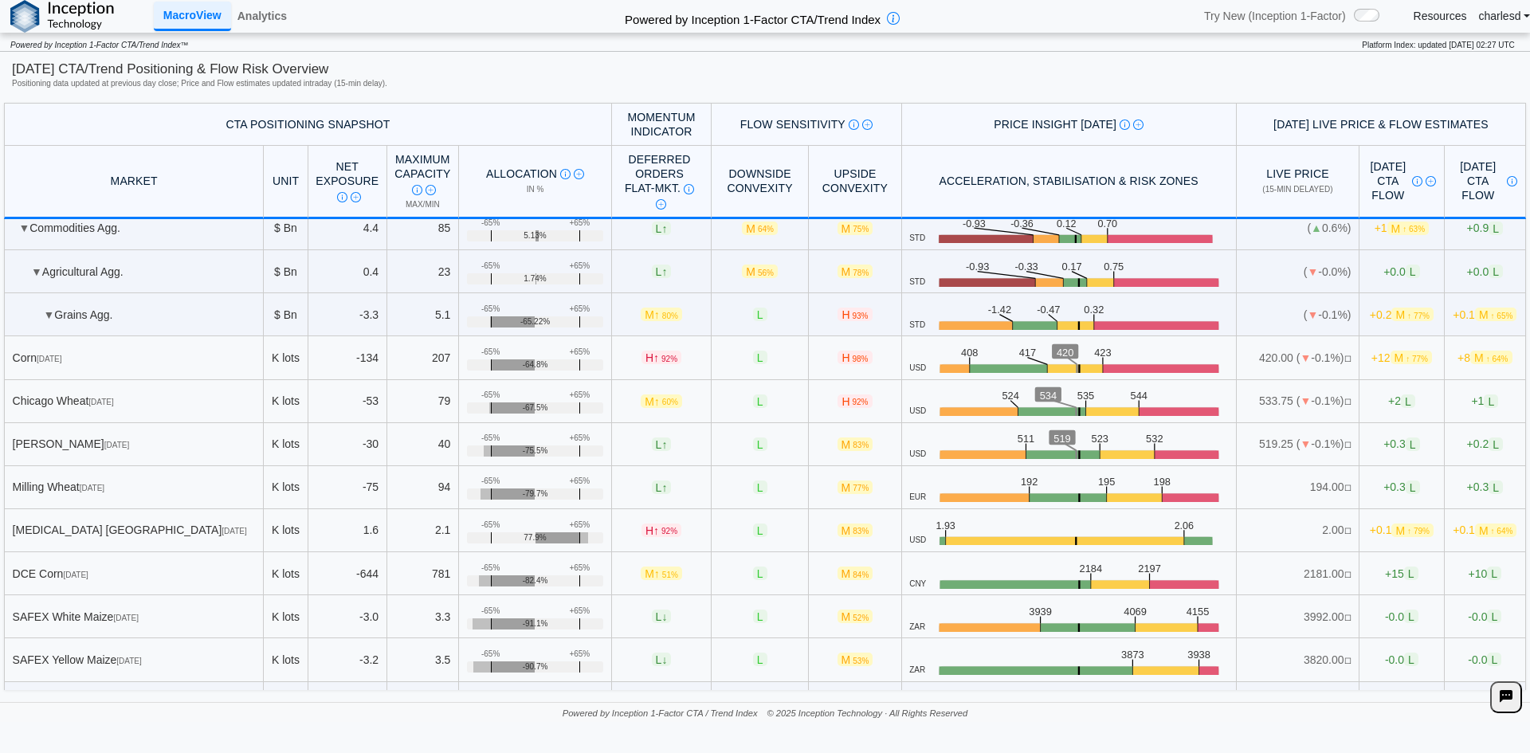
scroll to position [80, 0]
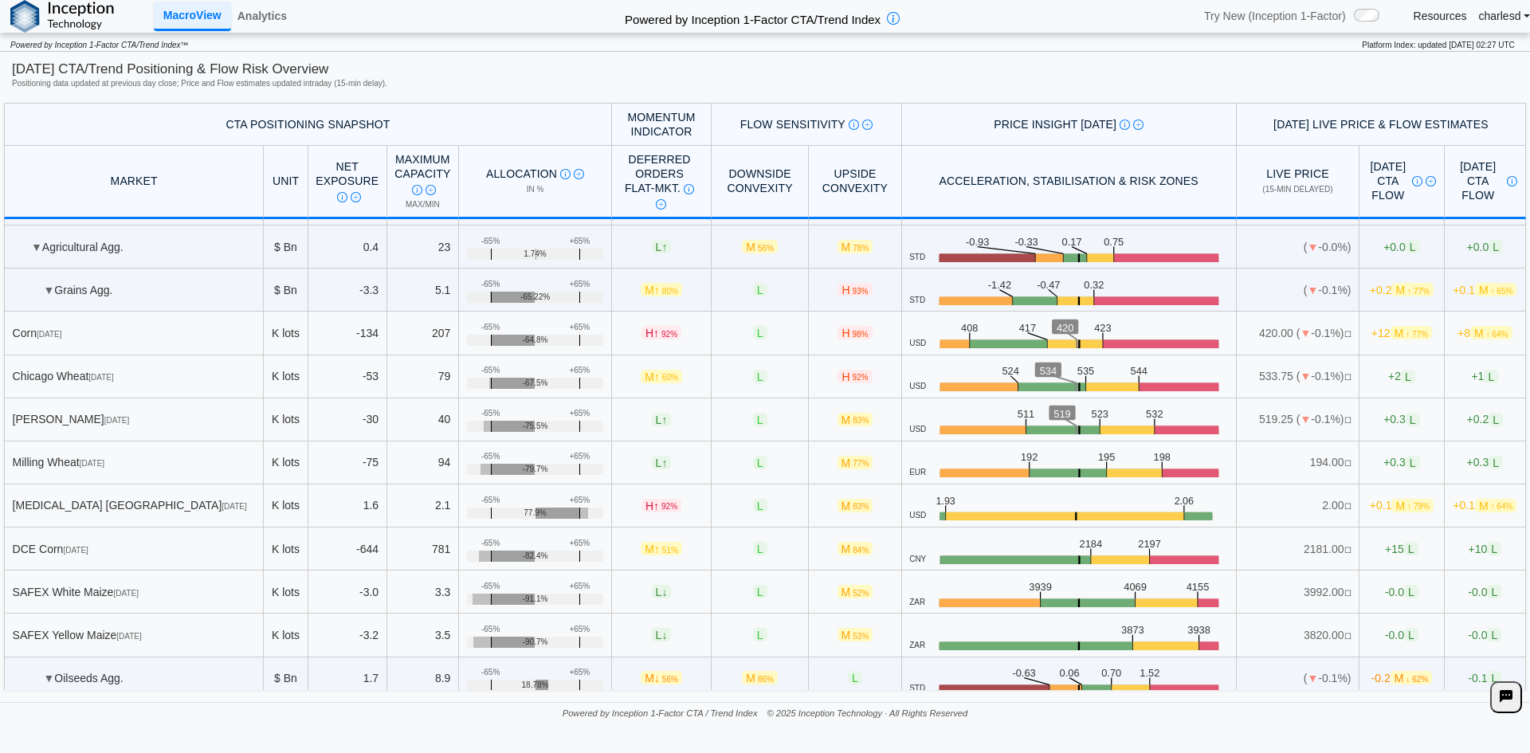
click at [45, 292] on span "▼" at bounding box center [49, 290] width 11 height 13
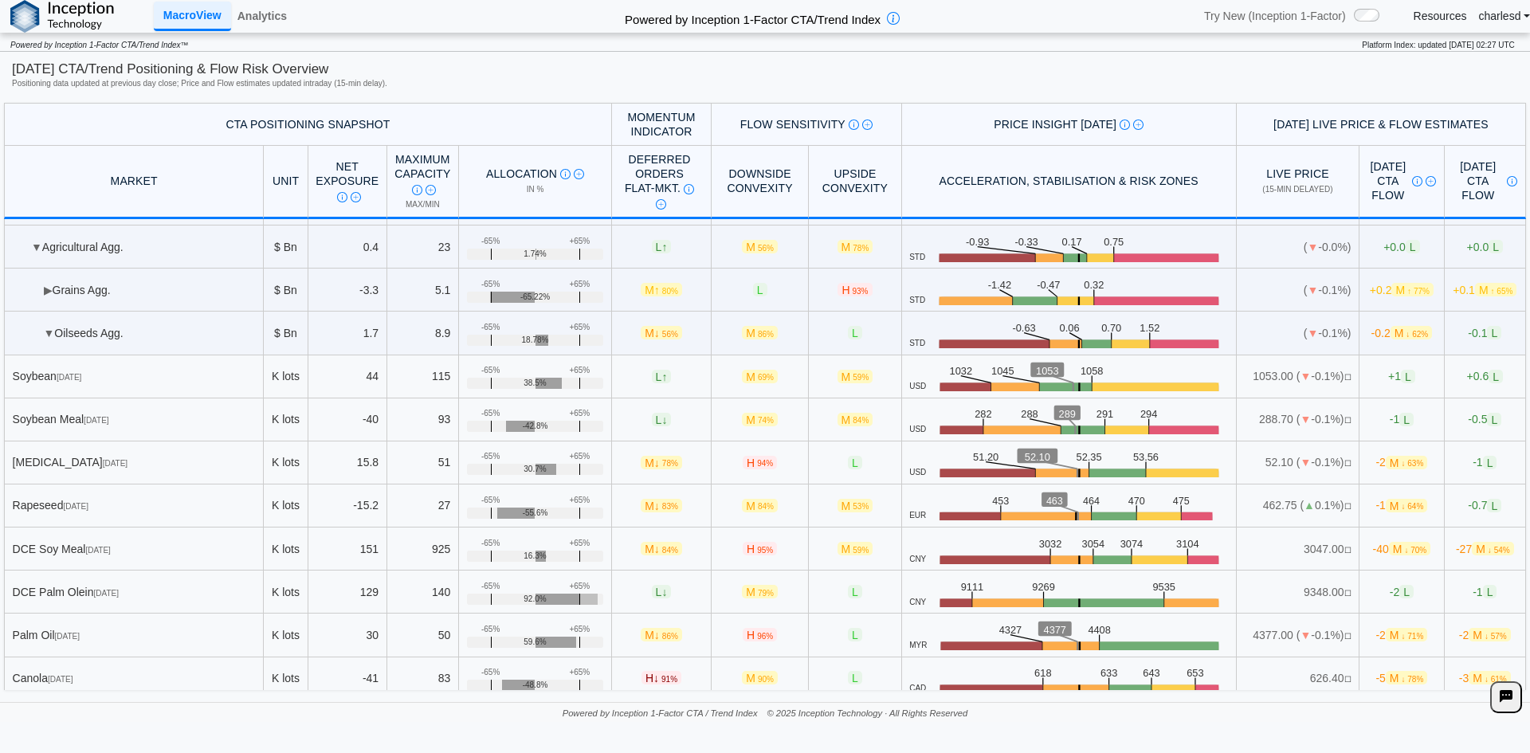
click at [46, 329] on span "▼" at bounding box center [49, 333] width 11 height 13
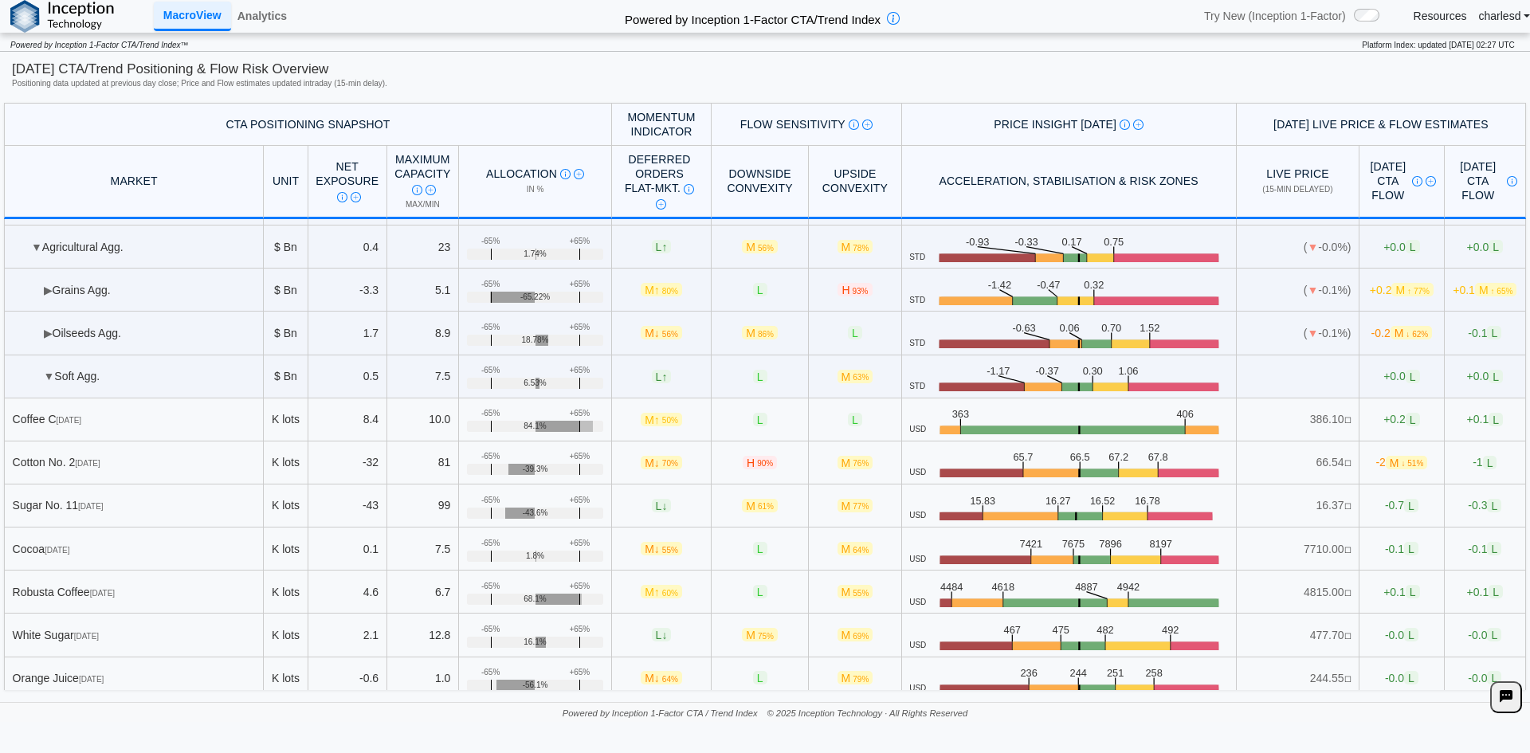
click at [50, 375] on span "▼" at bounding box center [49, 376] width 11 height 13
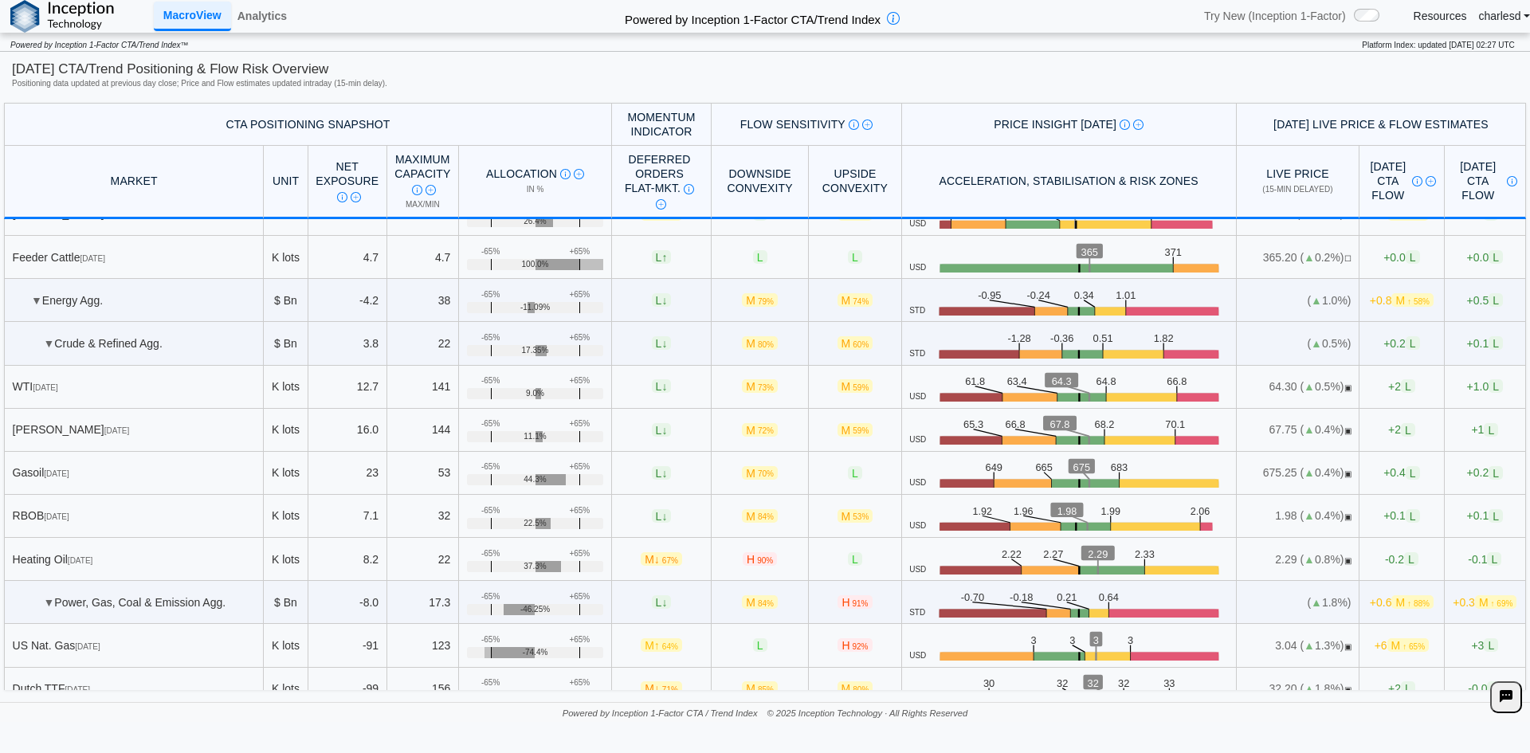
scroll to position [398, 0]
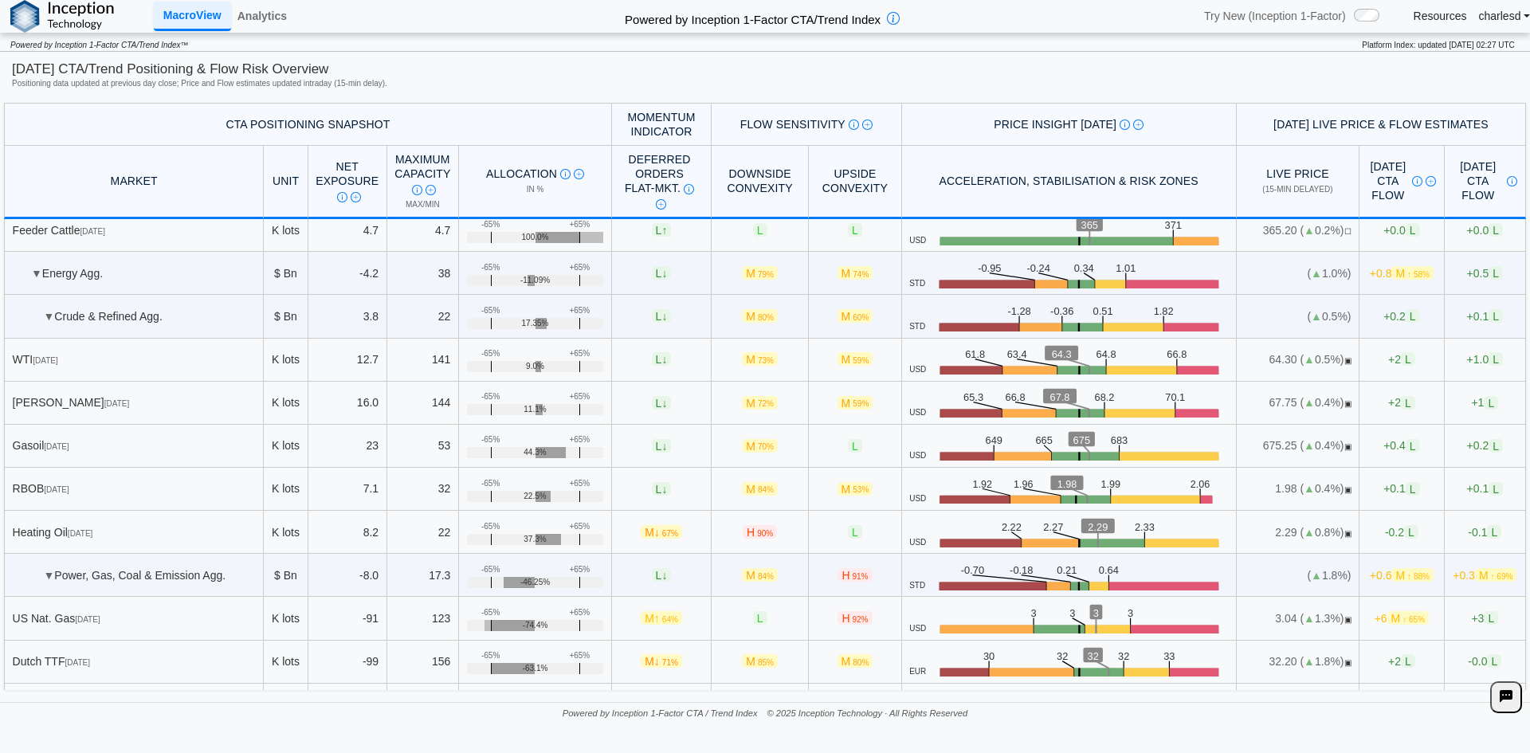
click at [49, 572] on span "▼" at bounding box center [49, 575] width 11 height 13
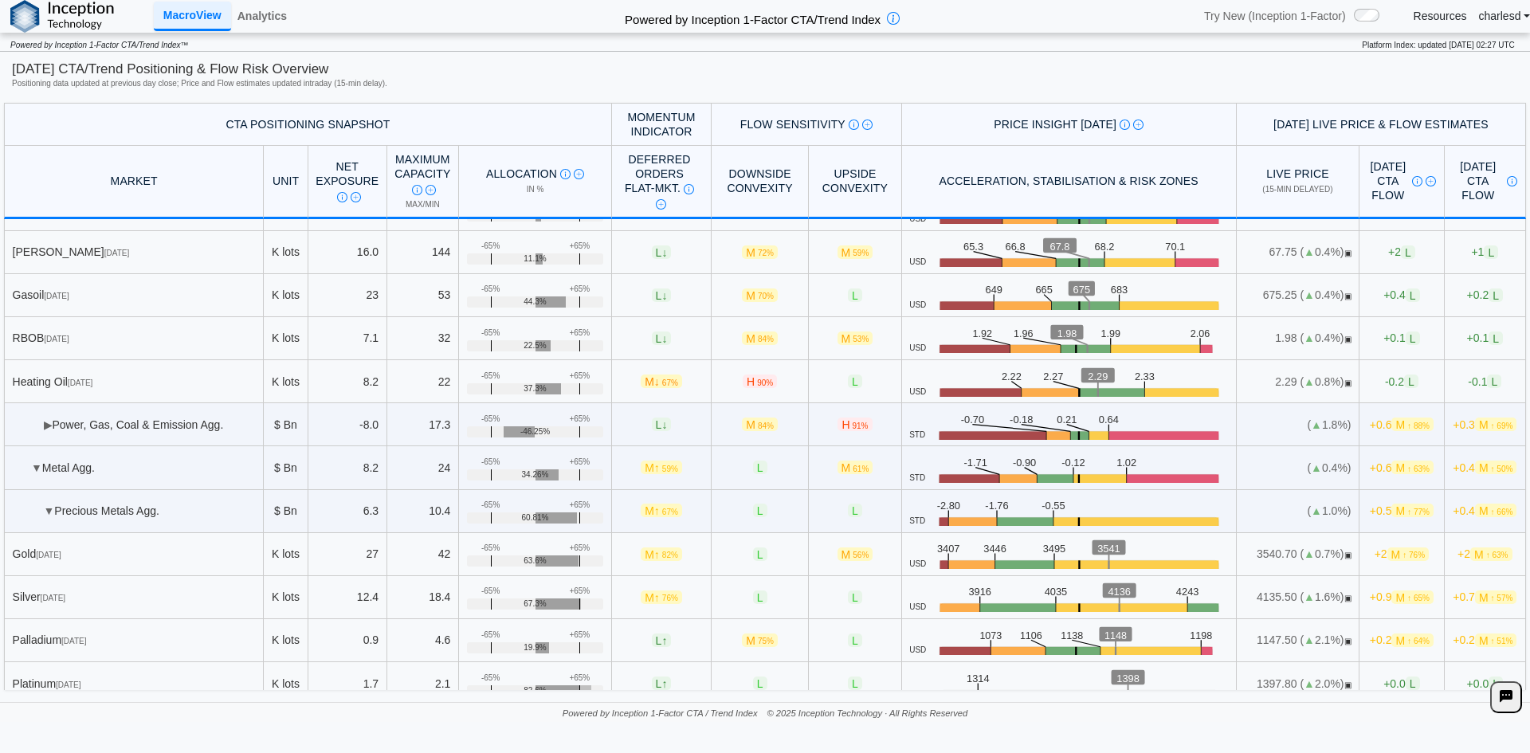
scroll to position [558, 0]
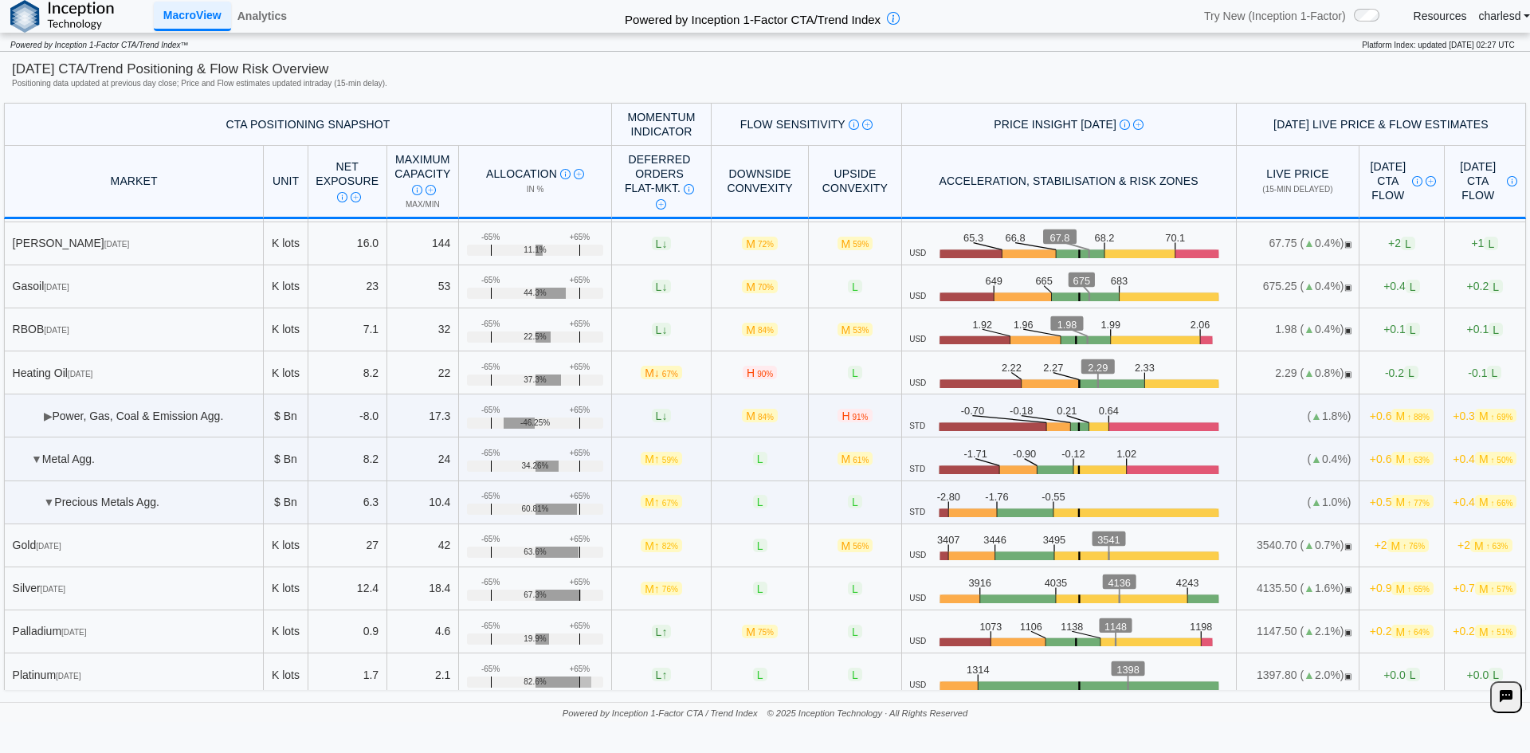
click at [53, 504] on td "▼ Precious Metals Agg." at bounding box center [134, 502] width 260 height 43
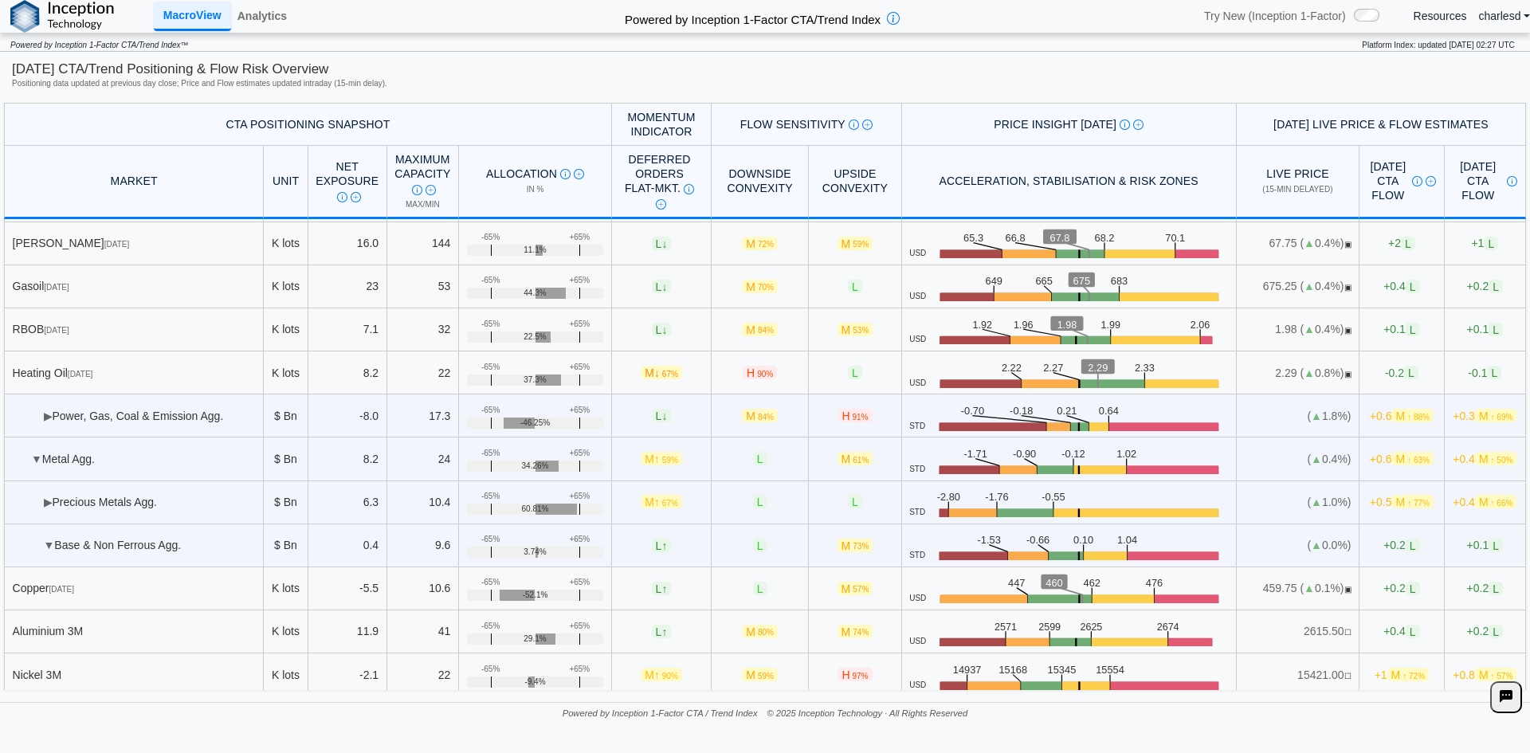
click at [42, 535] on td "▼ Base & Non Ferrous Agg." at bounding box center [134, 545] width 260 height 43
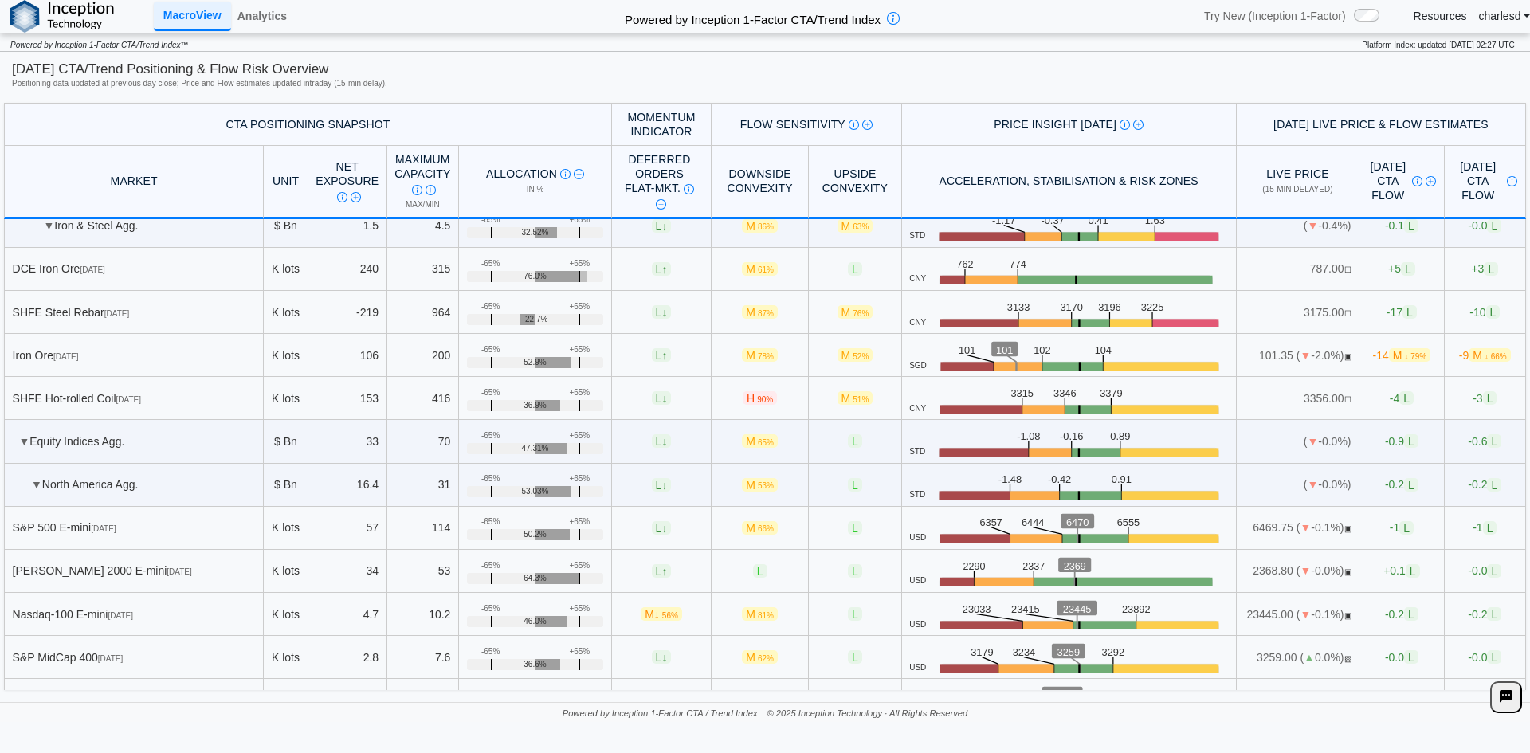
scroll to position [956, 0]
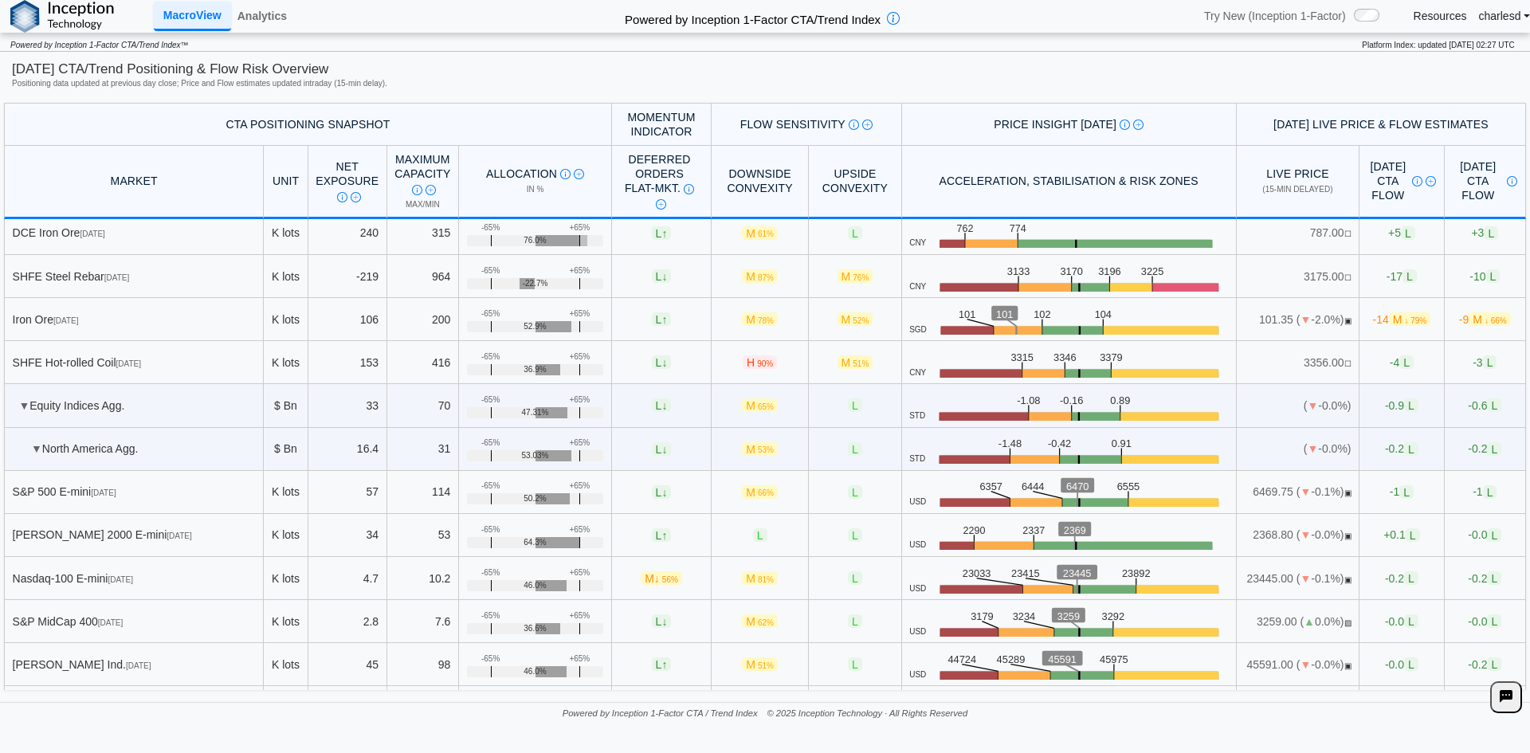
click at [33, 449] on span "▼" at bounding box center [36, 448] width 11 height 13
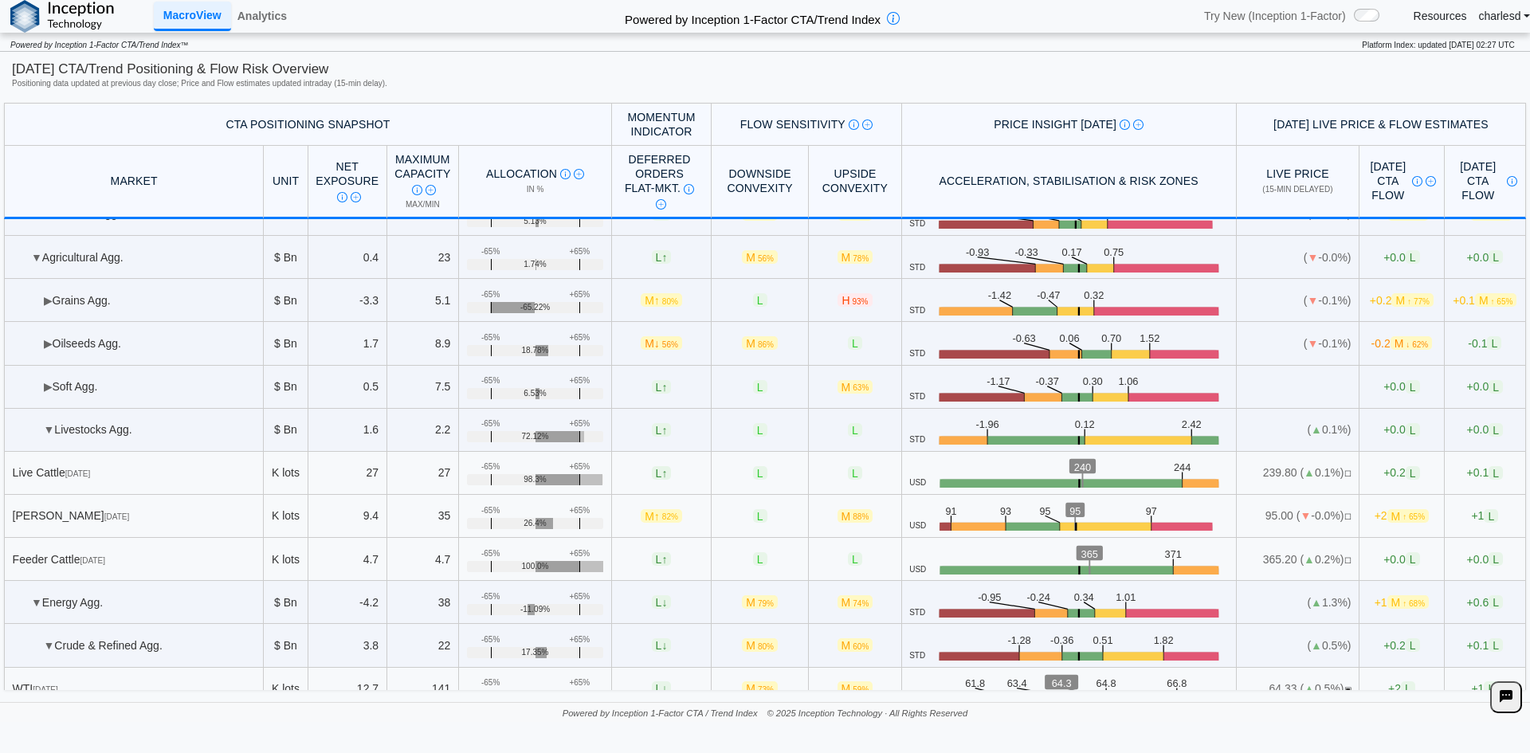
scroll to position [0, 0]
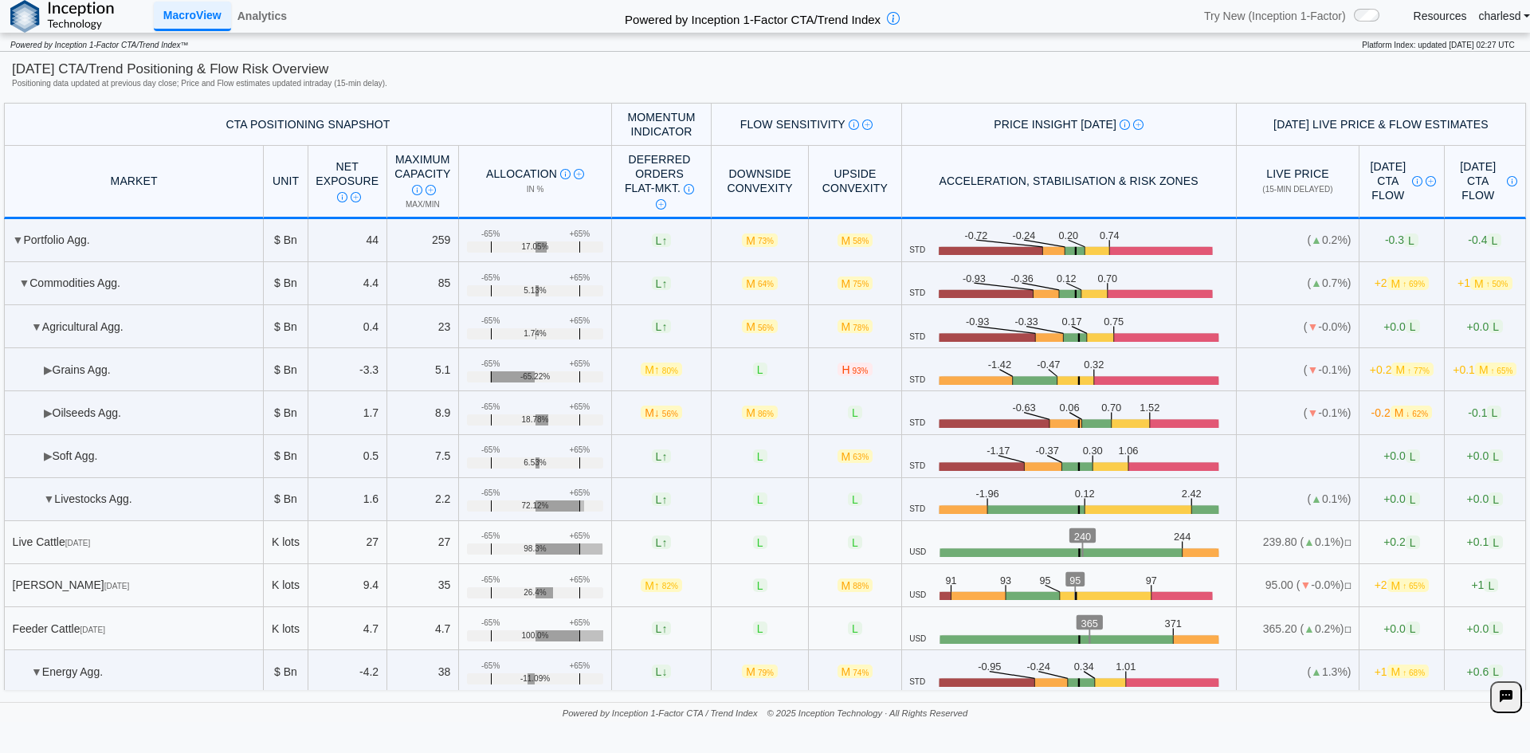
click at [49, 376] on td "▶ Grains Agg." at bounding box center [134, 369] width 260 height 43
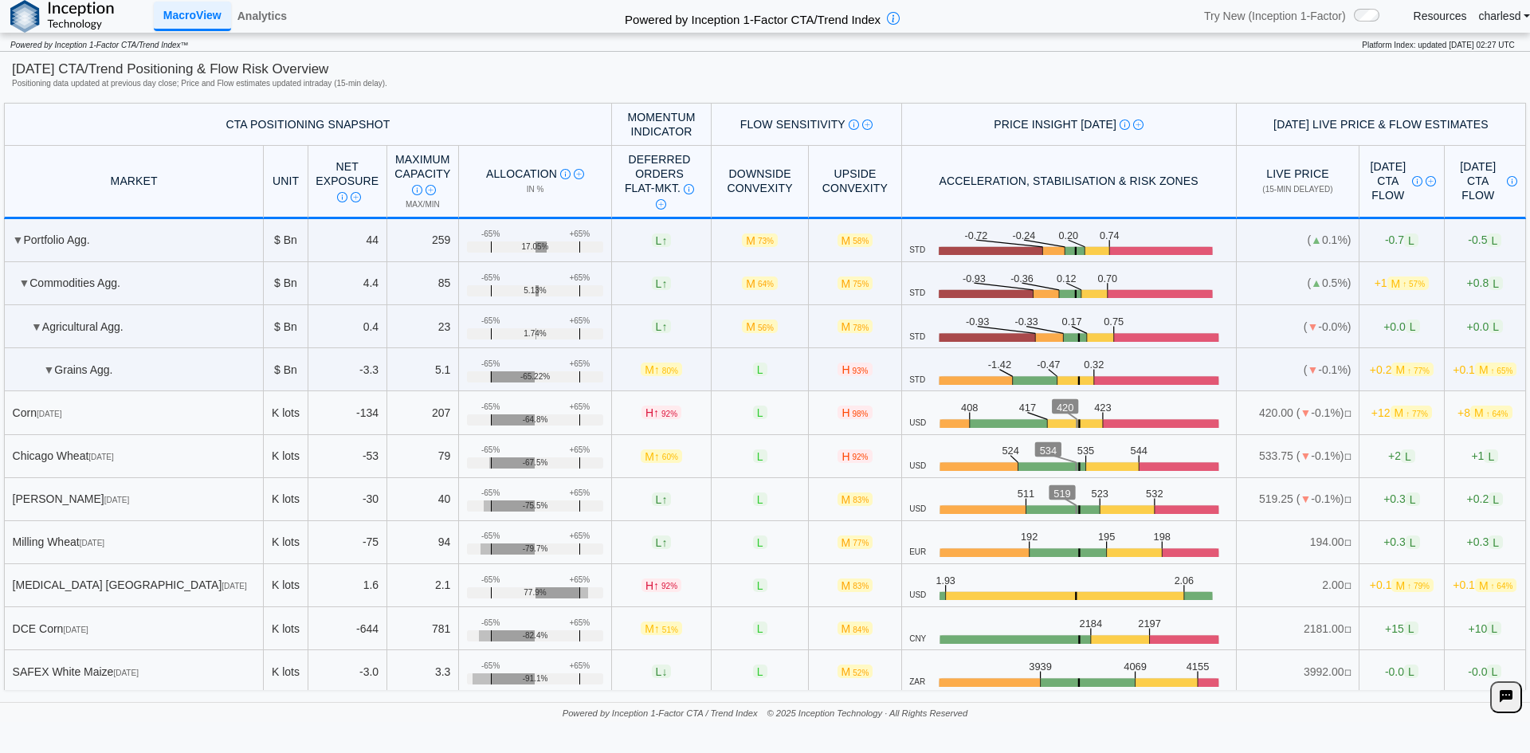
scroll to position [80, 0]
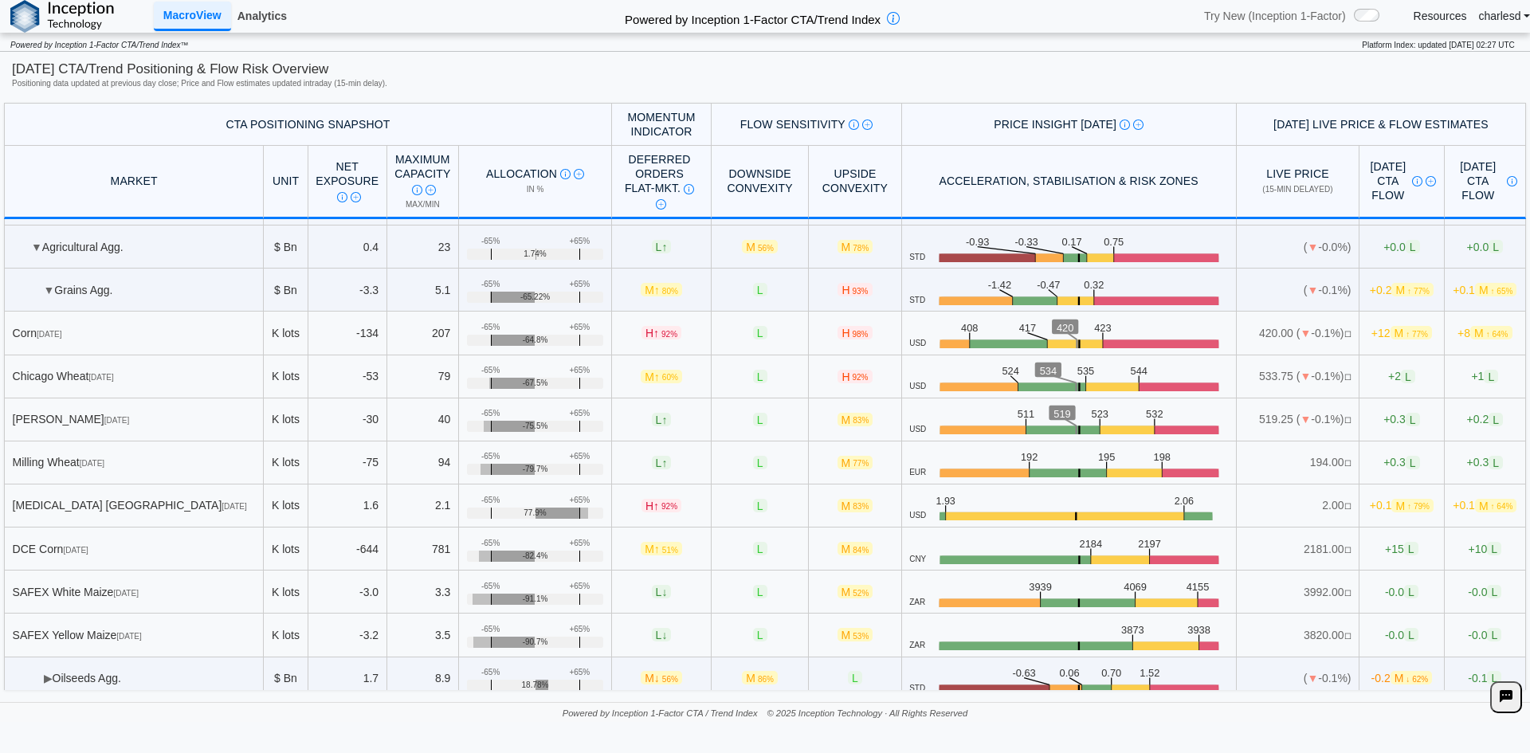
click at [269, 18] on link "Analytics" at bounding box center [262, 15] width 62 height 27
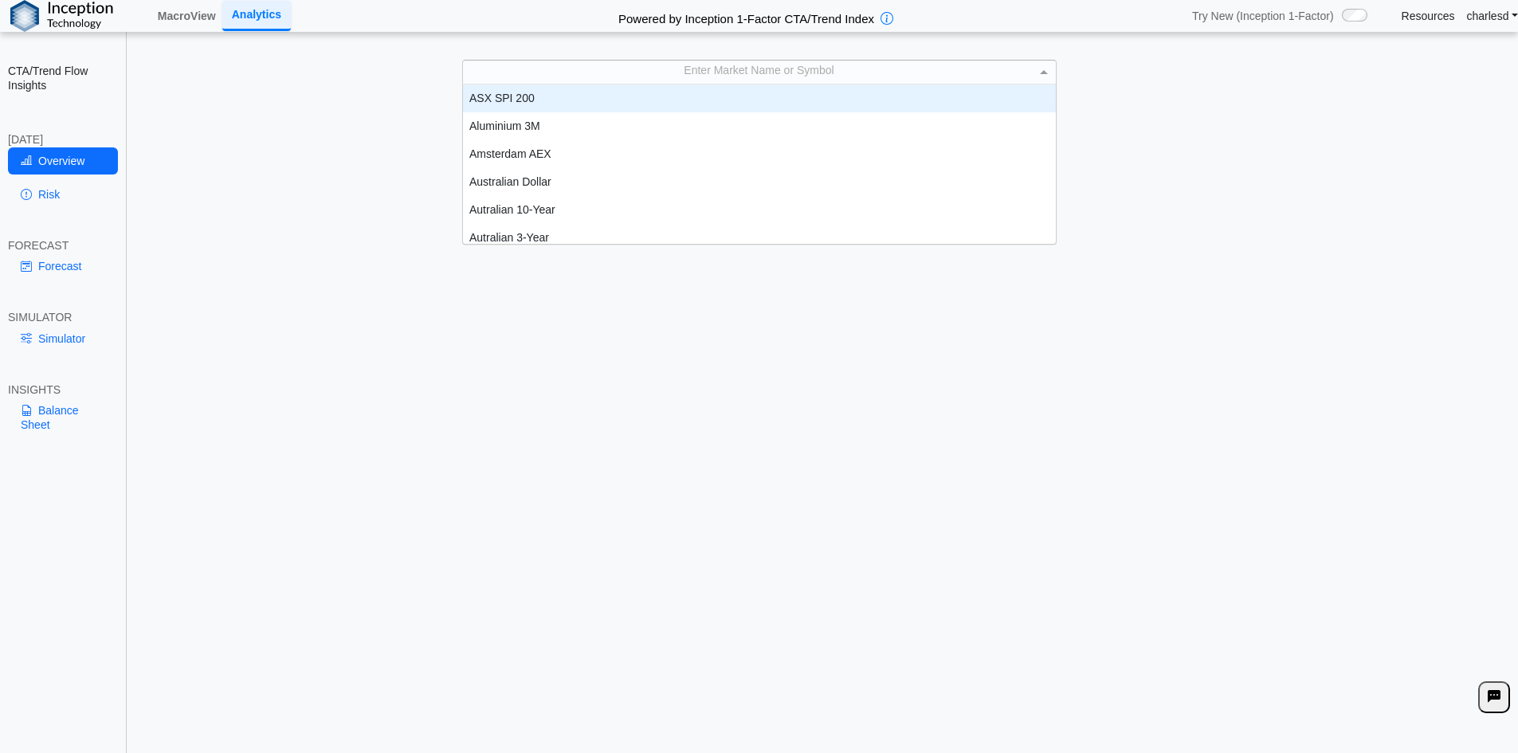
click at [727, 75] on div "Enter Market Name or Symbol" at bounding box center [759, 72] width 593 height 22
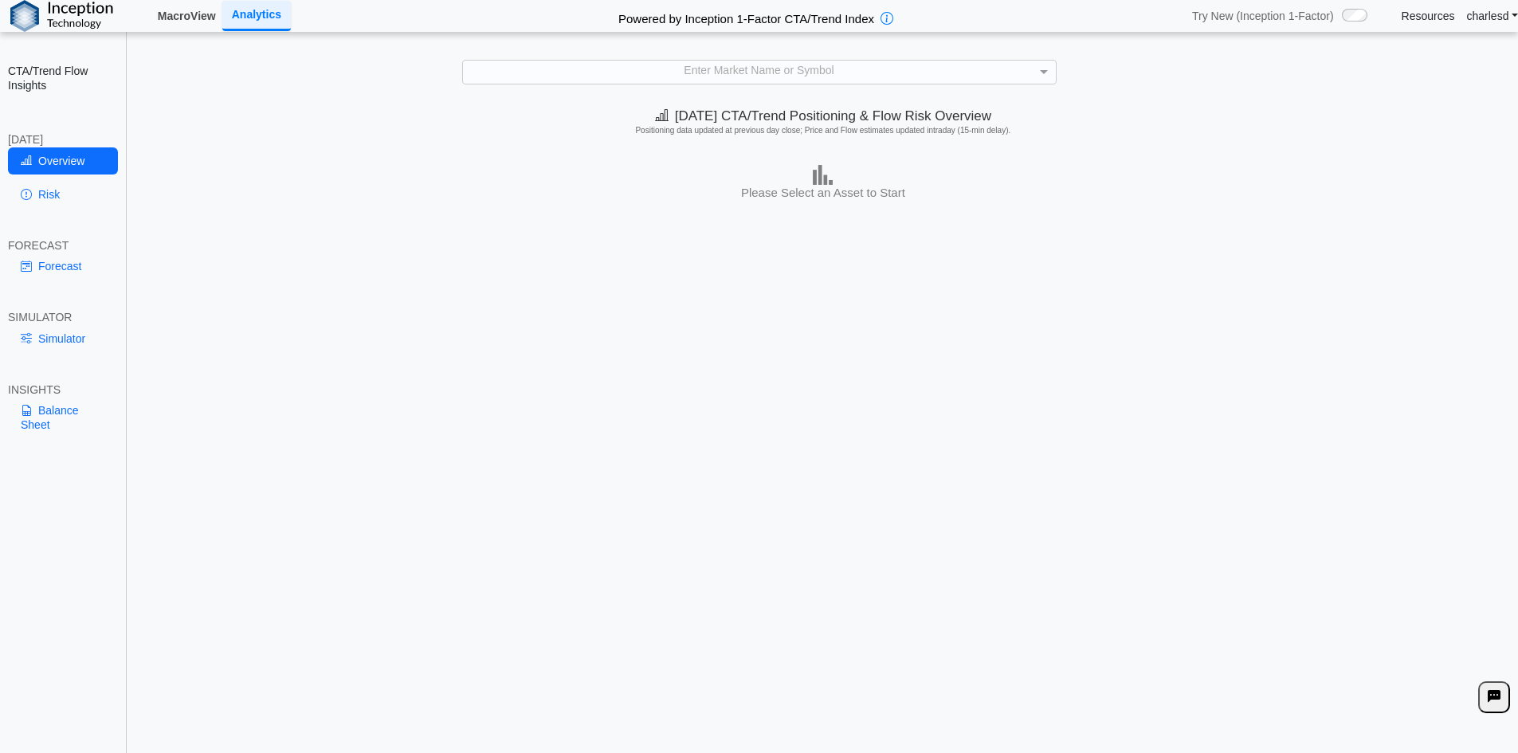
click at [186, 25] on link "MacroView" at bounding box center [186, 15] width 71 height 27
